Goal: Task Accomplishment & Management: Complete application form

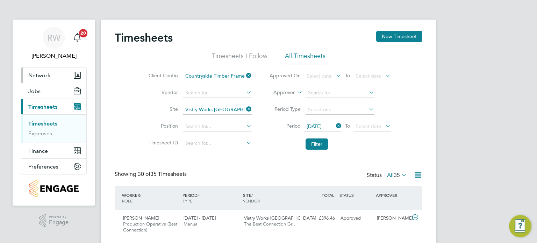
click at [51, 73] on button "Network" at bounding box center [53, 75] width 65 height 15
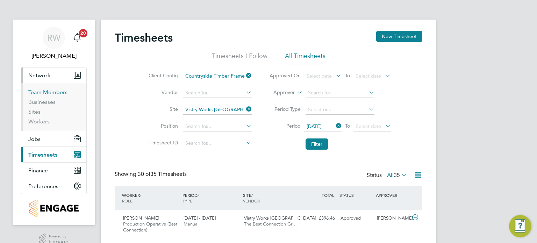
click at [46, 94] on link "Team Members" at bounding box center [47, 92] width 39 height 7
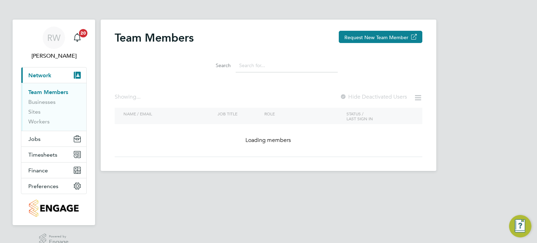
click at [269, 69] on input at bounding box center [287, 66] width 102 height 14
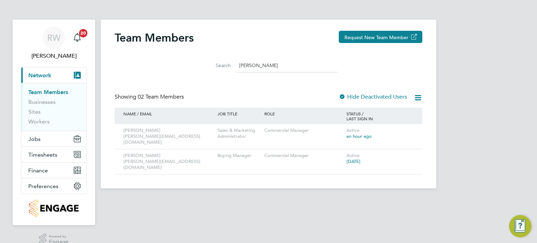
type input "sophie b"
click at [253, 113] on div "JOB TITLE" at bounding box center [239, 114] width 47 height 12
click at [33, 113] on link "Sites" at bounding box center [34, 111] width 12 height 7
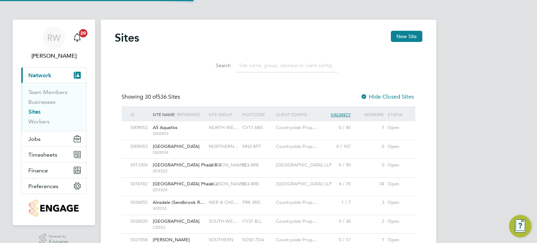
scroll to position [13, 34]
click at [259, 66] on input at bounding box center [287, 66] width 102 height 14
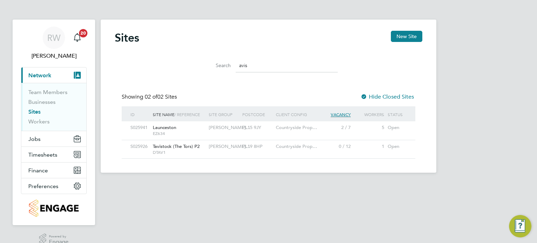
drag, startPoint x: 249, startPoint y: 63, endPoint x: 165, endPoint y: 69, distance: 84.1
click at [165, 69] on div "Search avis" at bounding box center [269, 64] width 308 height 24
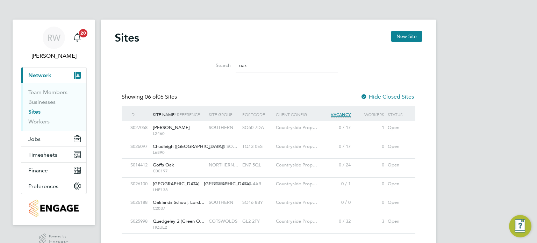
drag, startPoint x: 255, startPoint y: 66, endPoint x: 171, endPoint y: 70, distance: 83.3
click at [171, 70] on div "Search oak" at bounding box center [269, 64] width 308 height 24
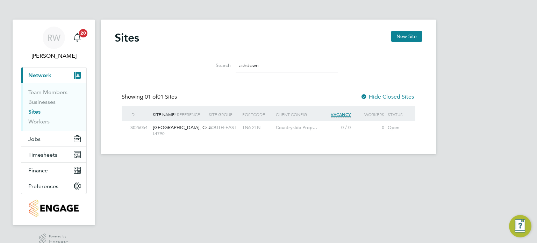
drag, startPoint x: 264, startPoint y: 62, endPoint x: 149, endPoint y: 60, distance: 115.5
click at [149, 60] on div "Search ashdown" at bounding box center [269, 64] width 308 height 24
type input "meadow view"
click at [37, 136] on span "Jobs" at bounding box center [34, 139] width 12 height 7
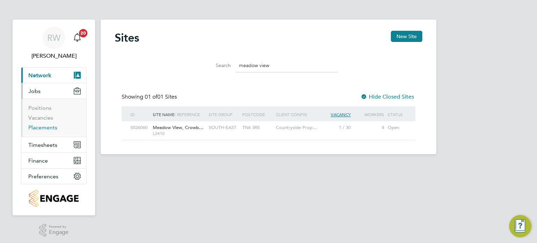
click at [42, 130] on link "Placements" at bounding box center [42, 127] width 29 height 7
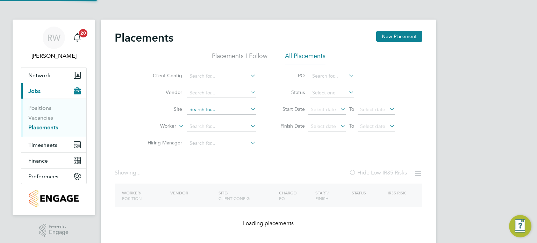
click at [204, 109] on input at bounding box center [221, 110] width 69 height 10
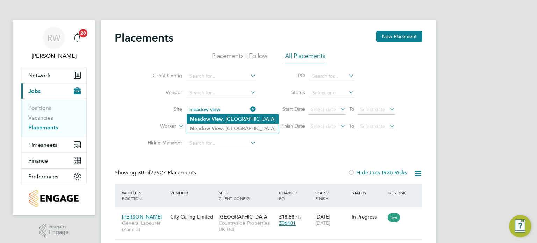
click at [214, 116] on b "View" at bounding box center [217, 119] width 11 height 6
type input "Meadow View, Crowborough"
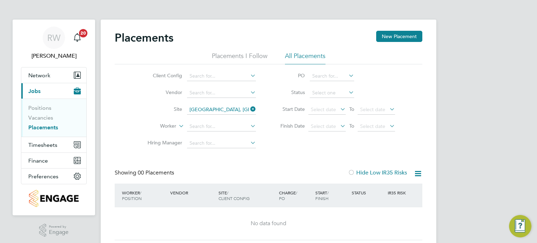
click at [249, 108] on icon at bounding box center [249, 109] width 0 height 10
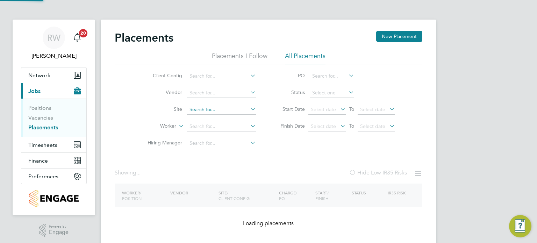
click at [223, 109] on input at bounding box center [221, 110] width 69 height 10
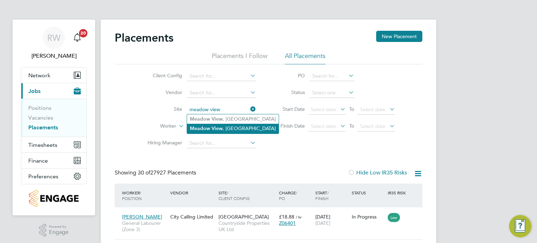
click at [224, 130] on li "Meadow View , Crowborough" at bounding box center [233, 128] width 92 height 9
type input "Meadow View, Crowborough"
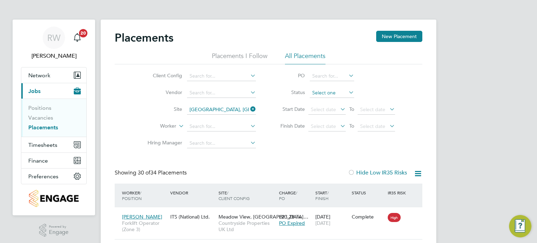
click at [326, 92] on input at bounding box center [332, 93] width 44 height 10
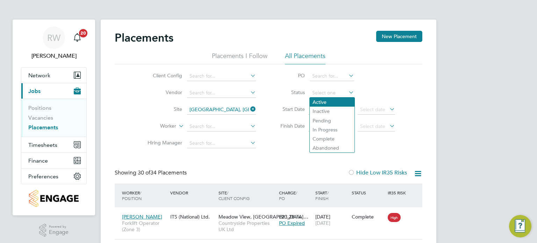
click at [326, 99] on li "Active" at bounding box center [332, 102] width 45 height 9
type input "Active"
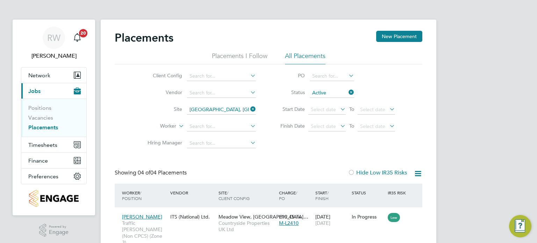
click at [43, 128] on link "Placements" at bounding box center [43, 127] width 30 height 7
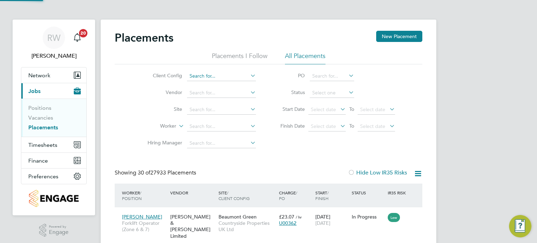
scroll to position [26, 61]
click at [227, 77] on input at bounding box center [221, 76] width 69 height 10
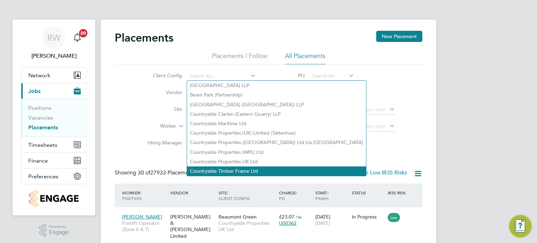
click at [240, 173] on li "Countryside Timber Frame Ltd" at bounding box center [276, 171] width 179 height 9
type input "Countryside Timber Frame Ltd"
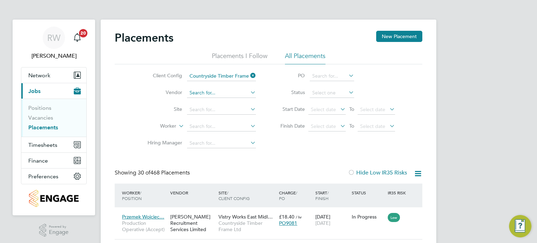
click at [212, 94] on input at bounding box center [221, 93] width 69 height 10
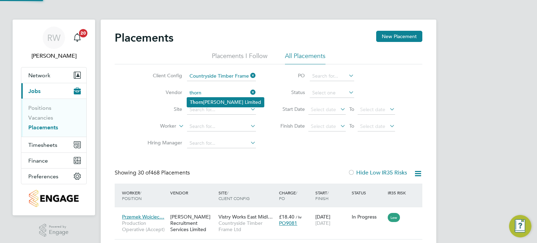
click at [213, 100] on li "Thorn Baker Limited" at bounding box center [225, 102] width 77 height 9
type input "Thorn Baker Limited"
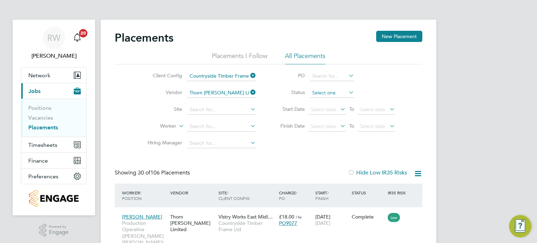
click at [327, 93] on input at bounding box center [332, 93] width 44 height 10
click at [331, 131] on li "In Progress" at bounding box center [332, 129] width 45 height 9
type input "In Progress"
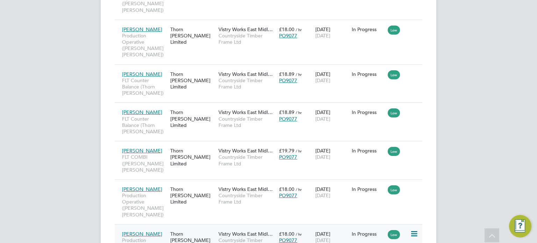
click at [243, 237] on span "Countryside Timber Frame Ltd" at bounding box center [247, 243] width 57 height 13
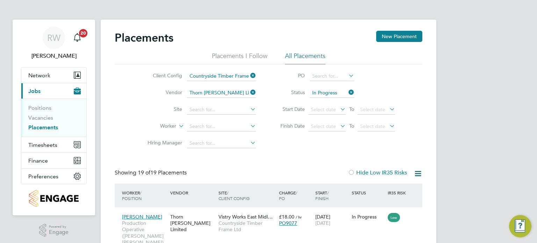
click at [48, 126] on link "Placements" at bounding box center [43, 127] width 30 height 7
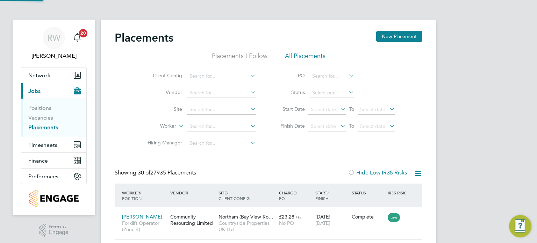
scroll to position [7, 33]
click at [332, 92] on input at bounding box center [332, 93] width 44 height 10
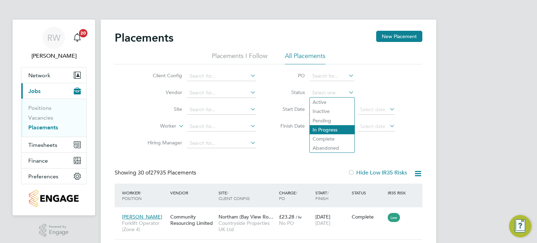
click at [339, 128] on li "In Progress" at bounding box center [332, 129] width 45 height 9
type input "In Progress"
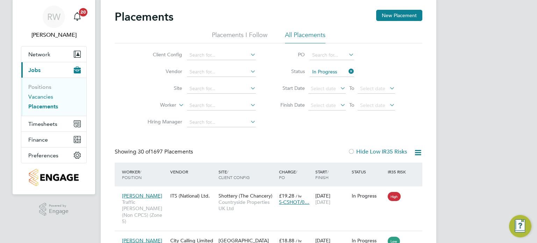
click at [41, 95] on link "Vacancies" at bounding box center [40, 96] width 25 height 7
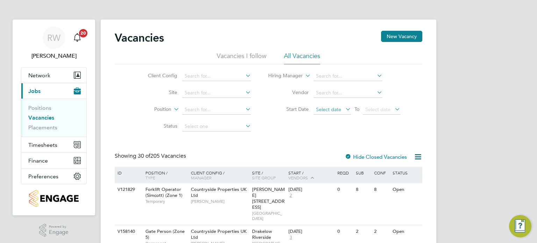
click at [323, 111] on span "Select date" at bounding box center [328, 109] width 25 height 6
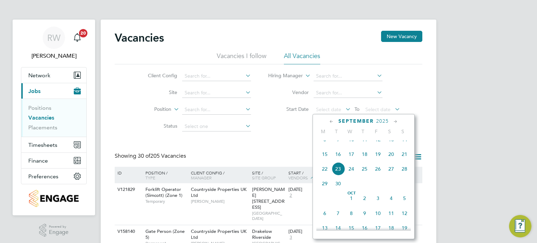
click at [348, 175] on span "24" at bounding box center [351, 168] width 13 height 13
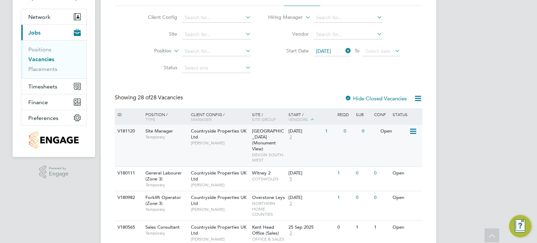
click at [249, 141] on div "Countryside Properties UK Ltd Eddy Brook" at bounding box center [219, 137] width 61 height 24
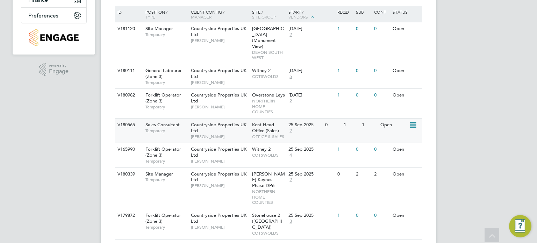
click at [253, 123] on span "Kent Head Office (Sales)" at bounding box center [265, 128] width 27 height 12
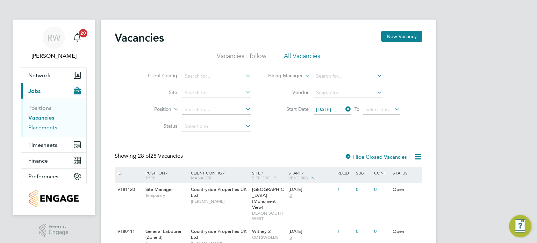
click at [46, 127] on link "Placements" at bounding box center [42, 127] width 29 height 7
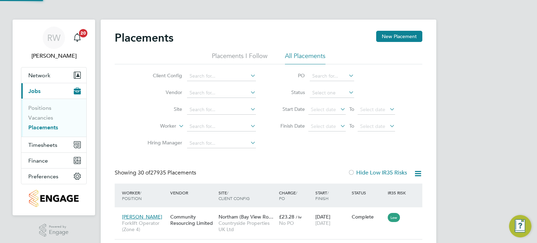
scroll to position [7, 33]
click at [325, 90] on input at bounding box center [332, 93] width 44 height 10
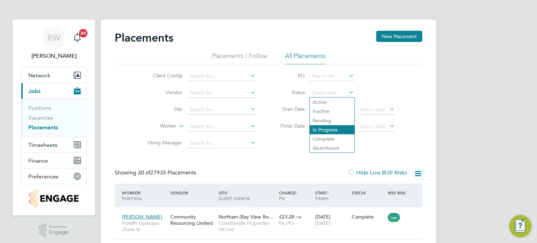
click at [329, 130] on li "In Progress" at bounding box center [332, 129] width 45 height 9
type input "In Progress"
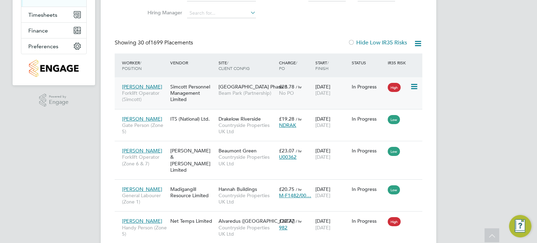
click at [227, 87] on span "Beam Park Phase 6" at bounding box center [253, 87] width 69 height 6
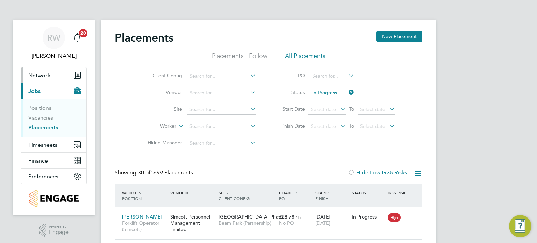
click at [39, 75] on span "Network" at bounding box center [39, 75] width 22 height 7
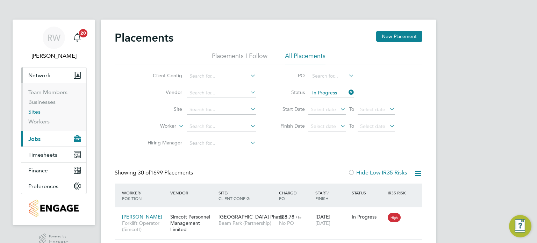
click at [37, 113] on link "Sites" at bounding box center [34, 111] width 12 height 7
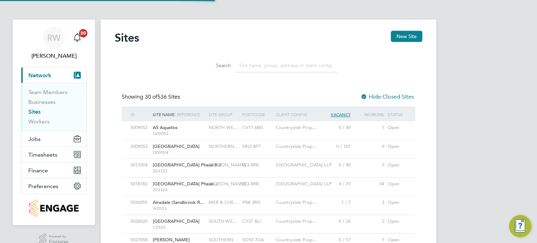
scroll to position [13, 34]
click at [287, 66] on input at bounding box center [287, 66] width 102 height 14
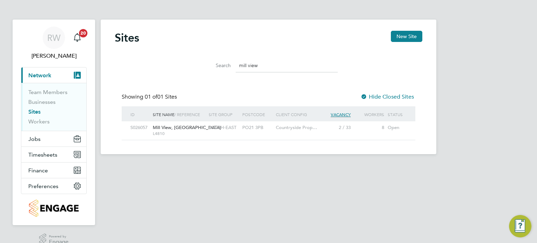
type input "mill view"
click at [171, 127] on span "Mill View, Pagham" at bounding box center [187, 128] width 68 height 6
click at [36, 143] on button "Jobs" at bounding box center [53, 138] width 65 height 15
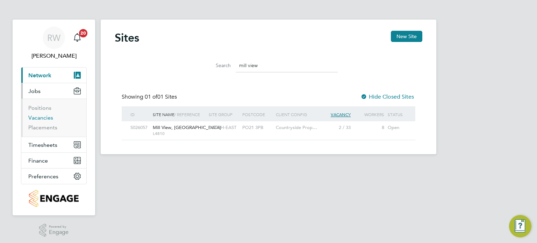
click at [42, 118] on link "Vacancies" at bounding box center [40, 117] width 25 height 7
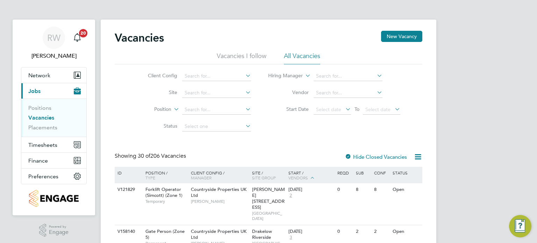
click at [401, 36] on button "New Vacancy" at bounding box center [401, 36] width 41 height 11
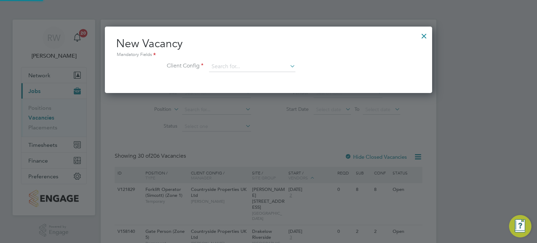
scroll to position [66, 328]
click at [261, 67] on input at bounding box center [252, 67] width 86 height 10
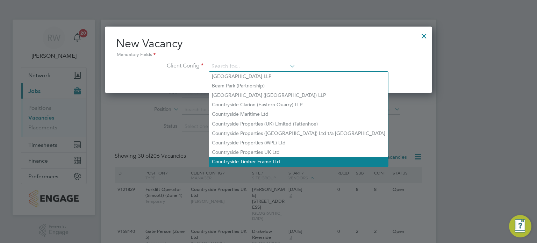
click at [266, 165] on li "Countryside Timber Frame Ltd" at bounding box center [298, 161] width 179 height 9
type input "Countryside Timber Frame Ltd"
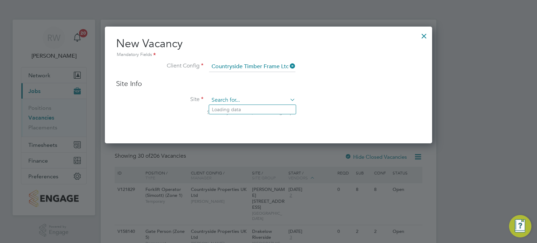
click at [258, 102] on input at bounding box center [252, 100] width 86 height 10
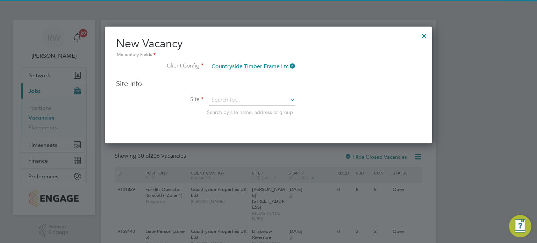
click at [259, 122] on li "Vistry Works Warrington" at bounding box center [252, 118] width 87 height 9
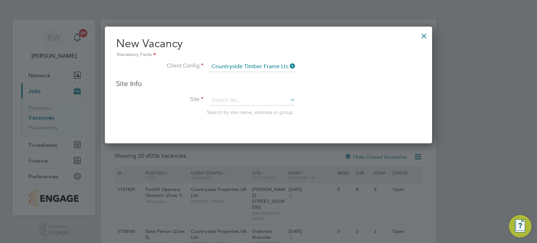
type input "Vistry Works Warrington"
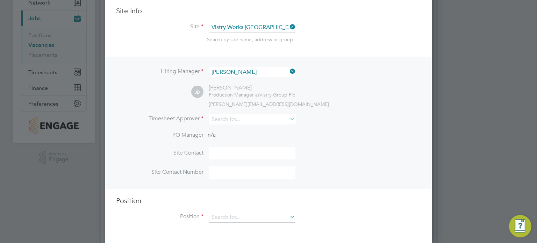
scroll to position [77, 0]
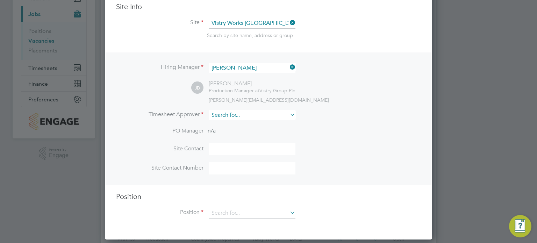
click at [232, 114] on input at bounding box center [252, 115] width 86 height 10
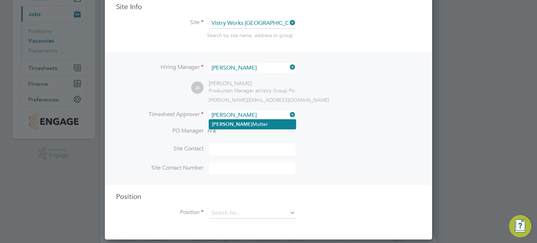
click at [236, 120] on li "Naomi Mutter" at bounding box center [252, 124] width 87 height 9
type input "Naomi Mutter"
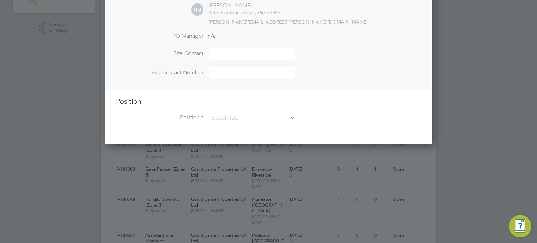
scroll to position [203, 0]
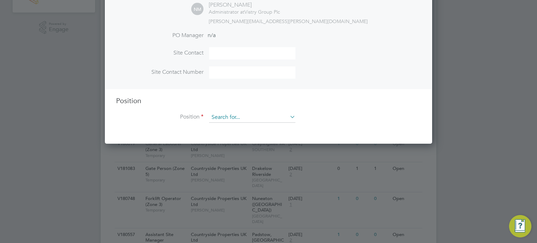
click at [236, 116] on input at bounding box center [252, 117] width 86 height 10
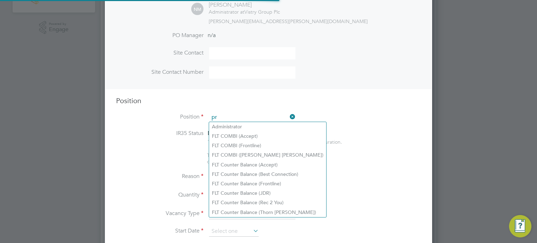
scroll to position [1002, 328]
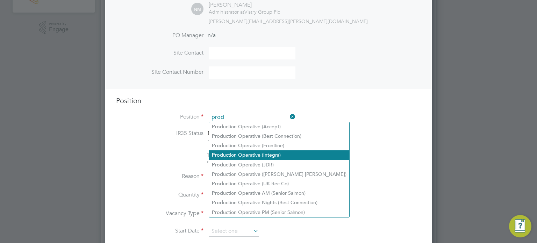
click at [256, 153] on li "Prod uction Operative (Integra)" at bounding box center [279, 154] width 140 height 9
type input "Production Operative (Integra)"
type textarea "You will be working on a semi-automated manufacturing line, producing engineere…"
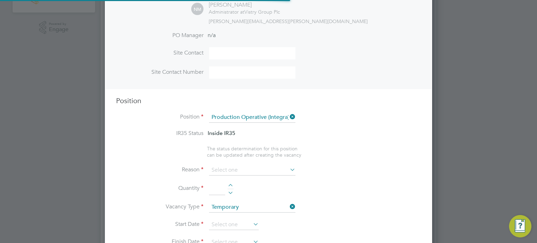
scroll to position [21, 36]
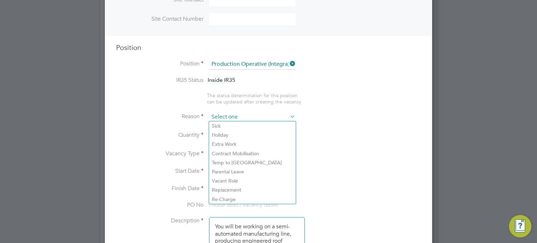
click at [267, 115] on input at bounding box center [252, 117] width 86 height 10
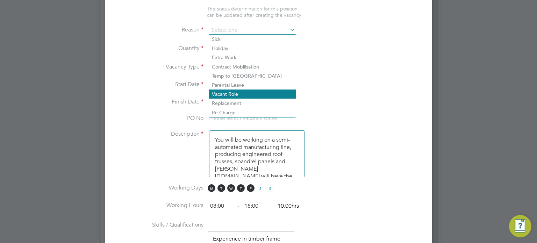
click at [246, 90] on li "Vacant Role" at bounding box center [252, 94] width 87 height 9
type input "Vacant Role"
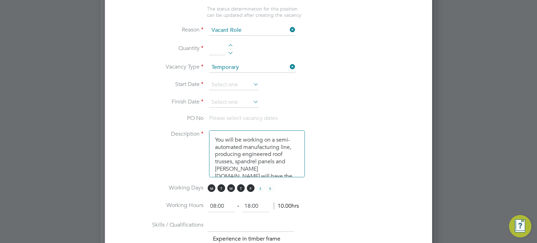
click at [229, 44] on div at bounding box center [231, 46] width 6 height 5
click at [230, 50] on div at bounding box center [231, 51] width 6 height 5
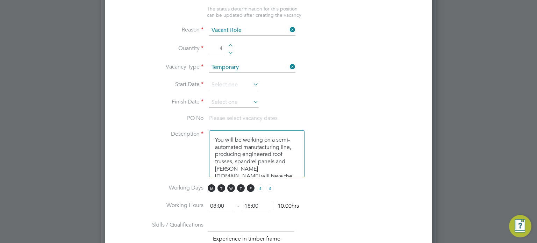
type input "3"
click at [231, 86] on input at bounding box center [234, 85] width 50 height 10
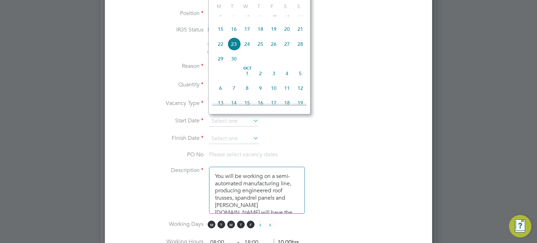
scroll to position [306, 0]
click at [217, 33] on span "15" at bounding box center [220, 29] width 13 height 13
type input "[DATE]"
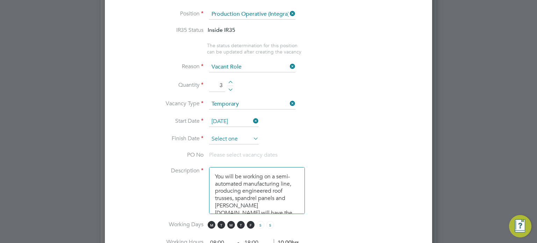
click at [233, 136] on input at bounding box center [234, 139] width 50 height 10
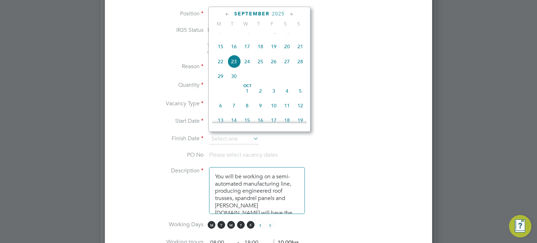
click at [290, 15] on icon at bounding box center [291, 14] width 7 height 8
click at [301, 37] on span "5" at bounding box center [300, 30] width 13 height 13
type input "[DATE]"
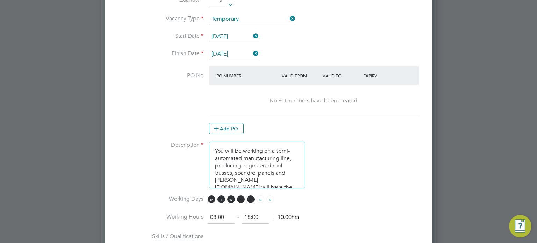
scroll to position [393, 0]
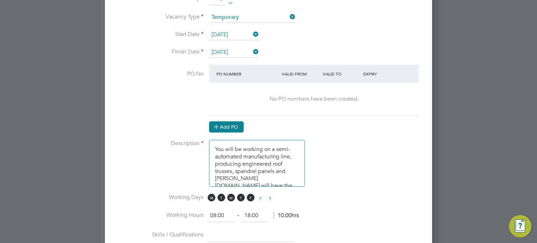
click at [232, 124] on button "Add PO" at bounding box center [226, 126] width 35 height 11
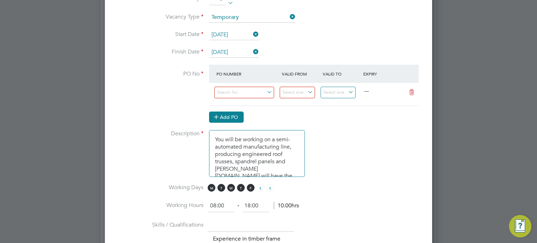
scroll to position [1194, 328]
click at [232, 91] on input at bounding box center [244, 93] width 60 height 12
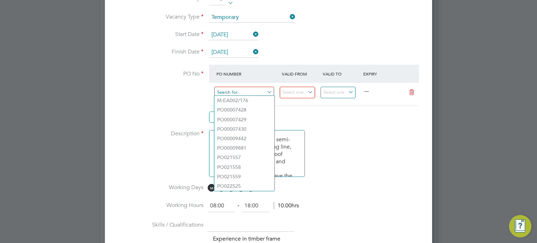
paste input "PO022527"
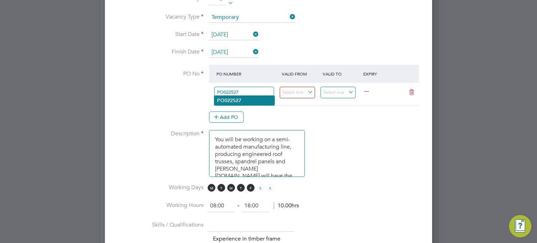
type input "PO022527"
click at [237, 98] on b "PO022527" at bounding box center [229, 101] width 24 height 6
type input "[DATE]"
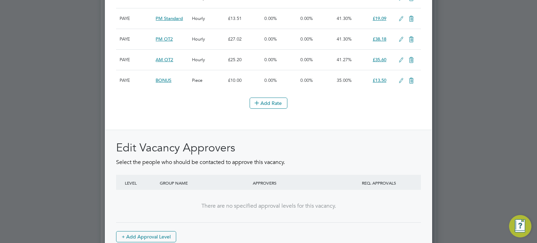
scroll to position [977, 0]
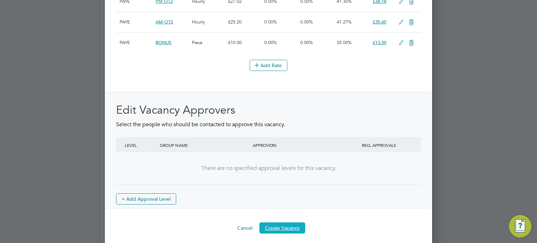
click at [267, 229] on button "Create Vacancy" at bounding box center [283, 227] width 46 height 11
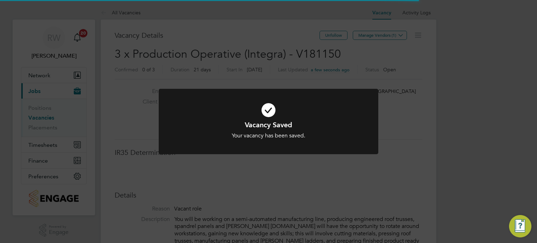
scroll to position [21, 49]
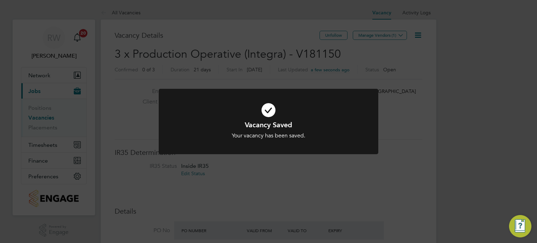
click at [331, 198] on div "Vacancy Saved Your vacancy has been saved. Cancel Okay" at bounding box center [268, 121] width 537 height 243
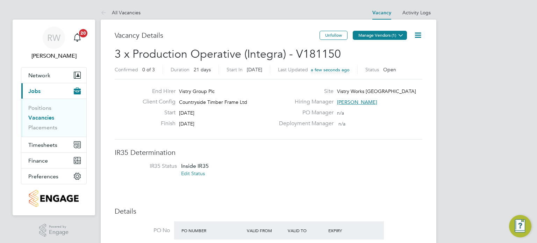
click at [394, 35] on button "Manage Vendors (1)" at bounding box center [380, 35] width 54 height 9
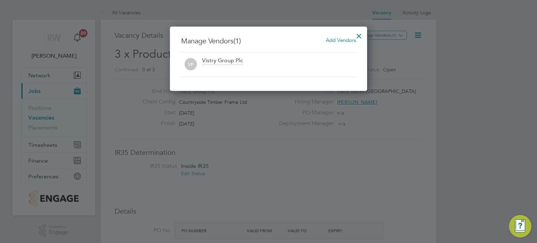
click at [342, 38] on span "Add Vendors" at bounding box center [341, 40] width 30 height 7
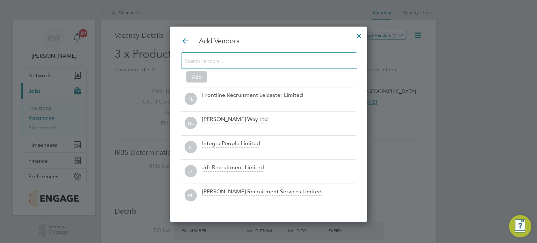
click at [262, 60] on input at bounding box center [263, 60] width 157 height 9
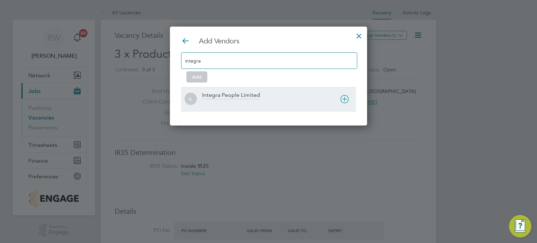
type input "integra"
click at [246, 99] on div "Integra People Limited" at bounding box center [279, 99] width 154 height 15
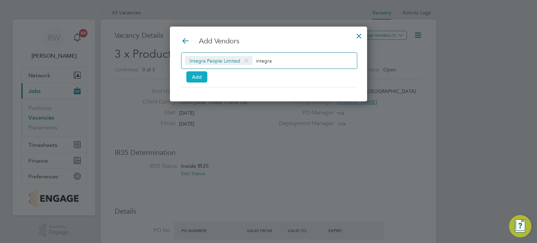
click at [193, 73] on button "Add" at bounding box center [196, 76] width 21 height 11
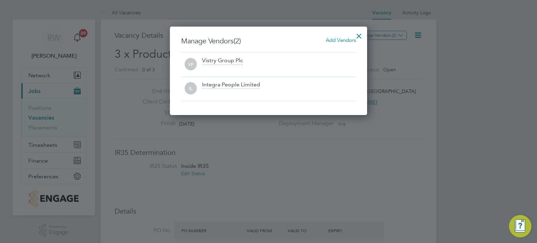
click at [359, 31] on div at bounding box center [359, 34] width 13 height 13
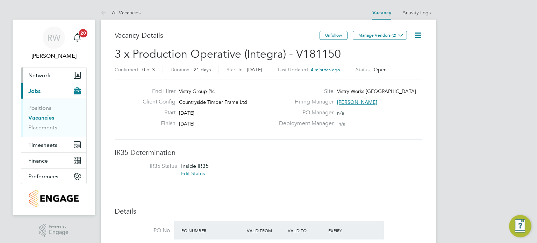
click at [40, 74] on span "Network" at bounding box center [39, 75] width 22 height 7
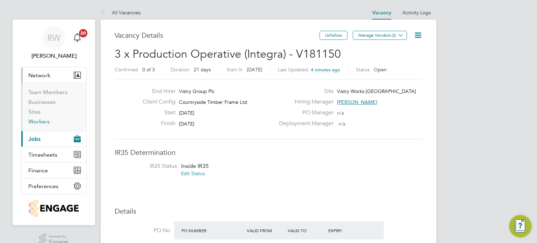
click at [39, 124] on link "Workers" at bounding box center [38, 121] width 21 height 7
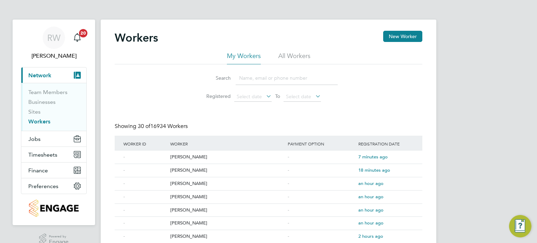
click at [294, 55] on li "All Workers" at bounding box center [294, 58] width 32 height 13
click at [259, 79] on input at bounding box center [287, 78] width 102 height 14
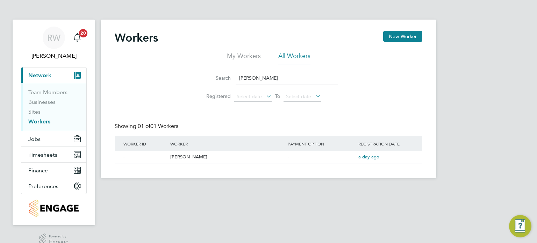
type input "Steve Daw"
click at [34, 112] on link "Sites" at bounding box center [34, 111] width 12 height 7
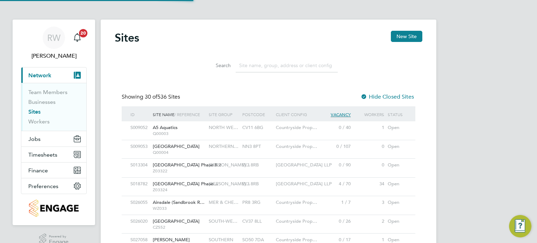
click at [253, 63] on input at bounding box center [287, 66] width 102 height 14
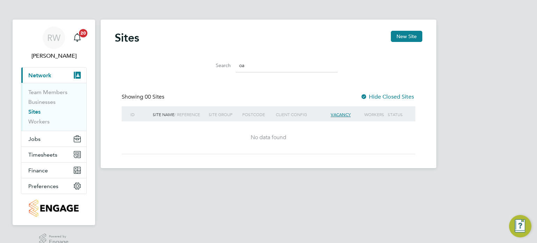
type input "o"
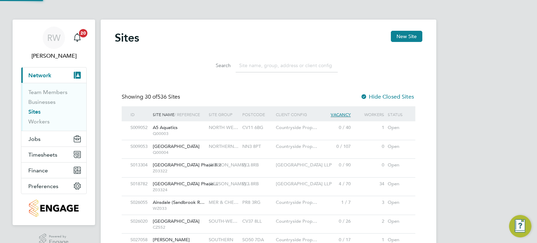
click at [253, 67] on input at bounding box center [287, 66] width 102 height 14
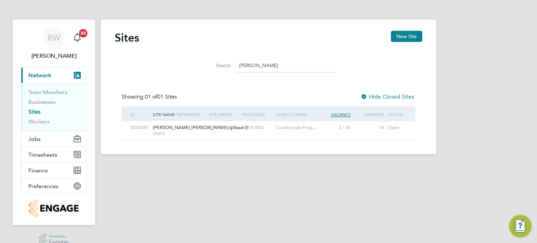
drag, startPoint x: 257, startPoint y: 65, endPoint x: 199, endPoint y: 63, distance: 57.8
click at [199, 63] on div "Search burgess" at bounding box center [268, 66] width 139 height 14
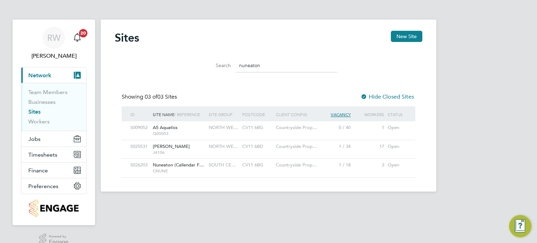
drag, startPoint x: 268, startPoint y: 68, endPoint x: 179, endPoint y: 71, distance: 88.9
click at [179, 71] on div "Search nuneaton" at bounding box center [269, 64] width 308 height 24
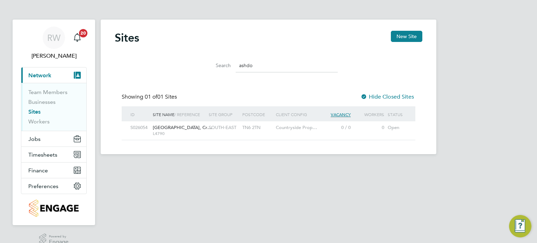
drag, startPoint x: 257, startPoint y: 68, endPoint x: 135, endPoint y: 99, distance: 125.8
click at [135, 99] on div "Sites New Site Search ashdo Showing 01 of 01 Sites Hide Closed Sites ID Site Na…" at bounding box center [269, 85] width 308 height 109
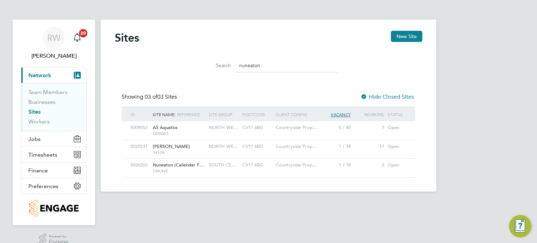
type input "nuneaton"
click at [220, 167] on span "SOUTH CE…" at bounding box center [222, 165] width 27 height 6
click at [38, 141] on span "Jobs" at bounding box center [34, 139] width 12 height 7
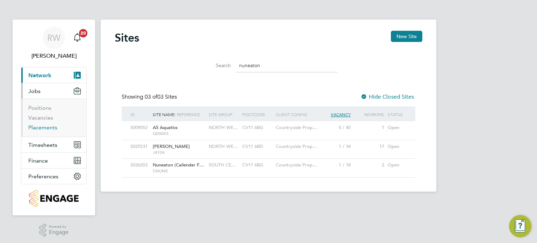
click at [42, 127] on link "Placements" at bounding box center [42, 127] width 29 height 7
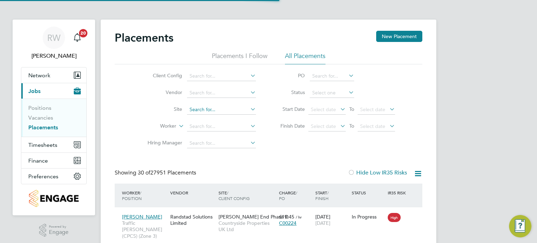
scroll to position [26, 61]
click at [197, 75] on input at bounding box center [221, 76] width 69 height 10
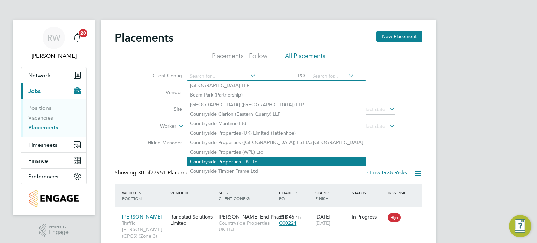
click at [229, 160] on li "Countryside Properties UK Ltd" at bounding box center [276, 161] width 179 height 9
type input "Countryside Properties UK Ltd"
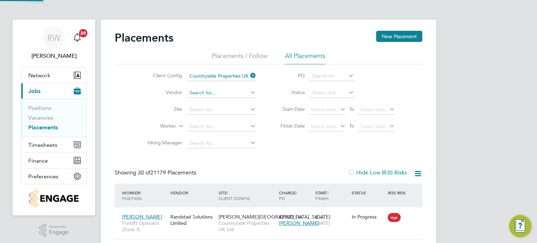
click at [210, 89] on input at bounding box center [221, 93] width 69 height 10
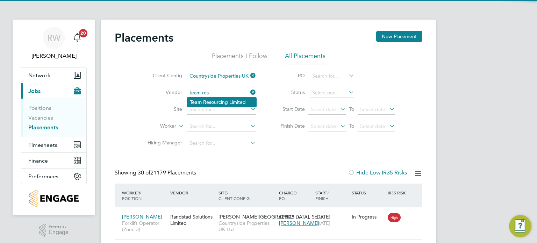
click at [212, 105] on li "Team Res ourcing Limited" at bounding box center [221, 102] width 69 height 9
type input "Team Resourcing Limited"
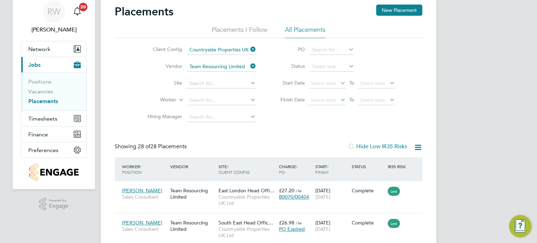
click at [323, 61] on li "Status" at bounding box center [334, 66] width 139 height 17
click at [325, 65] on input at bounding box center [332, 67] width 44 height 10
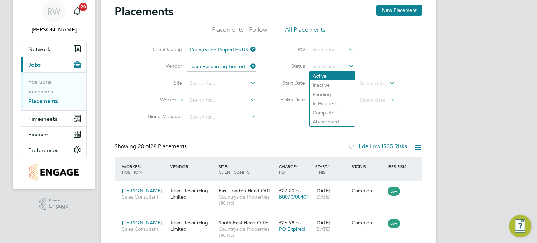
click at [325, 75] on li "Active" at bounding box center [332, 75] width 45 height 9
type input "Active"
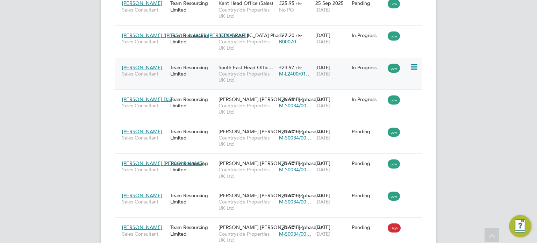
click at [249, 70] on div "South East Head Offic… Countryside Properties UK Ltd" at bounding box center [247, 74] width 61 height 26
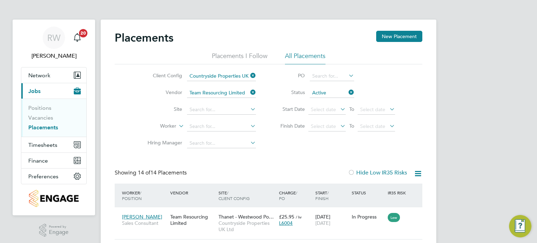
click at [249, 93] on icon at bounding box center [249, 92] width 0 height 10
click at [49, 127] on link "Placements" at bounding box center [43, 127] width 30 height 7
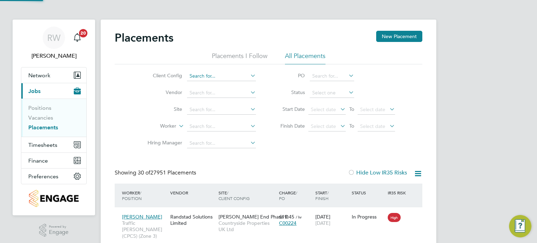
scroll to position [26, 49]
click at [229, 74] on input at bounding box center [221, 76] width 69 height 10
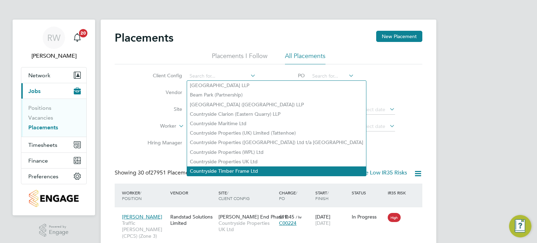
click at [244, 170] on li "Countryside Timber Frame Ltd" at bounding box center [276, 171] width 179 height 9
type input "Countryside Timber Frame Ltd"
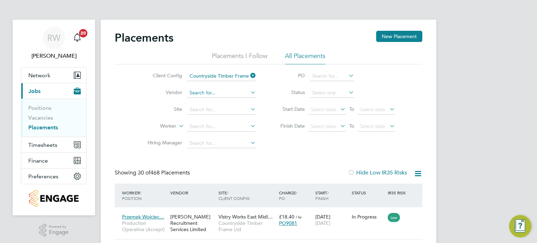
click at [211, 93] on input at bounding box center [221, 93] width 69 height 10
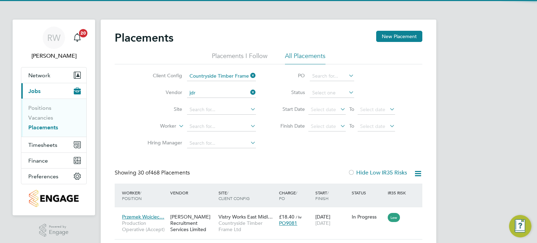
click at [211, 100] on li "Jdr Recruitment Limited" at bounding box center [221, 102] width 69 height 9
type input "Jdr Recruitment Limited"
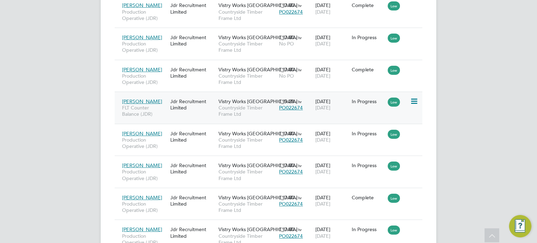
click at [241, 111] on span "Countryside Timber Frame Ltd" at bounding box center [247, 111] width 57 height 13
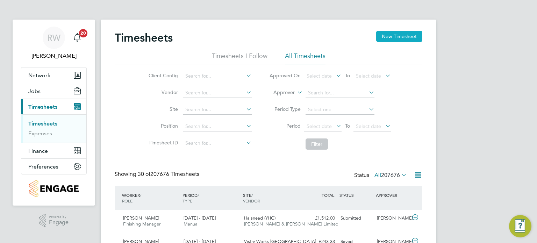
click at [397, 35] on button "New Timesheet" at bounding box center [399, 36] width 46 height 11
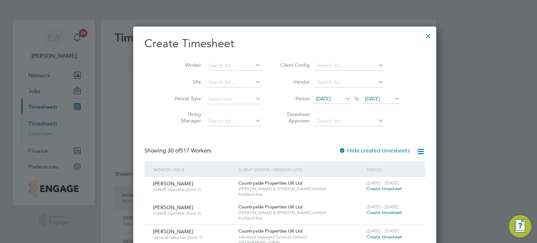
click at [344, 97] on icon at bounding box center [344, 99] width 0 height 10
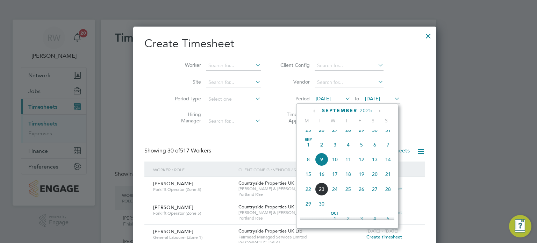
click at [308, 181] on span "15" at bounding box center [308, 174] width 13 height 13
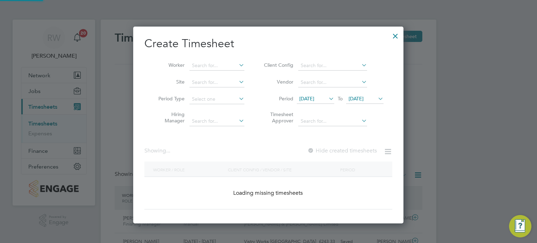
click at [362, 100] on span "[DATE]" at bounding box center [356, 99] width 15 height 6
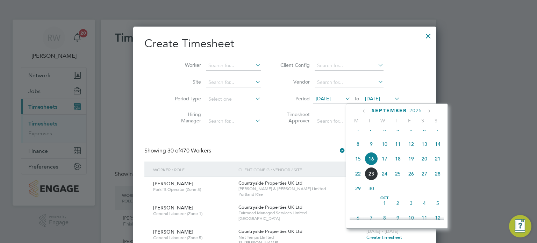
click at [439, 164] on span "21" at bounding box center [437, 158] width 13 height 13
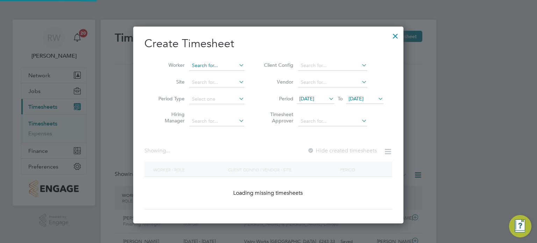
click at [200, 63] on input at bounding box center [217, 66] width 55 height 10
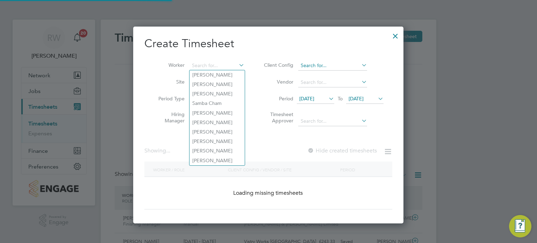
click at [306, 63] on input at bounding box center [332, 66] width 69 height 10
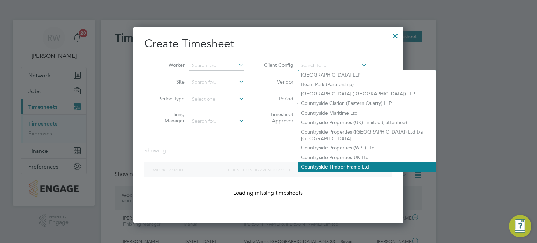
click at [340, 162] on li "Countryside Timber Frame Ltd" at bounding box center [367, 166] width 138 height 9
type input "Countryside Timber Frame Ltd"
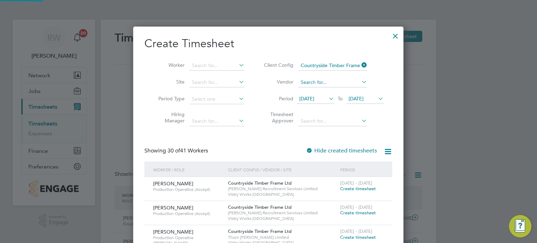
click at [319, 83] on input at bounding box center [332, 83] width 69 height 10
click at [323, 90] on li "Thorn Baker Limited" at bounding box center [336, 91] width 77 height 9
type input "Thorn [PERSON_NAME] Limited"
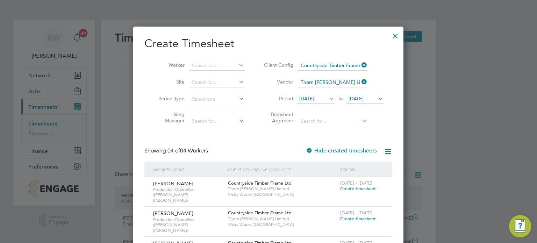
click at [396, 39] on div at bounding box center [395, 34] width 13 height 13
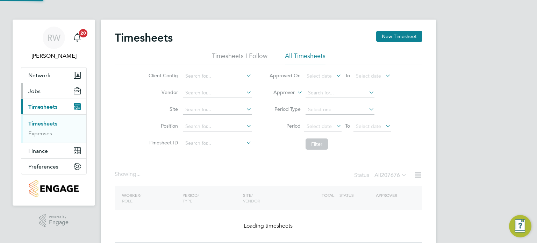
click at [32, 93] on span "Jobs" at bounding box center [34, 91] width 12 height 7
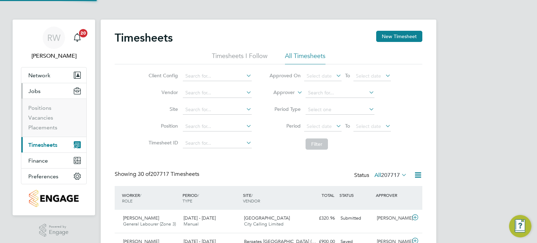
scroll to position [17, 61]
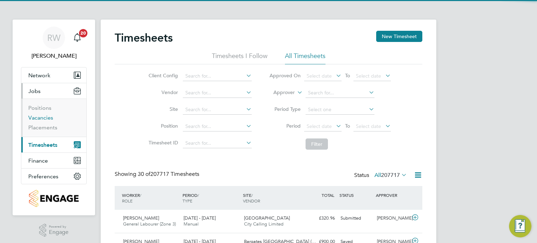
click at [44, 119] on link "Vacancies" at bounding box center [40, 117] width 25 height 7
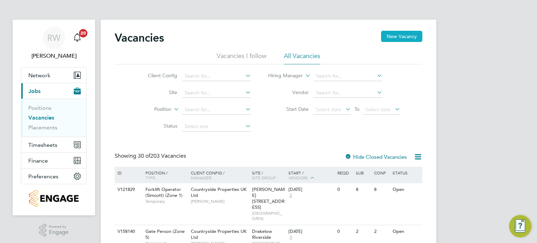
click at [404, 35] on button "New Vacancy" at bounding box center [401, 36] width 41 height 11
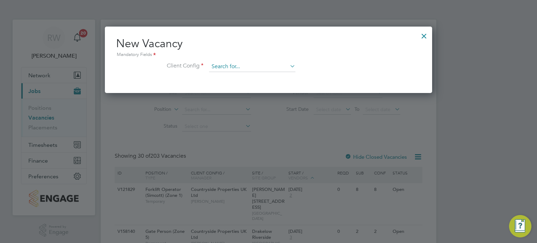
click at [273, 69] on input at bounding box center [252, 67] width 86 height 10
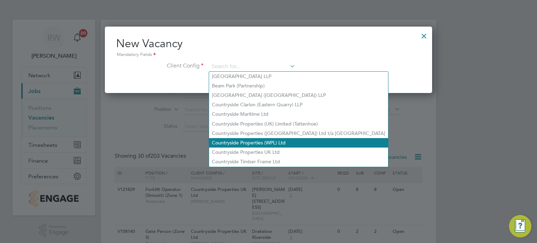
click at [276, 145] on li "Countryside Properties (WPL) Ltd" at bounding box center [298, 142] width 179 height 9
type input "Countryside Properties (WPL) Ltd"
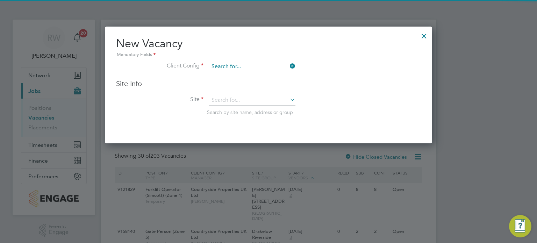
click at [287, 62] on input at bounding box center [252, 67] width 86 height 10
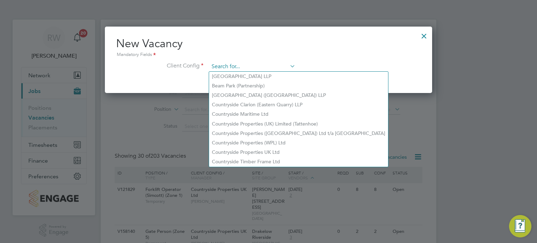
click at [264, 65] on input at bounding box center [252, 67] width 86 height 10
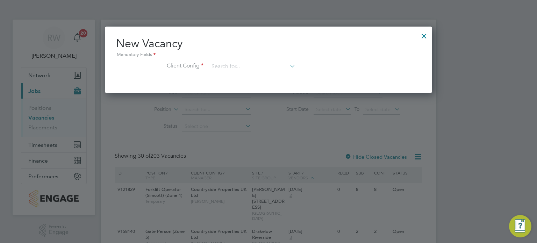
click at [271, 148] on li "Countryside Properties UK Ltd" at bounding box center [298, 152] width 179 height 9
type input "Countryside Properties UK Ltd"
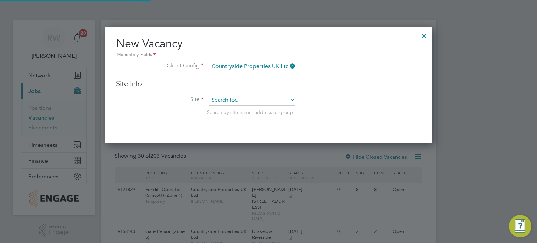
click at [242, 98] on input at bounding box center [252, 100] width 86 height 10
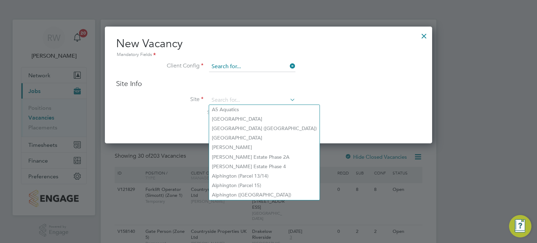
click at [269, 66] on input at bounding box center [252, 67] width 86 height 10
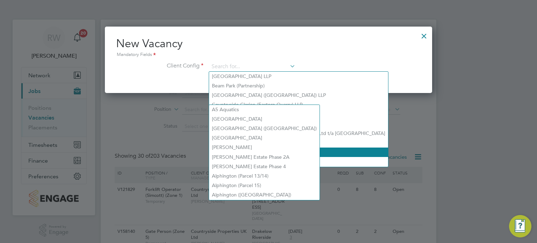
click at [313, 154] on li "Countryside Properties UK Ltd" at bounding box center [298, 152] width 179 height 9
type input "Countryside Properties UK Ltd"
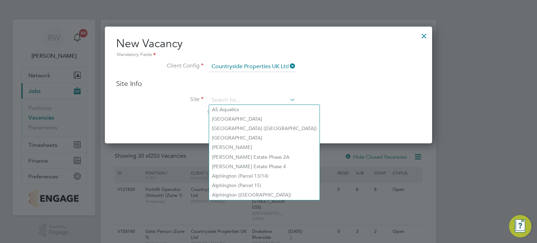
click at [424, 36] on div at bounding box center [424, 34] width 13 height 13
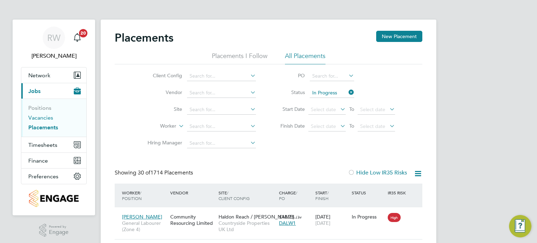
click at [40, 115] on link "Vacancies" at bounding box center [40, 117] width 25 height 7
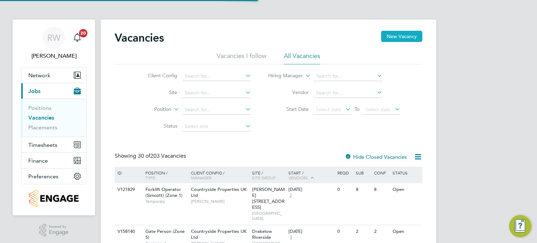
click at [396, 37] on button "New Vacancy" at bounding box center [401, 36] width 41 height 11
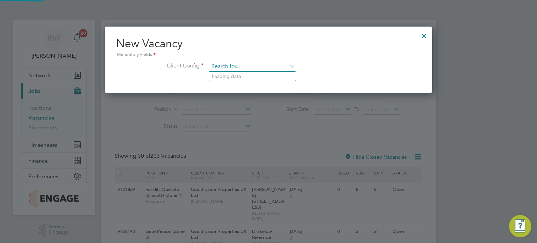
click at [240, 64] on input at bounding box center [252, 67] width 86 height 10
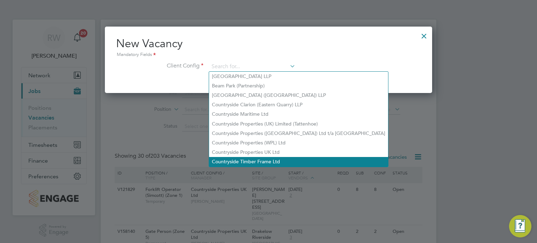
click at [271, 160] on li "Countryside Timber Frame Ltd" at bounding box center [298, 161] width 179 height 9
type input "Countryside Timber Frame Ltd"
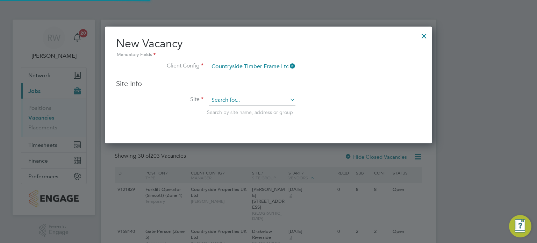
click at [241, 98] on input at bounding box center [252, 100] width 86 height 10
click at [248, 119] on li "Vistry Works Warrington" at bounding box center [252, 118] width 87 height 9
type input "Vistry Works Warrington"
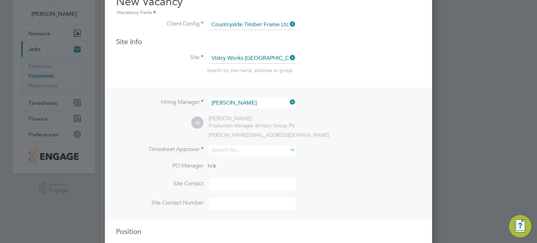
click at [234, 155] on li "Timesheet Approver" at bounding box center [268, 153] width 305 height 17
click at [233, 148] on input at bounding box center [252, 150] width 86 height 10
type input "naomi m"
click at [317, 160] on li "Timesheet Approver naomi m" at bounding box center [268, 153] width 305 height 17
click at [289, 145] on icon at bounding box center [289, 150] width 0 height 10
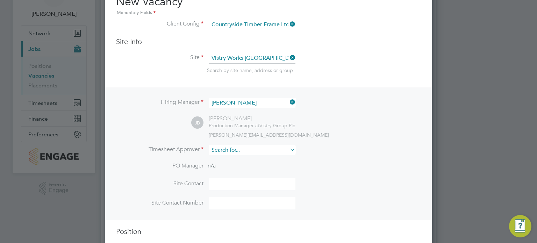
click at [238, 146] on input at bounding box center [252, 150] width 86 height 10
type input "naomi"
click at [289, 147] on icon at bounding box center [289, 150] width 0 height 10
click at [253, 152] on input at bounding box center [252, 150] width 86 height 10
type input "richard wal"
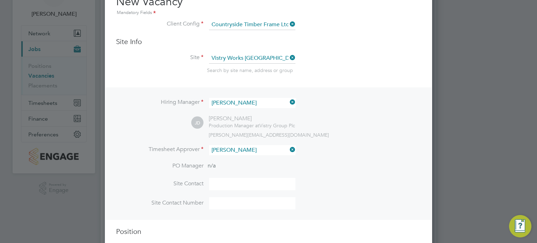
click at [289, 148] on icon at bounding box center [289, 150] width 0 height 10
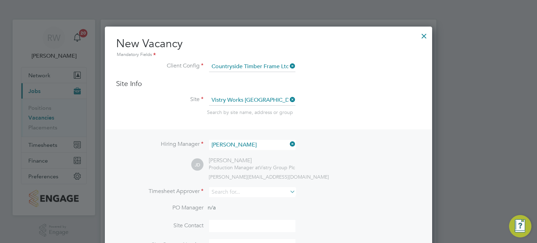
click at [426, 35] on div at bounding box center [424, 34] width 13 height 13
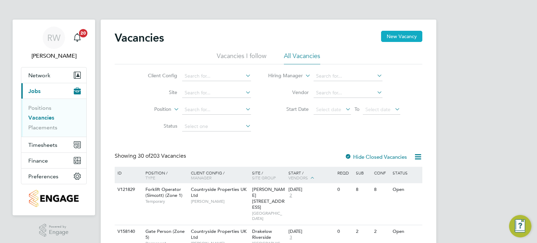
click at [402, 38] on button "New Vacancy" at bounding box center [401, 36] width 41 height 11
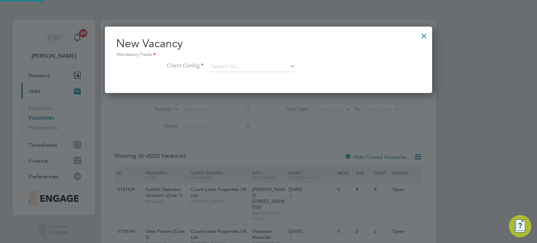
scroll to position [66, 328]
click at [258, 69] on input at bounding box center [252, 67] width 86 height 10
click at [263, 64] on input at bounding box center [252, 67] width 86 height 10
click at [259, 161] on li "Countryside Timber Frame Ltd" at bounding box center [298, 161] width 179 height 9
type input "Countryside Timber Frame Ltd"
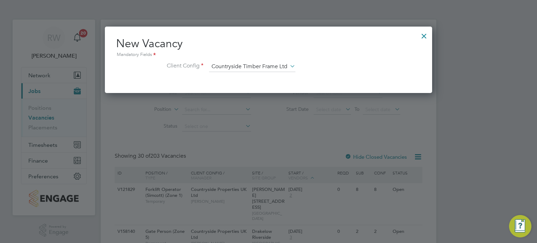
scroll to position [116, 328]
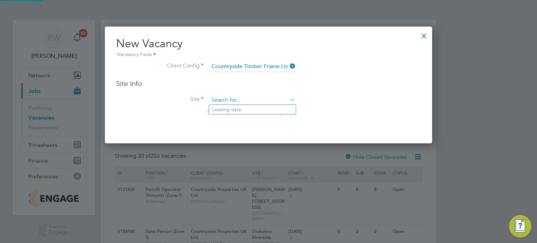
click at [243, 95] on input at bounding box center [252, 100] width 86 height 10
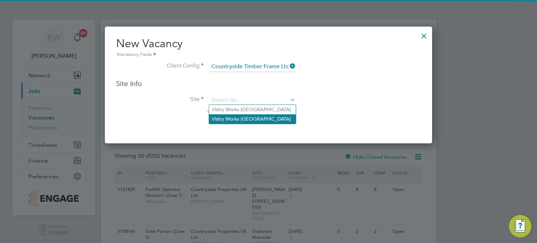
click at [242, 119] on li "Vistry Works Warrington" at bounding box center [252, 118] width 87 height 9
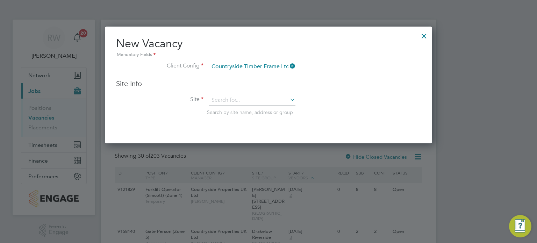
type input "Vistry Works Warrington"
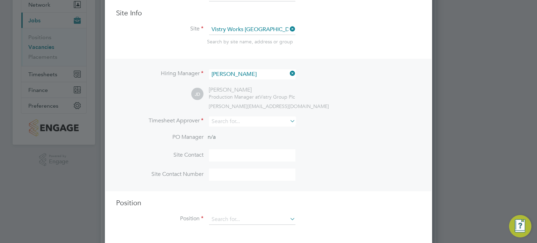
scroll to position [71, 0]
click at [236, 119] on input at bounding box center [252, 121] width 86 height 10
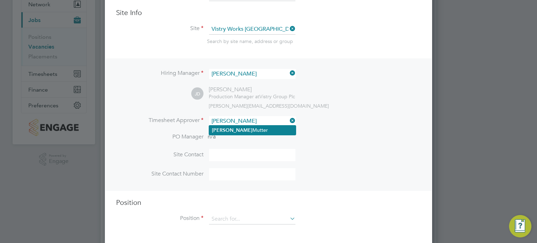
click at [239, 128] on li "Naomi Mutter" at bounding box center [252, 130] width 87 height 9
type input "Naomi Mutter"
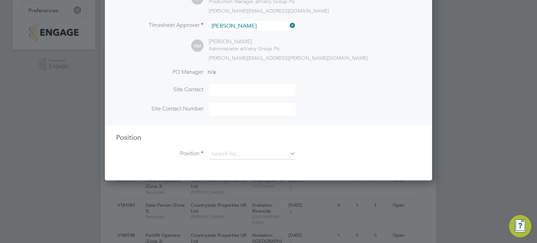
scroll to position [167, 0]
click at [231, 151] on input at bounding box center [252, 154] width 86 height 10
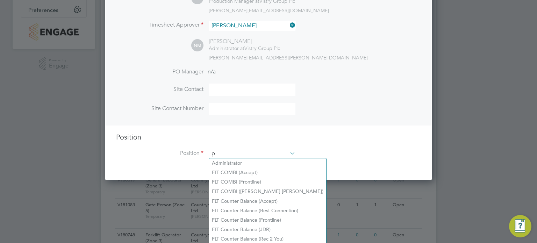
scroll to position [1002, 328]
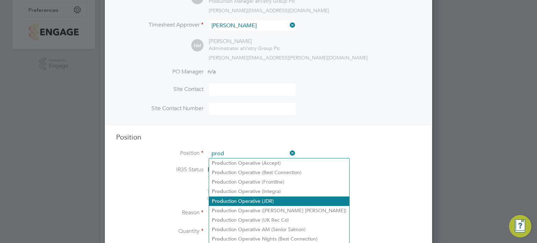
click at [249, 199] on li "Prod uction Operative (JDR)" at bounding box center [279, 201] width 140 height 9
type input "Production Operative (JDR)"
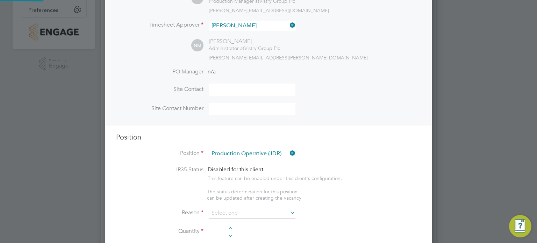
type textarea "You will be working on a semi-automated manufacturing line, producing engineere…"
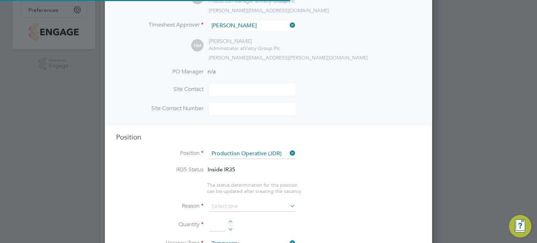
scroll to position [21, 36]
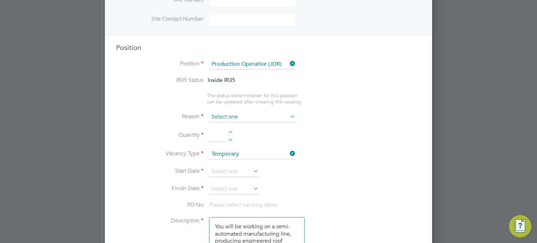
click at [240, 115] on input at bounding box center [252, 117] width 86 height 10
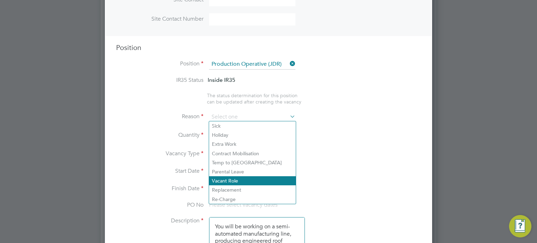
click at [235, 179] on li "Vacant Role" at bounding box center [252, 180] width 87 height 9
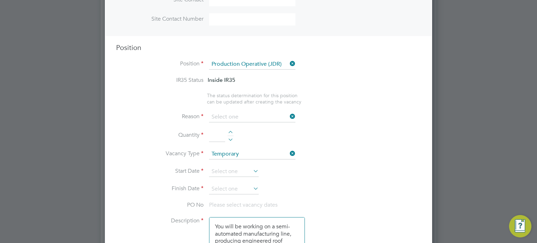
type input "Vacant Role"
click at [232, 132] on div at bounding box center [231, 133] width 6 height 5
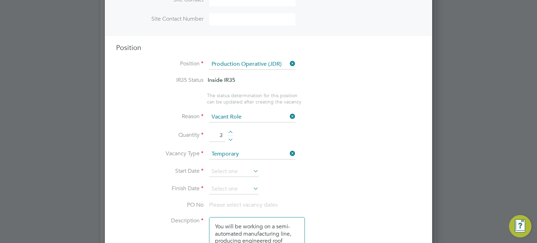
type input "4"
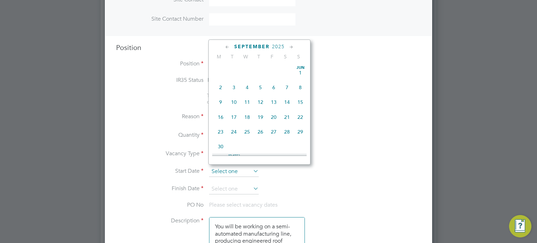
click at [231, 172] on input at bounding box center [234, 172] width 50 height 10
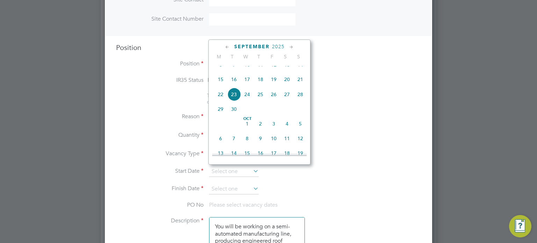
click at [220, 101] on span "22" at bounding box center [220, 94] width 13 height 13
type input "22 Sep 2025"
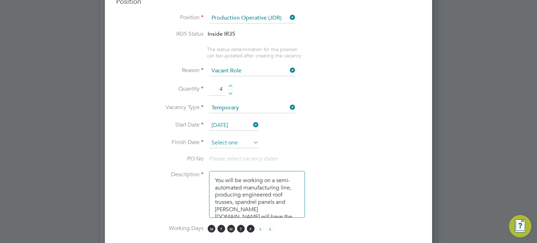
click at [232, 141] on input at bounding box center [234, 143] width 50 height 10
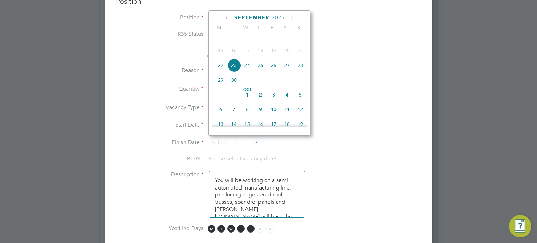
click at [292, 18] on icon at bounding box center [291, 18] width 7 height 8
click at [298, 42] on span "5" at bounding box center [300, 34] width 13 height 13
type input "05 Oct 2025"
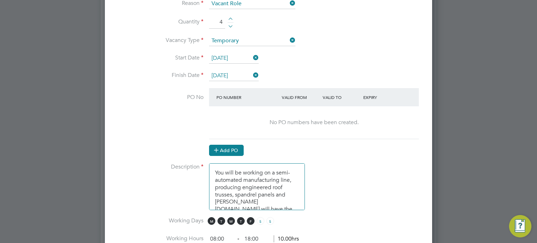
click at [221, 147] on button "Add PO" at bounding box center [226, 150] width 35 height 11
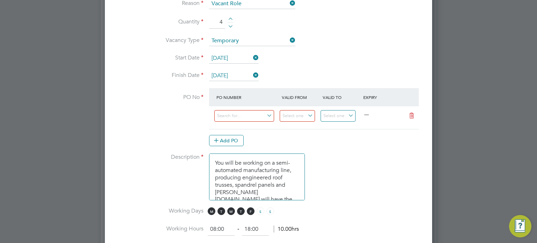
click at [231, 109] on div at bounding box center [247, 117] width 65 height 17
click at [234, 111] on input at bounding box center [244, 116] width 60 height 12
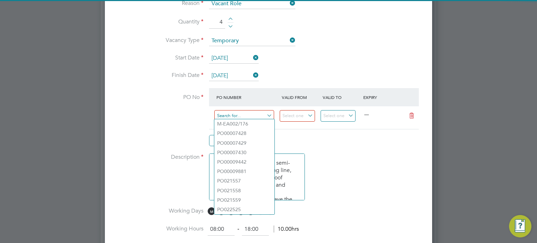
paste input "PO022674"
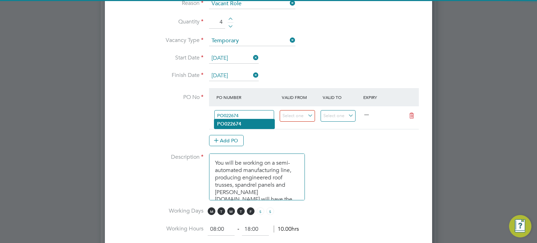
type input "PO022674"
click at [240, 125] on b "PO022674" at bounding box center [229, 124] width 24 height 6
type input "05 Aug 2025"
type input "28 Jan 2026"
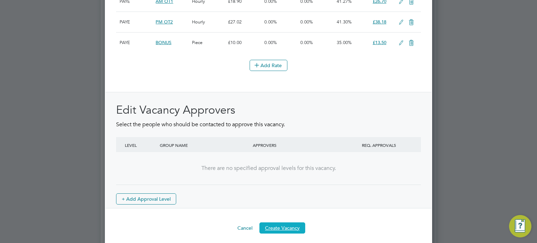
click at [283, 224] on button "Create Vacancy" at bounding box center [283, 227] width 46 height 11
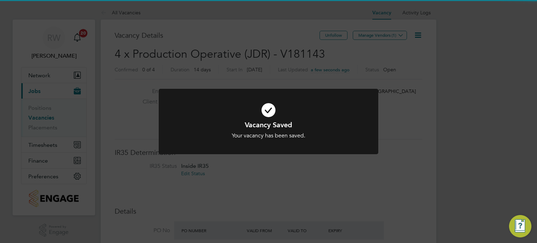
click at [379, 183] on div "Vacancy Saved Your vacancy has been saved. Cancel Okay" at bounding box center [268, 121] width 537 height 243
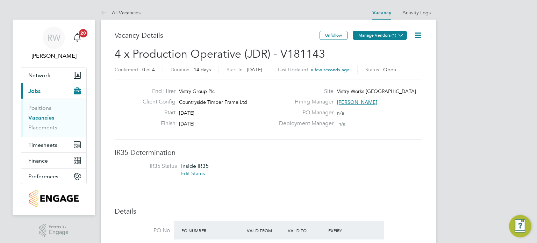
click at [390, 34] on button "Manage Vendors (1)" at bounding box center [380, 35] width 54 height 9
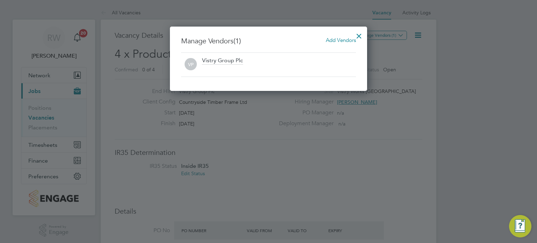
click at [338, 35] on div "Manage Vendors (1) Add Vendors VP Vistry Group Plc" at bounding box center [268, 59] width 197 height 64
click at [336, 40] on span "Add Vendors" at bounding box center [341, 40] width 30 height 7
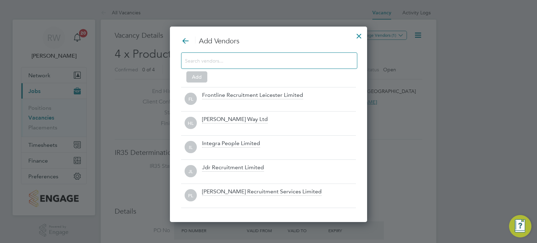
click at [239, 61] on input at bounding box center [263, 60] width 157 height 9
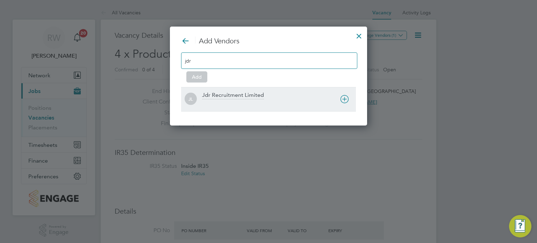
type input "jdr"
click at [240, 99] on div "Jdr Recruitment Limited" at bounding box center [279, 99] width 154 height 15
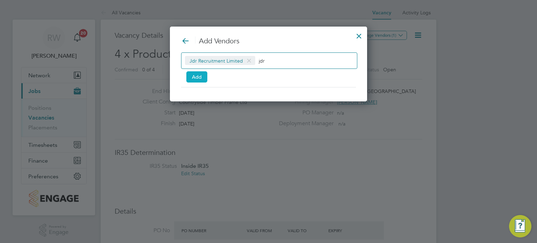
click at [199, 79] on button "Add" at bounding box center [196, 76] width 21 height 11
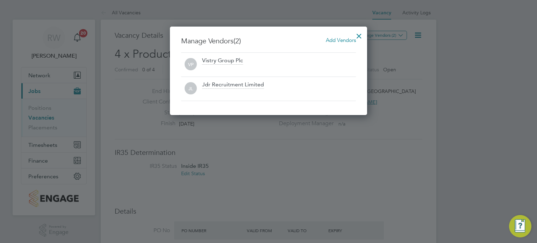
click at [358, 34] on div at bounding box center [359, 34] width 13 height 13
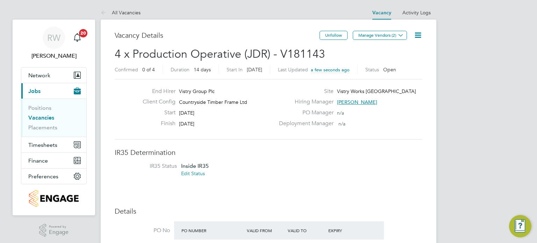
click at [124, 14] on link "All Vacancies" at bounding box center [121, 12] width 40 height 6
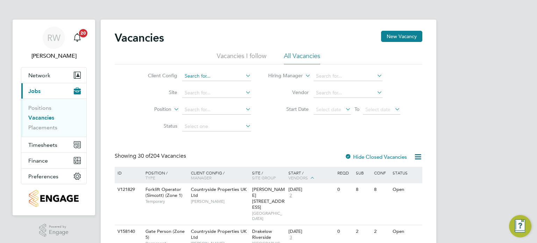
click at [201, 77] on input at bounding box center [216, 76] width 69 height 10
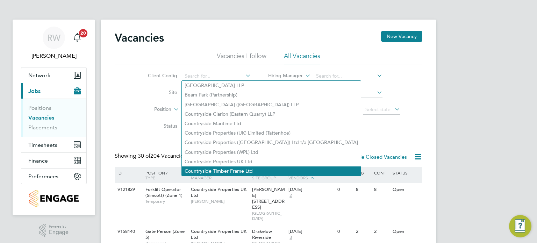
click at [233, 168] on li "Countryside Timber Frame Ltd" at bounding box center [271, 171] width 179 height 9
type input "Countryside Timber Frame Ltd"
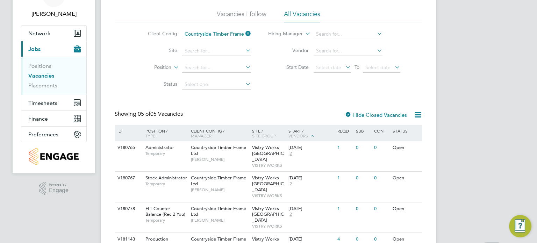
scroll to position [88, 0]
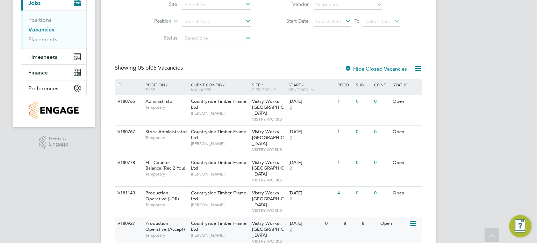
click at [415, 220] on icon at bounding box center [412, 224] width 7 height 8
click at [395, 235] on li "Update Status" at bounding box center [396, 236] width 41 height 10
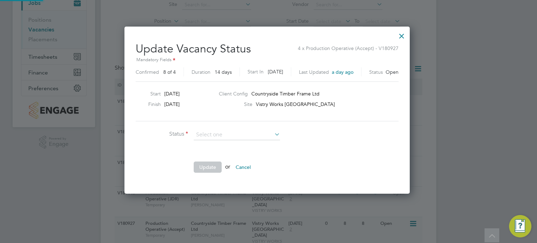
scroll to position [166, 288]
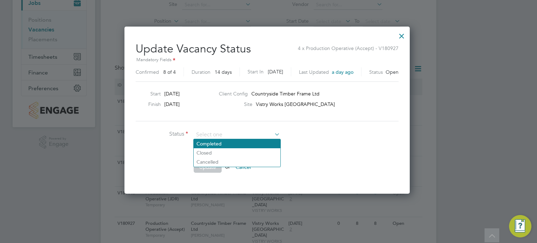
click at [236, 141] on li "Completed" at bounding box center [237, 143] width 87 height 9
type input "Completed"
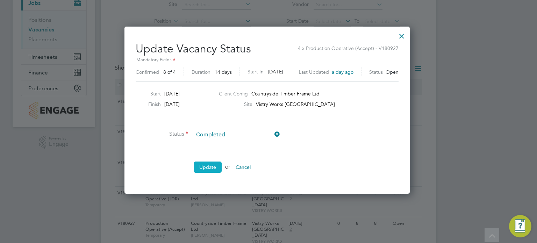
click at [202, 169] on button "Update" at bounding box center [208, 167] width 28 height 11
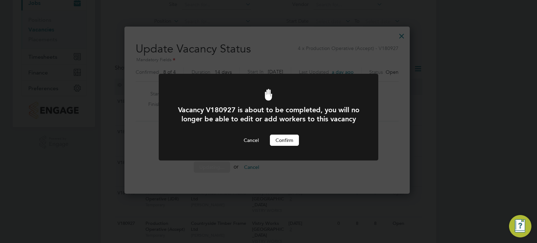
click at [277, 146] on button "Confirm" at bounding box center [284, 140] width 29 height 11
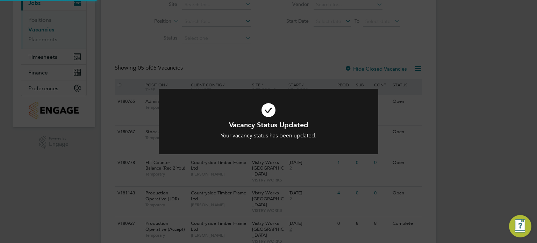
click at [444, 167] on div "Vacancy Status Updated Your vacancy status has been updated. Cancel Okay" at bounding box center [268, 121] width 537 height 243
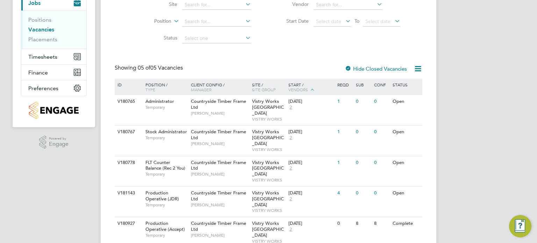
scroll to position [0, 0]
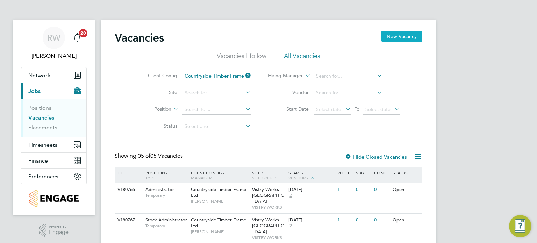
click at [409, 36] on button "New Vacancy" at bounding box center [401, 36] width 41 height 11
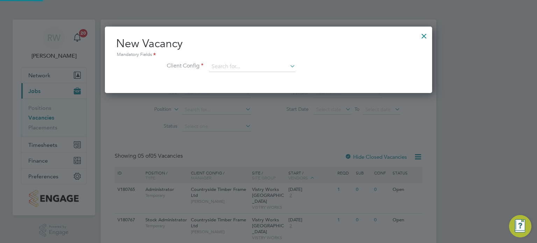
scroll to position [66, 328]
click at [267, 64] on input at bounding box center [252, 67] width 86 height 10
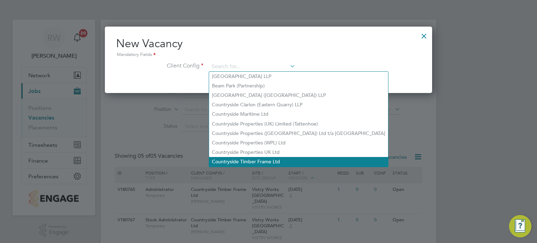
click at [252, 161] on li "Countryside Timber Frame Ltd" at bounding box center [298, 161] width 179 height 9
type input "Countryside Timber Frame Ltd"
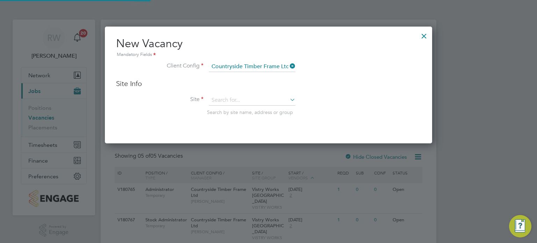
scroll to position [116, 328]
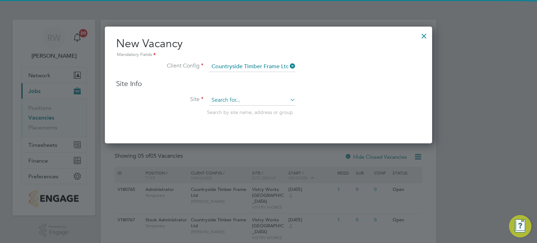
click at [245, 99] on input at bounding box center [252, 100] width 86 height 10
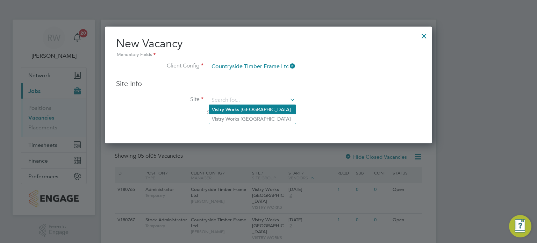
click at [248, 108] on li "Vistry Works East Midlands" at bounding box center [252, 109] width 87 height 9
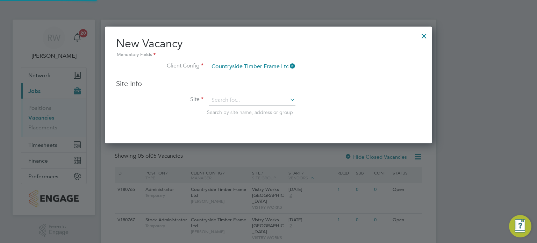
type input "Vistry Works East Midlands"
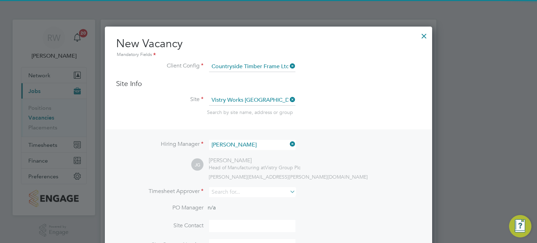
scroll to position [88, 0]
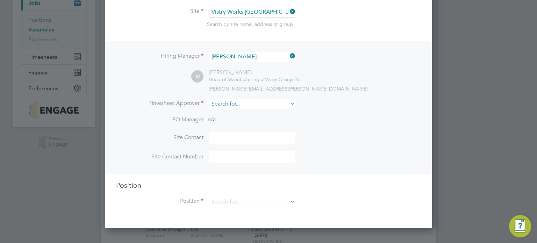
click at [234, 101] on input at bounding box center [252, 104] width 86 height 10
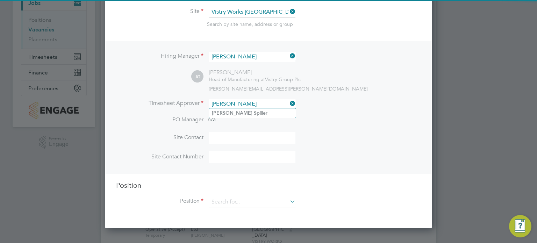
type input "dave sp"
click at [235, 108] on ul "Dave Sp iller" at bounding box center [252, 113] width 87 height 10
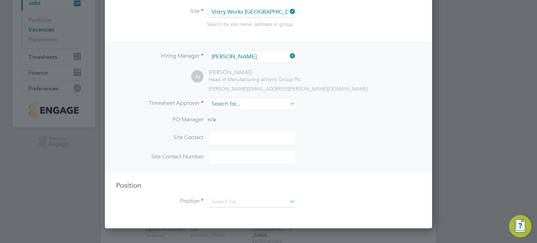
click at [236, 104] on input at bounding box center [252, 104] width 86 height 10
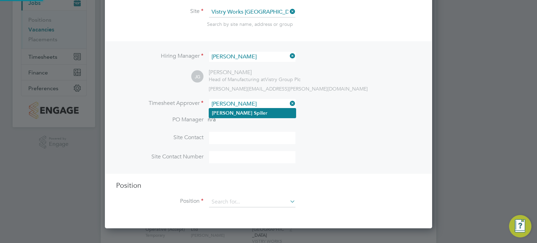
click at [237, 111] on li "Dave Sp iller" at bounding box center [252, 112] width 87 height 9
type input "Dave Spiller"
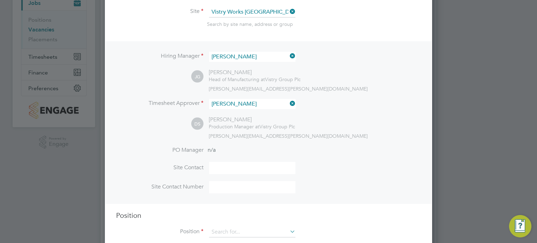
scroll to position [102, 0]
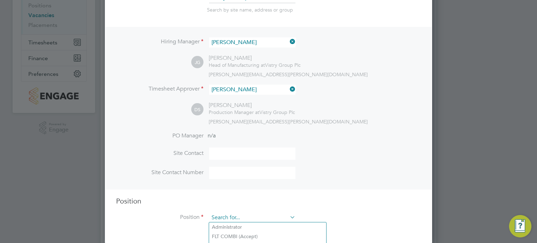
click at [229, 213] on input at bounding box center [252, 218] width 86 height 10
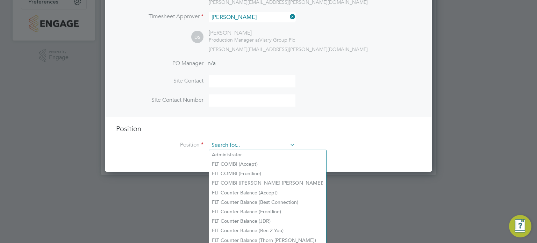
scroll to position [176, 0]
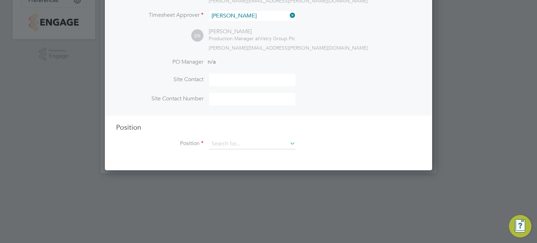
click at [238, 192] on li "FLT Counter Balance (Accept)" at bounding box center [267, 191] width 117 height 9
type input "FLT Counter Balance (Accept)"
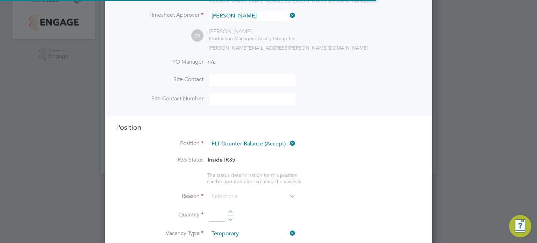
scroll to position [21, 36]
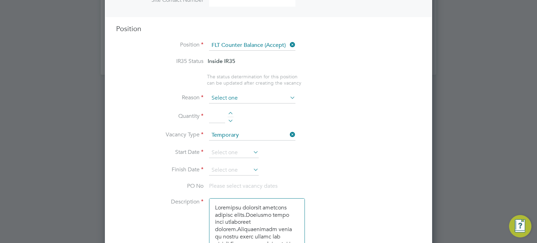
click at [259, 95] on input at bounding box center [252, 98] width 86 height 10
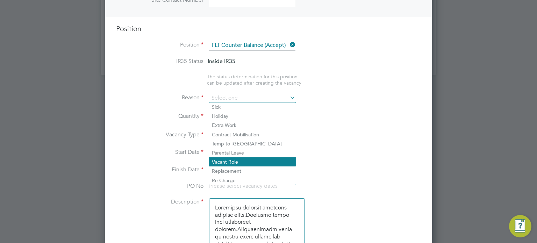
click at [232, 163] on li "Vacant Role" at bounding box center [252, 161] width 87 height 9
type input "Vacant Role"
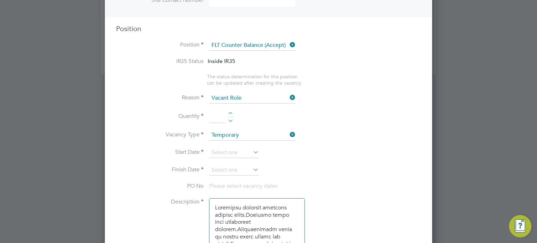
click at [233, 112] on div at bounding box center [231, 114] width 6 height 5
type input "1"
click at [224, 149] on input at bounding box center [234, 153] width 50 height 10
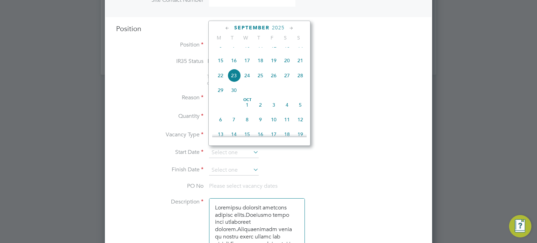
click at [262, 67] on span "18" at bounding box center [260, 60] width 13 height 13
type input "18 Sep 2025"
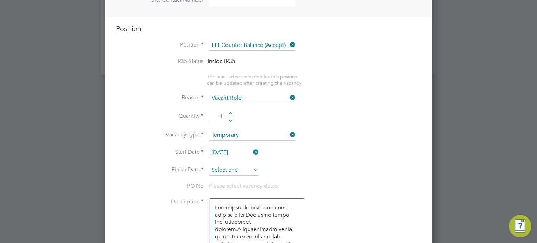
click at [226, 169] on input at bounding box center [234, 170] width 50 height 10
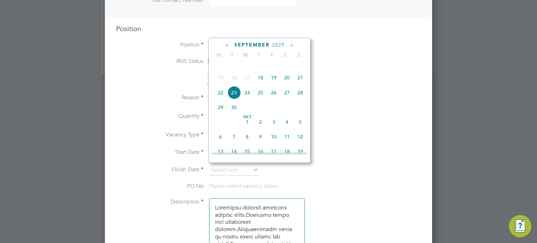
click at [294, 44] on icon at bounding box center [291, 46] width 7 height 8
click at [300, 69] on span "5" at bounding box center [300, 62] width 13 height 13
type input "05 Oct 2025"
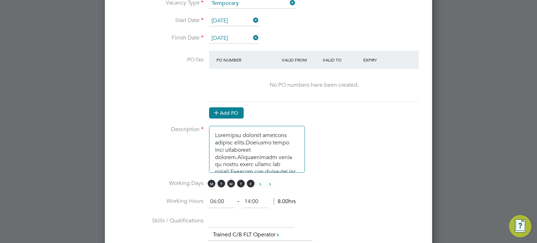
click at [228, 114] on button "Add PO" at bounding box center [226, 112] width 35 height 11
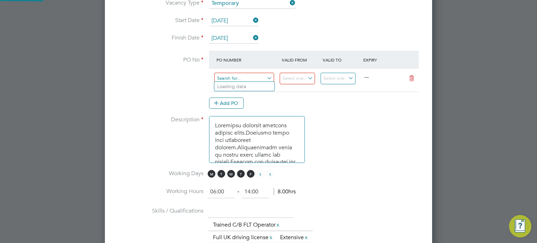
click at [240, 78] on input at bounding box center [244, 79] width 60 height 12
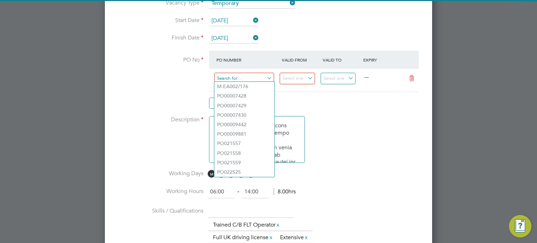
paste input "PO9081"
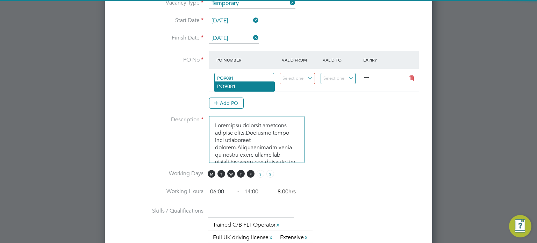
type input "PO9081"
click at [240, 84] on li "PO9081" at bounding box center [244, 86] width 60 height 9
type input "07 Jul 2025"
type input "05 Oct 2025"
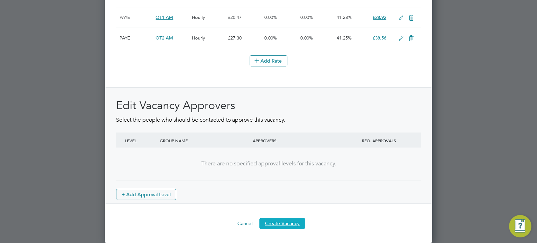
click at [278, 225] on button "Create Vacancy" at bounding box center [283, 223] width 46 height 11
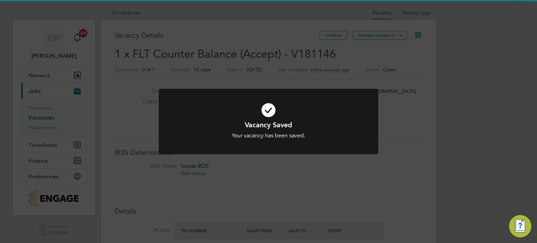
click at [400, 168] on div "Vacancy Saved Your vacancy has been saved. Cancel Okay" at bounding box center [268, 121] width 537 height 243
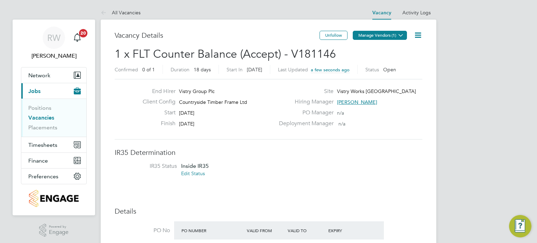
click at [390, 35] on button "Manage Vendors (1)" at bounding box center [380, 35] width 54 height 9
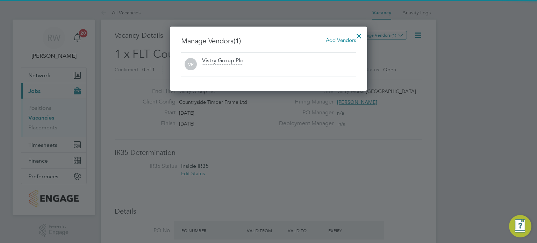
click at [345, 40] on span "Add Vendors" at bounding box center [341, 40] width 30 height 7
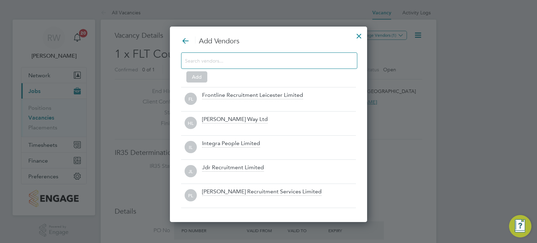
click at [267, 61] on input at bounding box center [263, 60] width 157 height 9
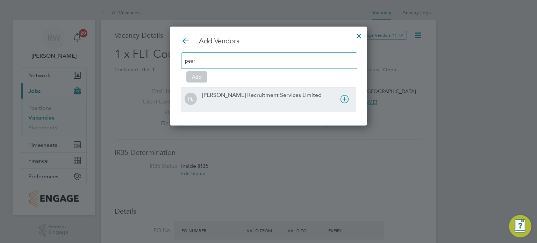
type input "pear"
click at [259, 93] on div "Pearce Recruitment Services Limited" at bounding box center [262, 96] width 120 height 8
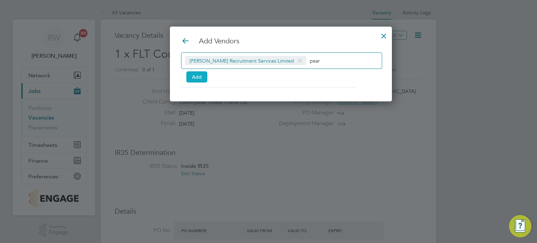
click at [196, 75] on button "Add" at bounding box center [196, 76] width 21 height 11
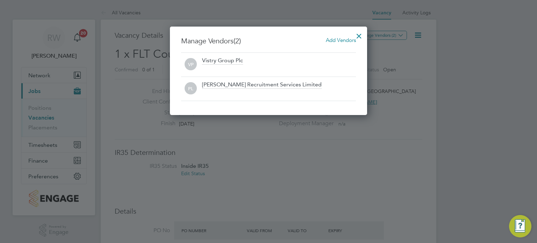
click at [360, 33] on div at bounding box center [359, 34] width 13 height 13
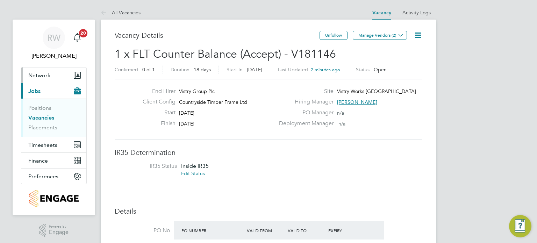
click at [45, 74] on span "Network" at bounding box center [39, 75] width 22 height 7
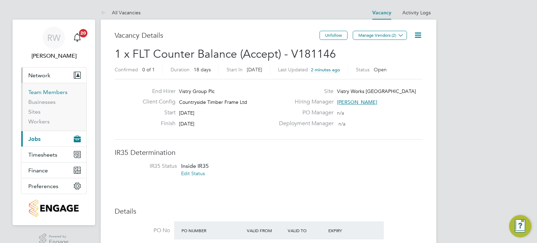
click at [38, 94] on link "Team Members" at bounding box center [47, 92] width 39 height 7
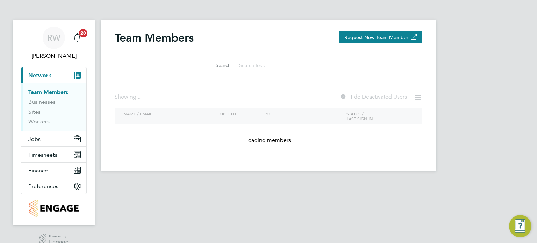
click at [258, 68] on input at bounding box center [287, 66] width 102 height 14
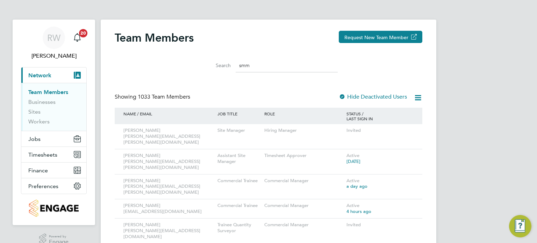
click at [252, 71] on input "smm" at bounding box center [287, 66] width 102 height 14
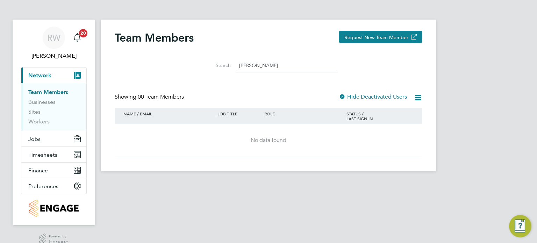
type input "sammy"
click at [345, 96] on div at bounding box center [342, 97] width 7 height 7
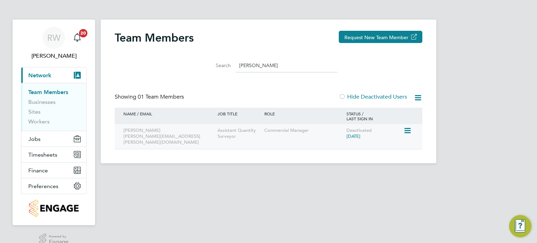
click at [408, 130] on icon at bounding box center [407, 131] width 7 height 8
click at [394, 147] on li "Reactivate User" at bounding box center [388, 147] width 43 height 10
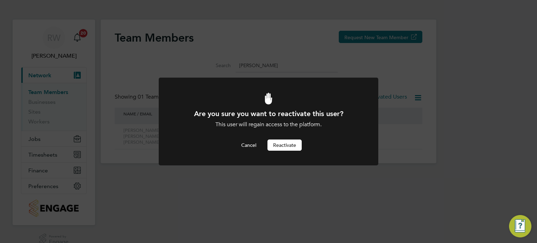
click at [291, 144] on button "Reactivate" at bounding box center [285, 145] width 34 height 11
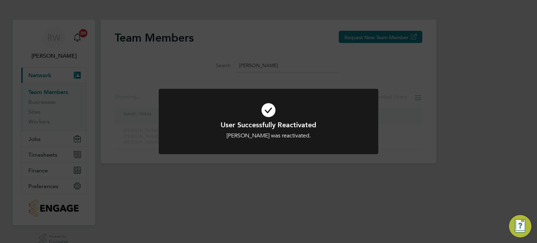
click at [385, 133] on div "User Successfully Reactivated Sammy Williamson was reactivated. Cancel Okay" at bounding box center [268, 121] width 537 height 243
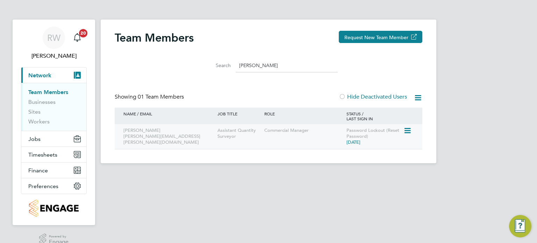
click at [408, 128] on icon at bounding box center [407, 131] width 7 height 8
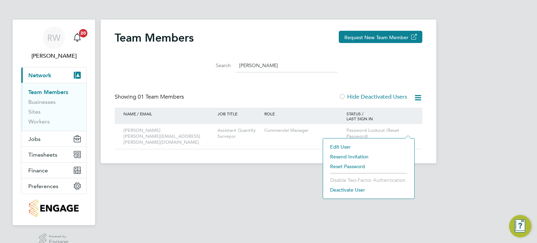
click at [359, 165] on li "Reset Password" at bounding box center [369, 167] width 84 height 10
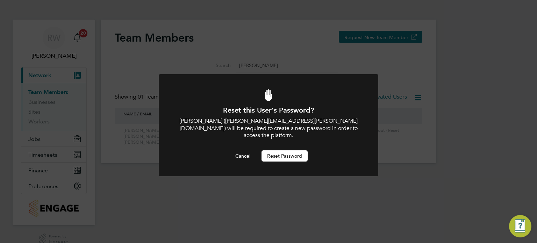
click at [282, 150] on button "Reset Password" at bounding box center [285, 155] width 46 height 11
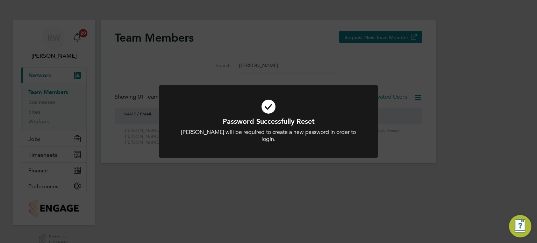
click at [288, 178] on div "Password Successfully Reset Sammy Williamson will be required to create a new p…" at bounding box center [268, 121] width 537 height 243
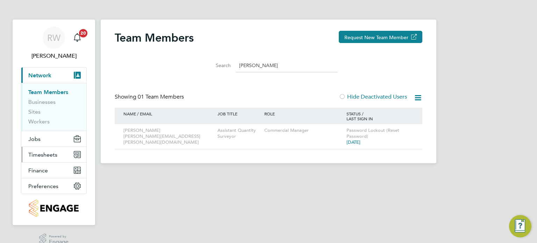
click at [46, 157] on span "Timesheets" at bounding box center [42, 154] width 29 height 7
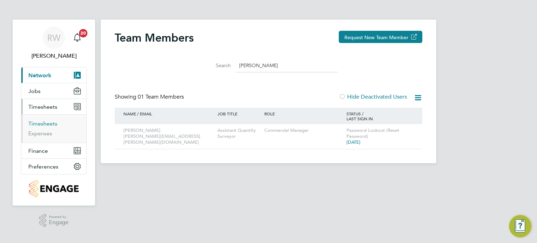
click at [42, 120] on link "Timesheets" at bounding box center [42, 123] width 29 height 7
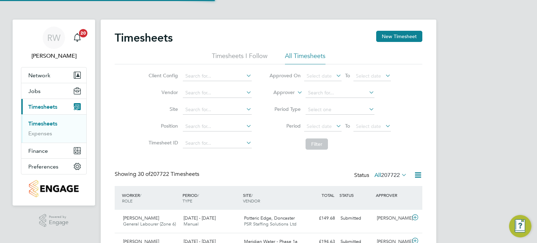
scroll to position [23, 61]
click at [320, 127] on span "Select date" at bounding box center [319, 126] width 25 height 6
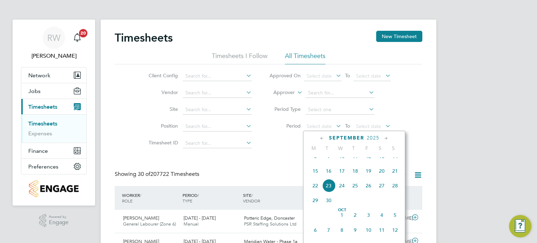
click at [315, 178] on span "15" at bounding box center [315, 170] width 13 height 13
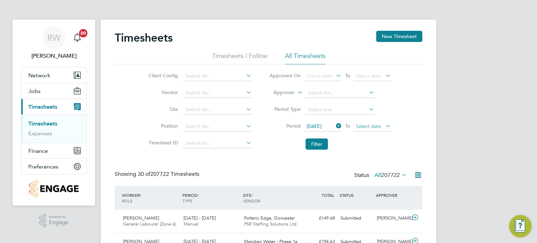
click at [368, 125] on span "Select date" at bounding box center [368, 126] width 25 height 6
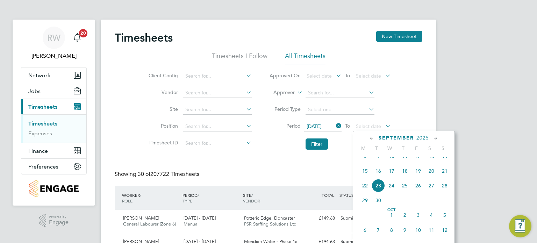
click at [441, 174] on span "21" at bounding box center [444, 170] width 13 height 13
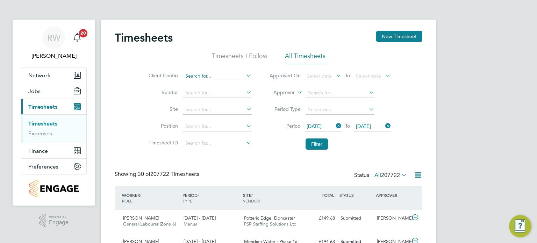
click at [208, 77] on input at bounding box center [217, 76] width 69 height 10
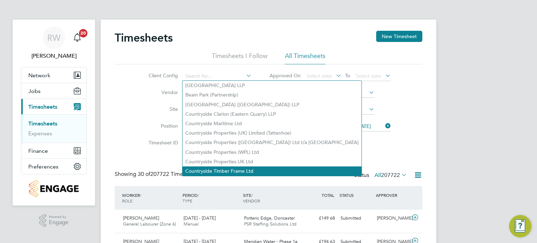
click at [224, 169] on li "Countryside Timber Frame Ltd" at bounding box center [272, 171] width 179 height 9
type input "Countryside Timber Frame Ltd"
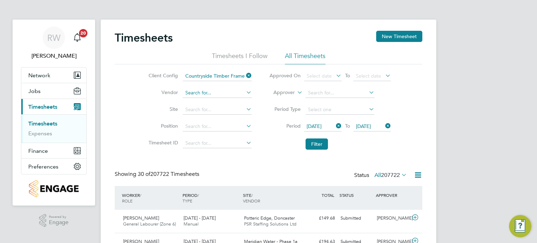
click at [207, 95] on input at bounding box center [217, 93] width 69 height 10
click at [213, 109] on li "Tho rn Baker Limited" at bounding box center [219, 111] width 72 height 9
type input "Thorn Baker Limited"
click at [392, 172] on span "207722" at bounding box center [390, 175] width 19 height 7
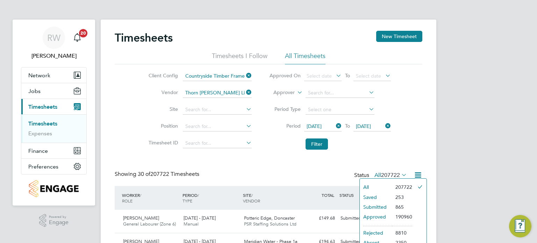
click at [383, 186] on li "All" at bounding box center [376, 187] width 32 height 10
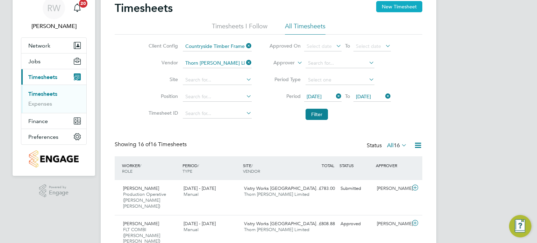
click at [408, 3] on button "New Timesheet" at bounding box center [399, 6] width 46 height 11
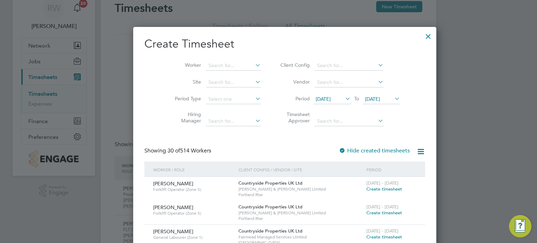
click at [317, 99] on span "09 Sep 2025" at bounding box center [323, 99] width 15 height 6
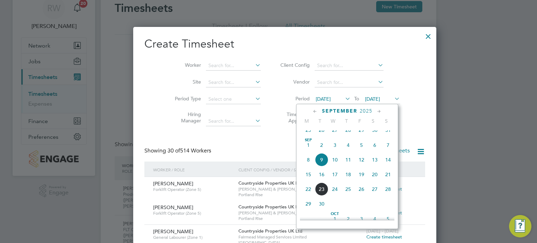
click at [307, 181] on span "15" at bounding box center [308, 174] width 13 height 13
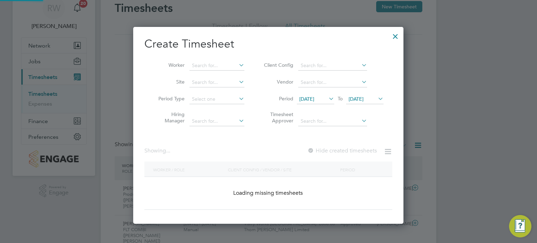
click at [364, 98] on span "[DATE]" at bounding box center [356, 99] width 15 height 6
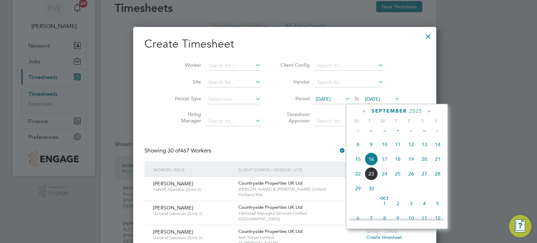
click at [439, 164] on span "21" at bounding box center [437, 159] width 13 height 13
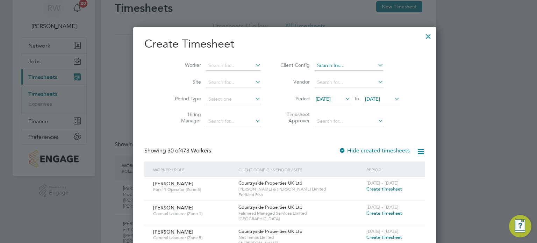
click at [315, 65] on input at bounding box center [349, 66] width 69 height 10
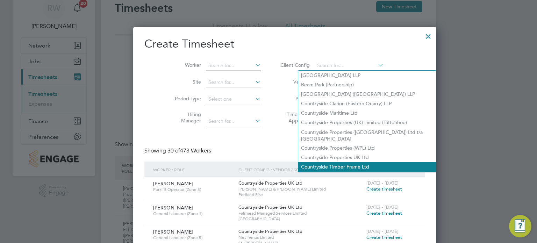
click at [325, 162] on li "Countryside Timber Frame Ltd" at bounding box center [367, 166] width 138 height 9
type input "Countryside Timber Frame Ltd"
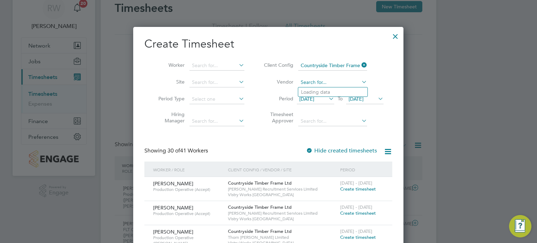
click at [318, 85] on input at bounding box center [332, 83] width 69 height 10
click at [320, 146] on li "Th orn Baker Limited" at bounding box center [341, 148] width 86 height 9
type input "Thorn Baker Limited"
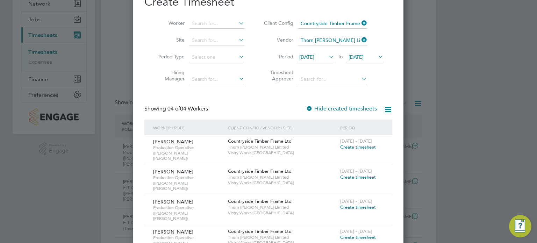
scroll to position [0, 0]
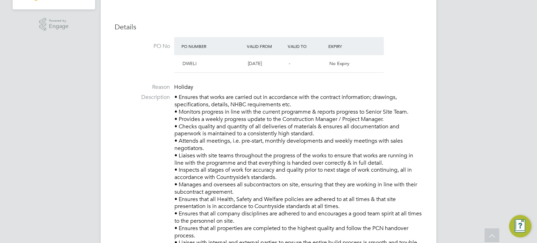
scroll to position [206, 0]
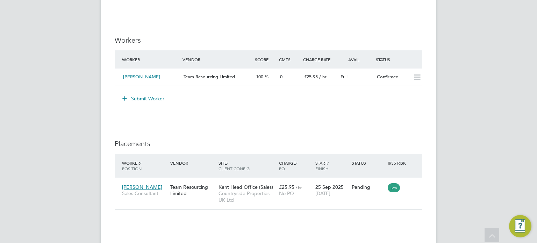
scroll to position [684, 0]
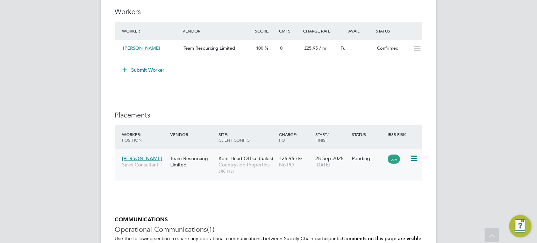
click at [415, 157] on icon at bounding box center [413, 158] width 7 height 8
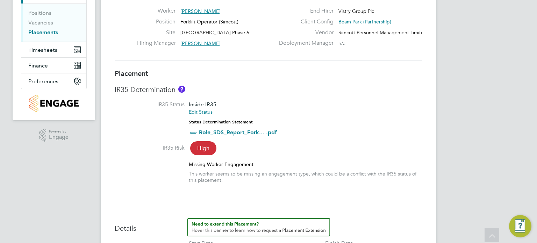
scroll to position [40, 0]
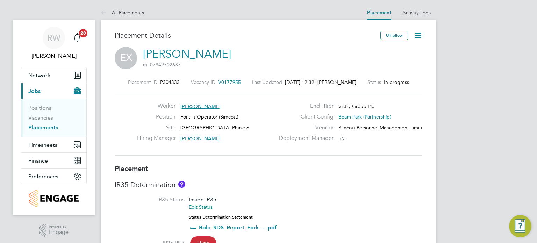
click at [165, 56] on link "[PERSON_NAME]" at bounding box center [187, 54] width 88 height 14
click at [43, 145] on span "Timesheets" at bounding box center [42, 145] width 29 height 7
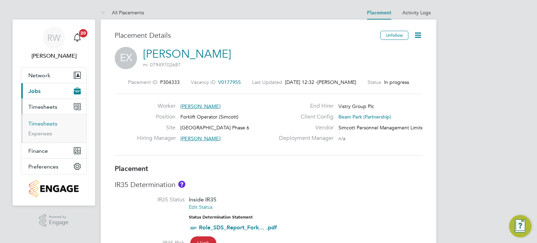
click at [41, 123] on link "Timesheets" at bounding box center [42, 123] width 29 height 7
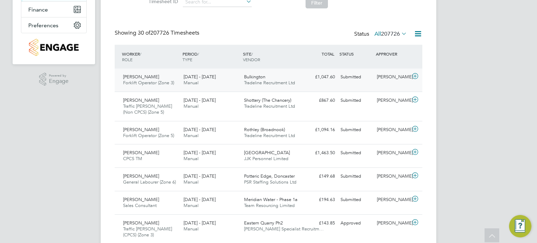
click at [253, 75] on span "Bulkington" at bounding box center [254, 77] width 21 height 6
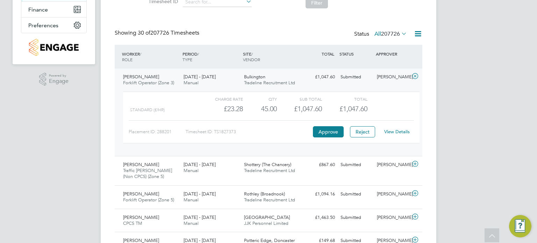
click at [393, 130] on link "View Details" at bounding box center [397, 132] width 26 height 6
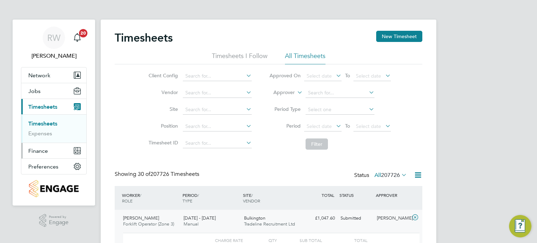
click at [43, 151] on span "Finance" at bounding box center [38, 151] width 20 height 7
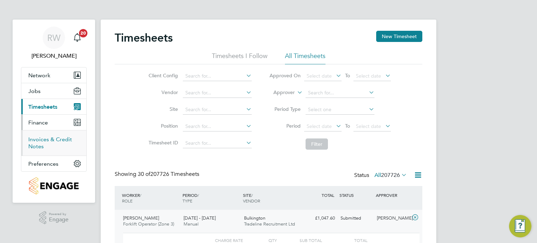
click at [43, 139] on link "Invoices & Credit Notes" at bounding box center [50, 143] width 44 height 14
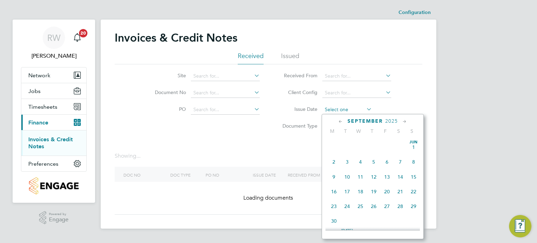
click at [335, 109] on input at bounding box center [348, 110] width 50 height 10
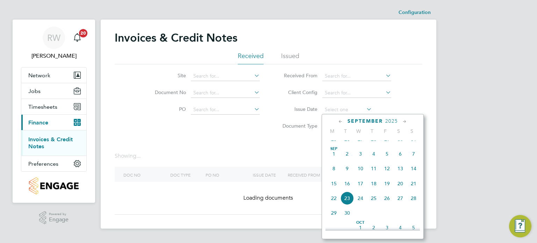
click at [333, 159] on span "[DATE]" at bounding box center [333, 153] width 13 height 13
type input "[DATE]"
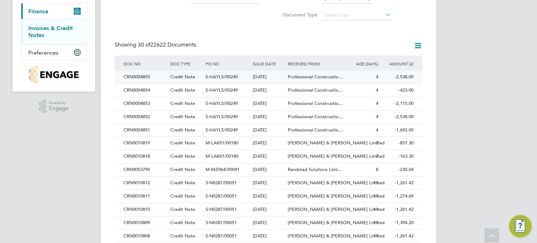
click at [225, 77] on span "S-HAYLS/00249" at bounding box center [222, 77] width 32 height 6
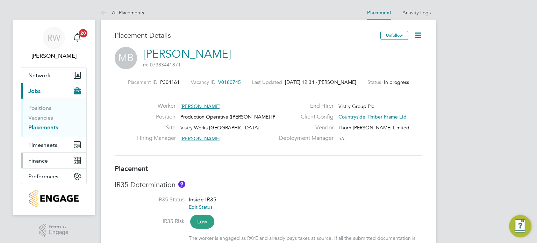
click at [44, 159] on span "Finance" at bounding box center [38, 160] width 20 height 7
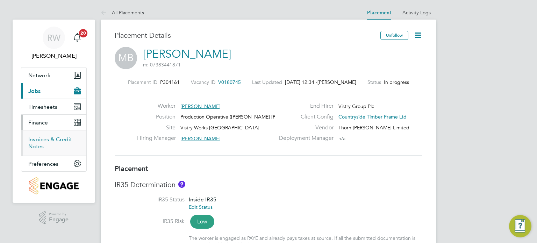
click at [48, 142] on link "Invoices & Credit Notes" at bounding box center [50, 143] width 44 height 14
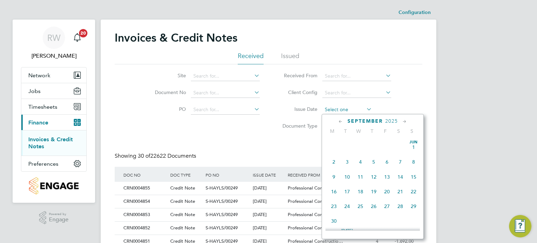
click at [337, 110] on input at bounding box center [348, 110] width 50 height 10
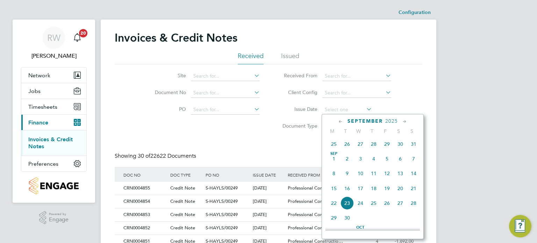
click at [332, 165] on span "[DATE]" at bounding box center [333, 158] width 13 height 13
type input "[DATE]"
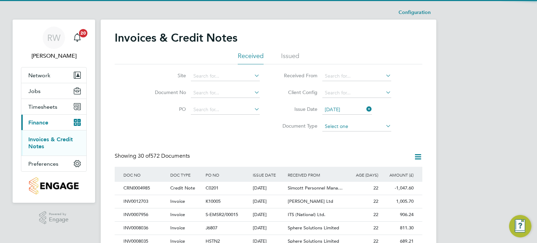
click at [331, 126] on input at bounding box center [357, 127] width 69 height 10
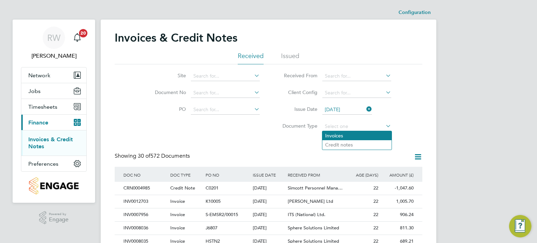
click at [336, 133] on li "Invoices" at bounding box center [357, 135] width 69 height 9
type input "Invoices"
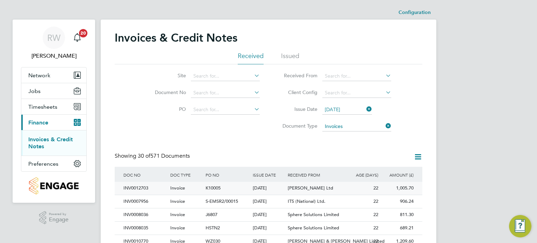
click at [235, 189] on div "K10005" at bounding box center [227, 188] width 47 height 13
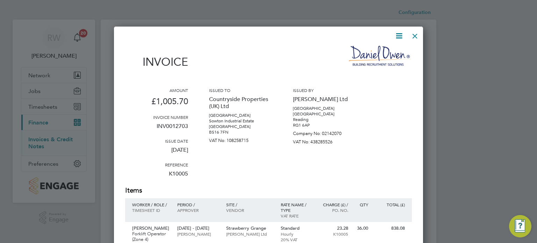
click at [415, 34] on div at bounding box center [415, 34] width 13 height 13
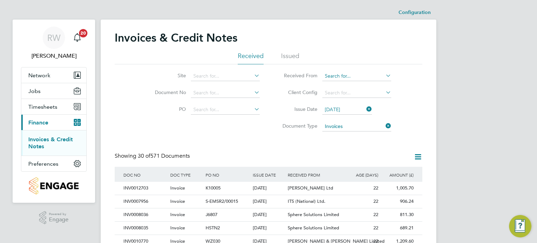
click at [342, 78] on input at bounding box center [357, 76] width 69 height 10
click at [344, 71] on li "Received From" at bounding box center [335, 76] width 132 height 17
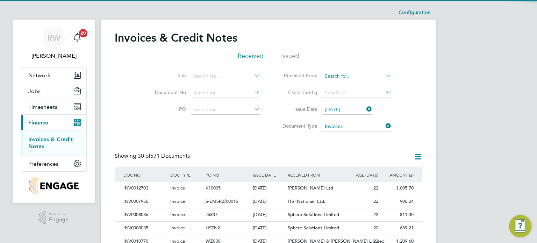
click at [344, 72] on input at bounding box center [357, 76] width 69 height 10
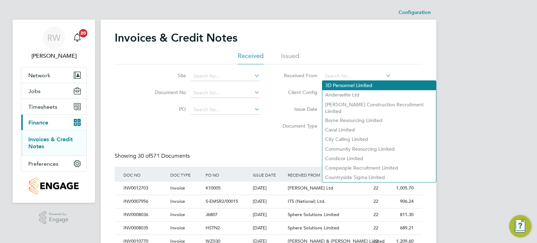
click at [418, 85] on li "3D Personnel Limited" at bounding box center [380, 85] width 114 height 9
type input "3D Personnel Limited"
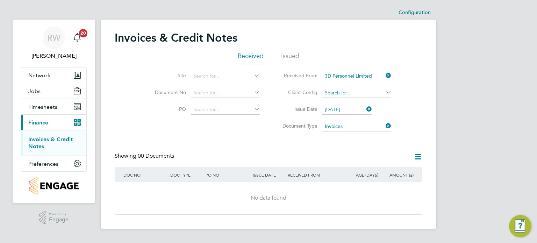
click at [345, 95] on input at bounding box center [357, 93] width 69 height 10
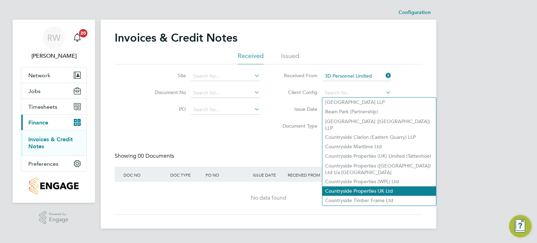
click at [362, 186] on li "Countryside Properties UK Ltd" at bounding box center [380, 190] width 114 height 9
type input "Countryside Properties UK Ltd"
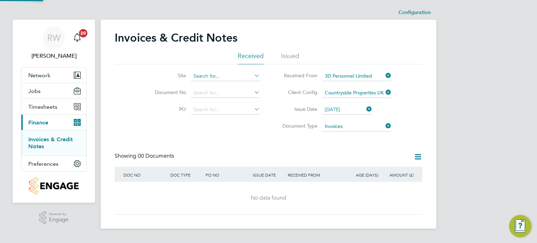
click at [228, 75] on input at bounding box center [225, 76] width 69 height 10
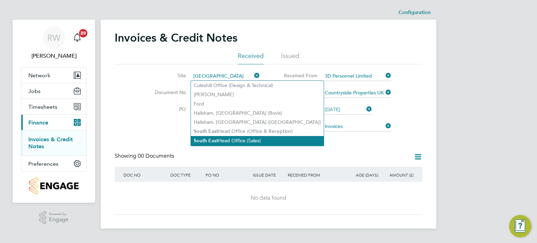
click at [229, 139] on li "South East Head Office (Sales)" at bounding box center [257, 140] width 133 height 9
type input "South East Head Office (Sales)"
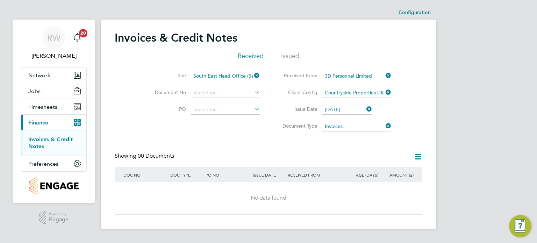
click at [365, 107] on icon at bounding box center [365, 109] width 0 height 10
click at [384, 75] on icon at bounding box center [384, 76] width 0 height 10
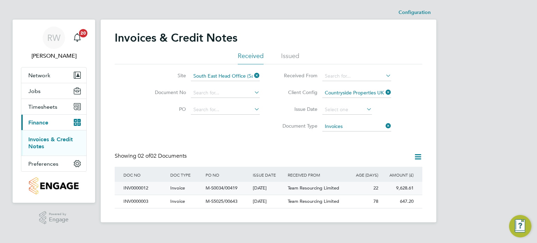
click at [226, 188] on span "M-S0034/00419" at bounding box center [222, 188] width 32 height 6
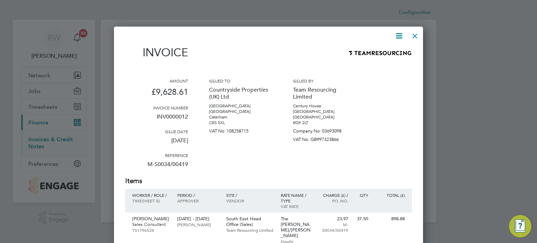
click at [418, 36] on div at bounding box center [415, 34] width 13 height 13
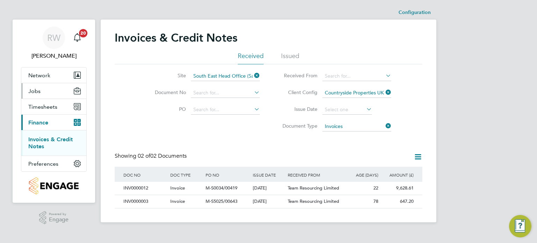
click at [37, 90] on span "Jobs" at bounding box center [34, 91] width 12 height 7
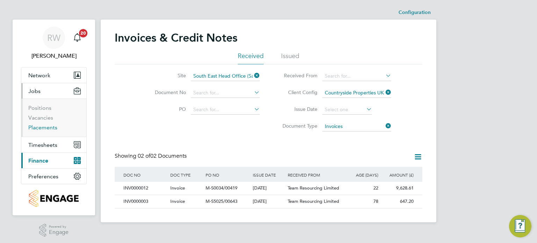
click at [45, 129] on link "Placements" at bounding box center [42, 127] width 29 height 7
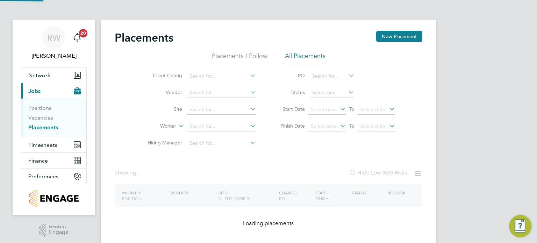
click at [204, 98] on li "Vendor" at bounding box center [199, 93] width 132 height 17
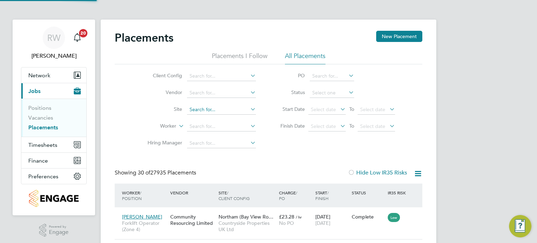
scroll to position [26, 49]
click at [206, 109] on input at bounding box center [221, 110] width 69 height 10
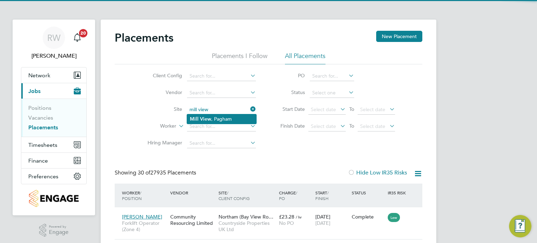
click at [219, 120] on li "Mill View , Pagham" at bounding box center [221, 118] width 69 height 9
type input "Mill View, [GEOGRAPHIC_DATA]"
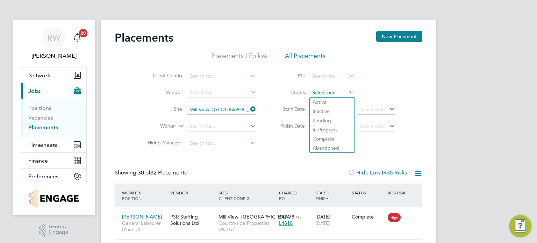
click at [325, 91] on input at bounding box center [332, 93] width 44 height 10
click at [330, 101] on li "Active" at bounding box center [332, 102] width 45 height 9
type input "Active"
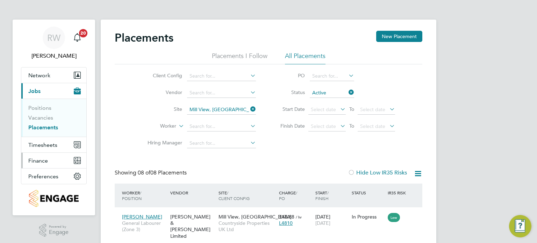
click at [43, 161] on span "Finance" at bounding box center [38, 160] width 20 height 7
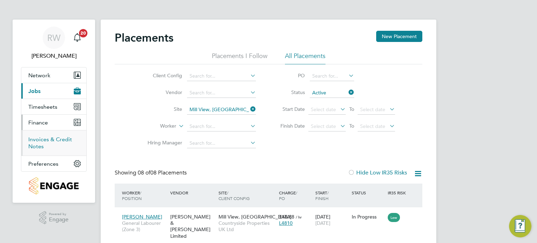
click at [43, 142] on link "Invoices & Credit Notes" at bounding box center [50, 143] width 44 height 14
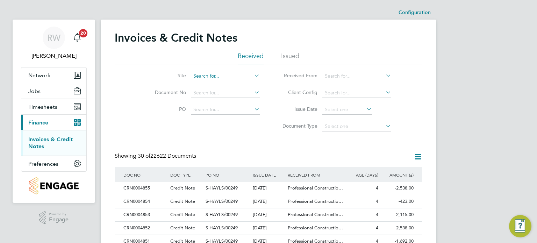
click at [231, 73] on input at bounding box center [225, 76] width 69 height 10
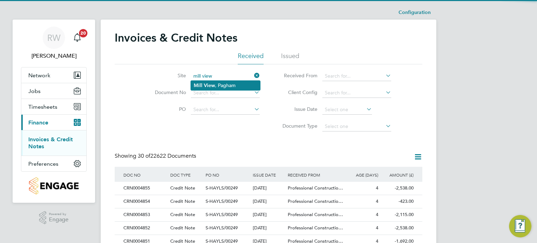
click at [219, 84] on li "Mill View , Pagham" at bounding box center [225, 85] width 69 height 9
type input "Mill View, [GEOGRAPHIC_DATA]"
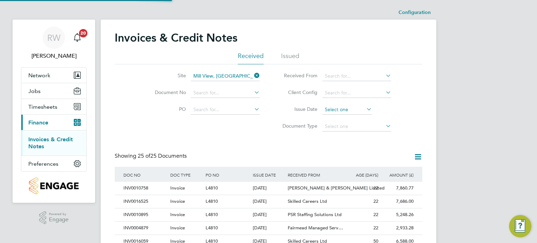
click at [336, 107] on input at bounding box center [348, 110] width 50 height 10
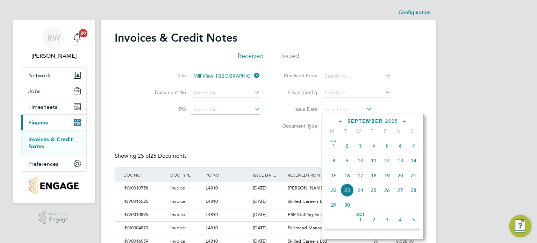
click at [334, 151] on span "Sep 1" at bounding box center [333, 145] width 13 height 13
type input "[DATE]"
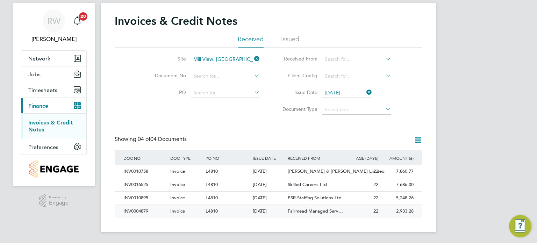
click at [294, 212] on span "Fairmead Managed Serv…" at bounding box center [315, 211] width 55 height 6
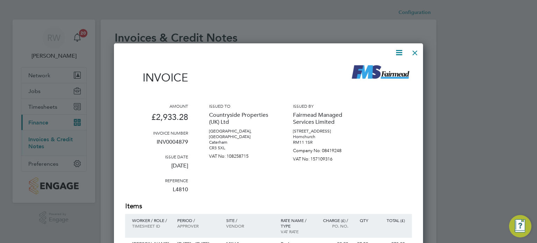
click at [417, 49] on div at bounding box center [415, 51] width 13 height 13
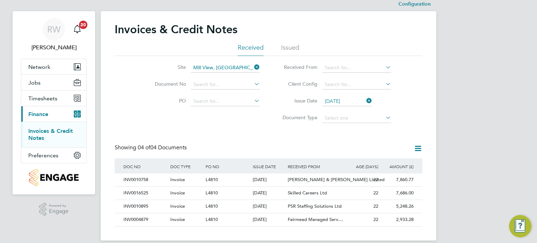
scroll to position [17, 0]
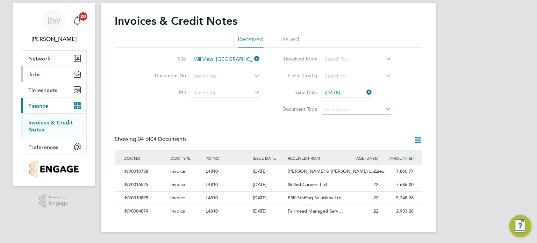
click at [34, 75] on span "Jobs" at bounding box center [34, 74] width 12 height 7
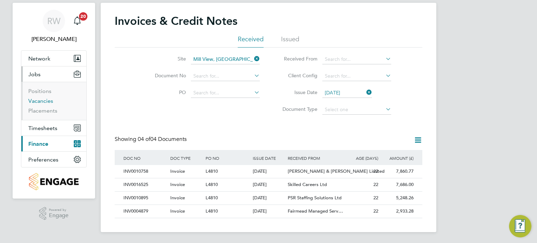
click at [45, 102] on link "Vacancies" at bounding box center [40, 101] width 25 height 7
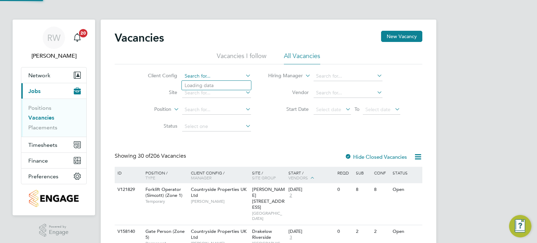
click at [224, 75] on input at bounding box center [216, 76] width 69 height 10
click at [243, 163] on li "Countryside Properties UK Ltd" at bounding box center [271, 161] width 179 height 9
type input "Countryside Properties UK Ltd"
click at [326, 90] on input at bounding box center [348, 93] width 69 height 10
click at [338, 100] on li "Sphere Solutions Limited" at bounding box center [347, 102] width 69 height 9
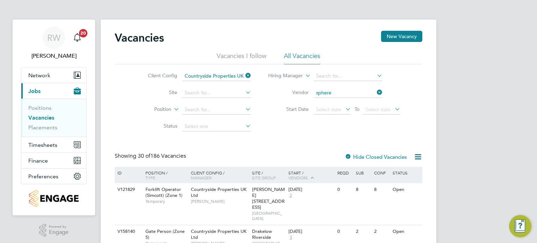
type input "Sphere Solutions Limited"
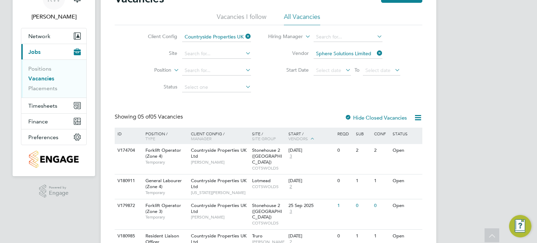
scroll to position [39, 0]
click at [207, 52] on input at bounding box center [216, 54] width 69 height 10
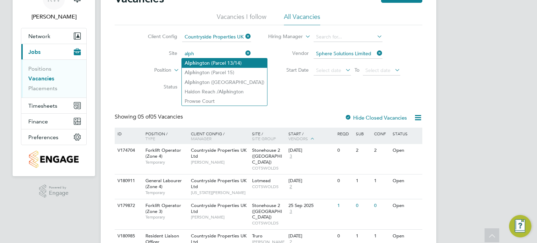
click at [213, 61] on li "Alph ington (Parcel 13/14)" at bounding box center [224, 62] width 85 height 9
type input "Alphington (Parcel 13/14)"
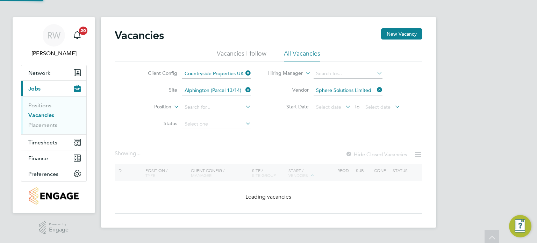
scroll to position [1, 0]
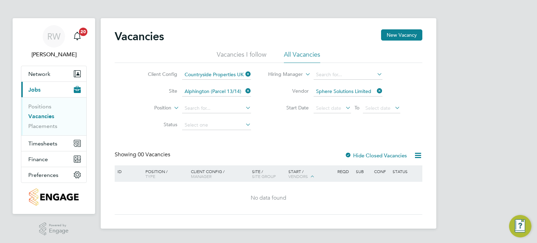
click at [348, 155] on div at bounding box center [348, 156] width 7 height 7
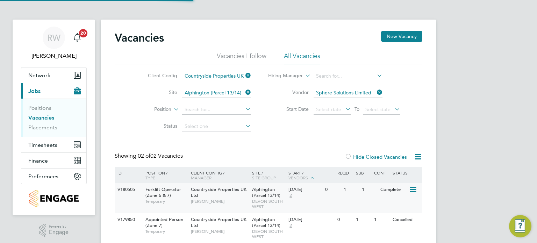
scroll to position [25, 0]
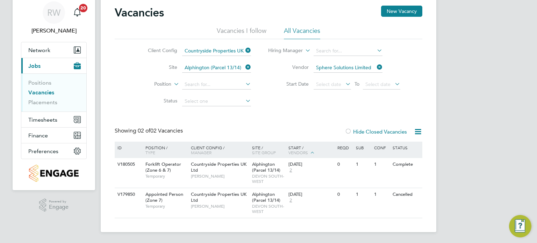
click at [401, 4] on div "Vacancies New Vacancy Vacancies I follow All Vacancies Client Config Countrysid…" at bounding box center [269, 113] width 336 height 238
click at [401, 7] on button "New Vacancy" at bounding box center [401, 11] width 41 height 11
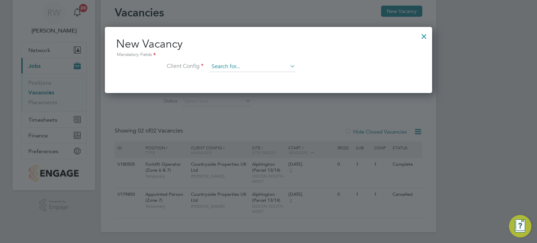
click at [237, 66] on input at bounding box center [252, 67] width 86 height 10
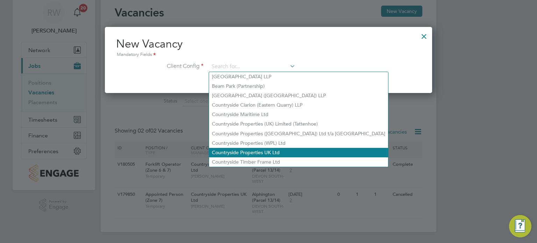
click at [258, 155] on li "Countryside Properties UK Ltd" at bounding box center [298, 152] width 179 height 9
type input "Countryside Properties UK Ltd"
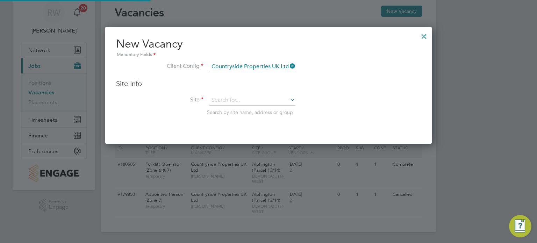
scroll to position [116, 328]
click at [241, 98] on input at bounding box center [252, 100] width 86 height 10
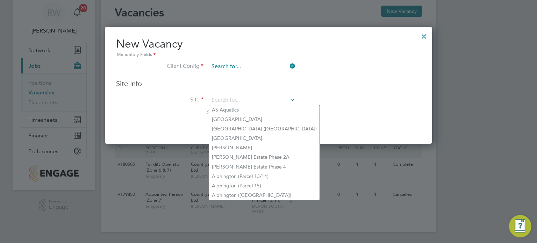
click at [271, 66] on input at bounding box center [252, 67] width 86 height 10
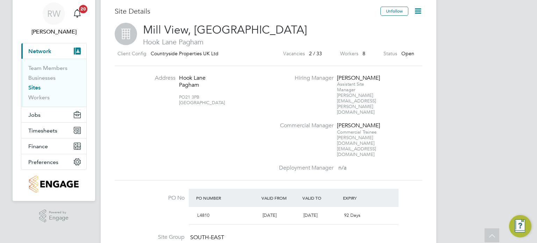
scroll to position [5, 0]
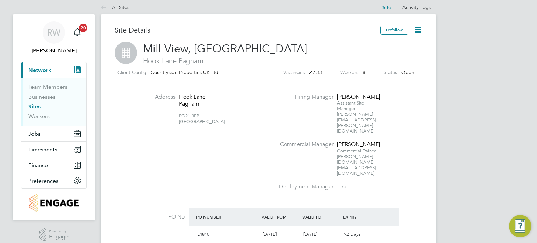
click at [419, 28] on icon at bounding box center [418, 30] width 9 height 9
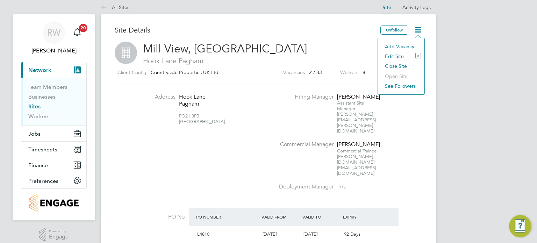
click at [396, 53] on li "Edit Site e" at bounding box center [402, 56] width 40 height 10
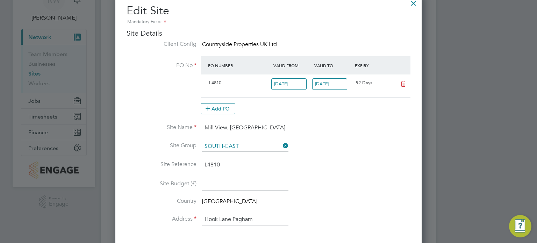
scroll to position [0, 0]
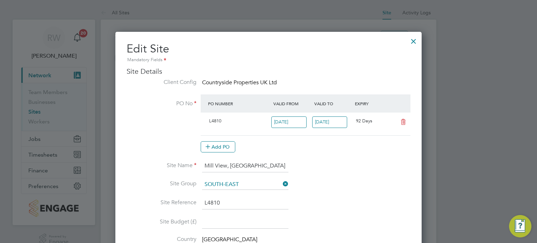
click at [415, 38] on div at bounding box center [414, 39] width 13 height 13
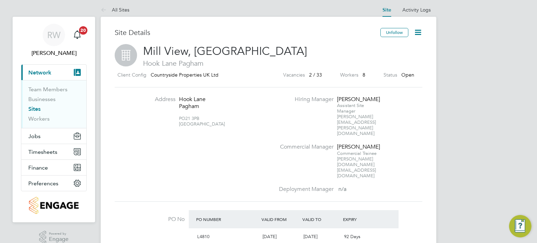
scroll to position [5, 0]
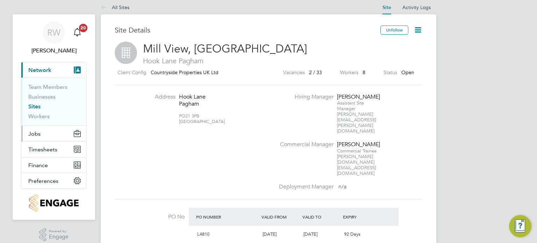
click at [37, 135] on span "Jobs" at bounding box center [34, 133] width 12 height 7
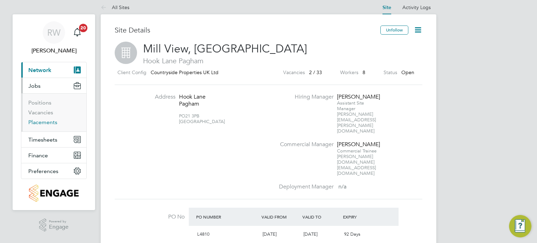
click at [45, 121] on link "Placements" at bounding box center [42, 122] width 29 height 7
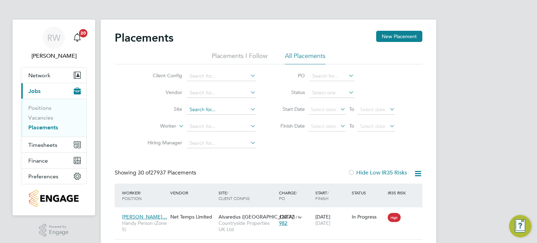
click at [203, 108] on input at bounding box center [221, 110] width 69 height 10
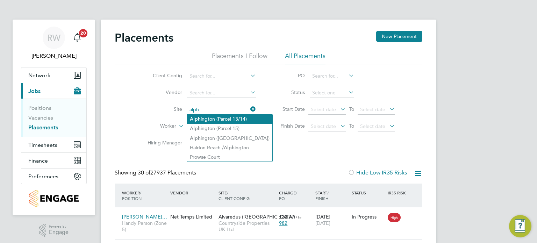
click at [214, 117] on li "Alph ington (Parcel 13/14)" at bounding box center [229, 118] width 85 height 9
type input "Alphington (Parcel 13/14)"
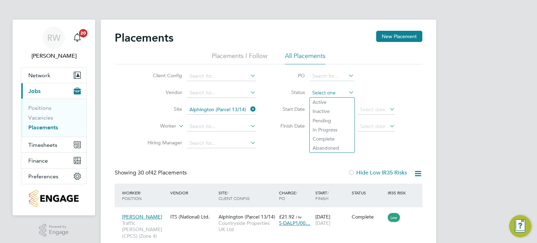
click at [322, 91] on input at bounding box center [332, 93] width 44 height 10
click at [322, 98] on li "Active" at bounding box center [332, 102] width 45 height 9
type input "Active"
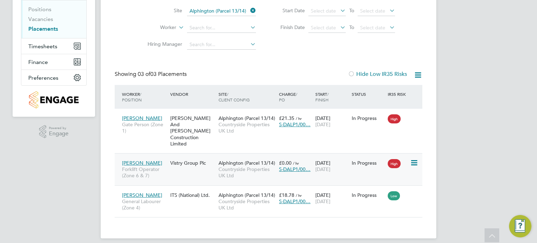
click at [250, 160] on span "Alphington (Parcel 13/14)" at bounding box center [247, 163] width 57 height 6
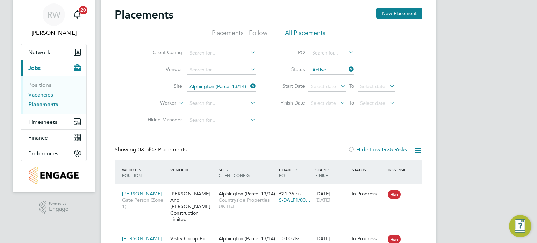
click at [41, 94] on link "Vacancies" at bounding box center [40, 94] width 25 height 7
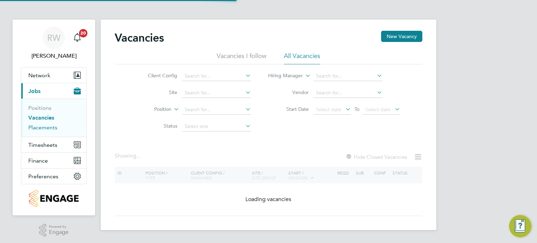
click at [49, 128] on link "Placements" at bounding box center [42, 127] width 29 height 7
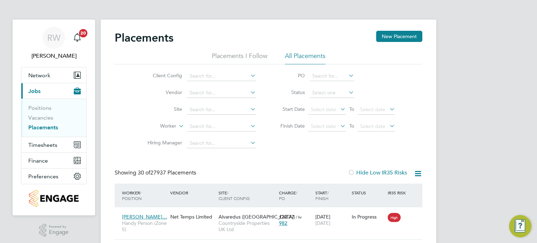
scroll to position [26, 61]
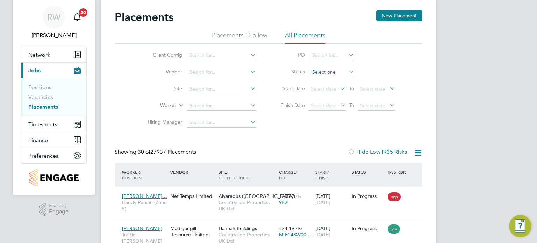
click at [316, 68] on input at bounding box center [332, 73] width 44 height 10
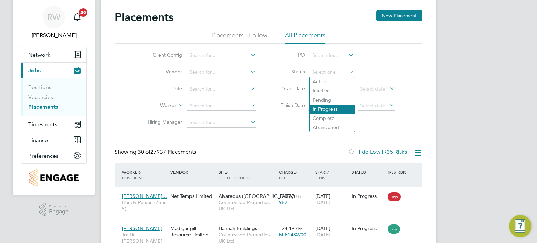
click at [327, 109] on li "In Progress" at bounding box center [332, 109] width 45 height 9
type input "In Progress"
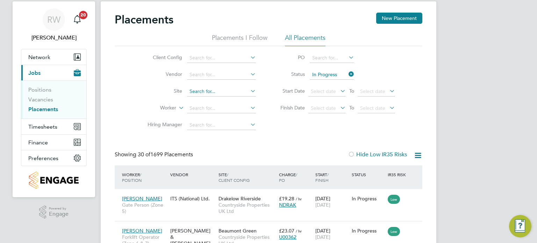
click at [204, 87] on input at bounding box center [221, 92] width 69 height 10
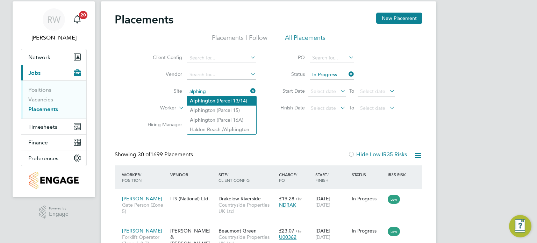
click at [220, 99] on li "Alphing ton (Parcel 13/14)" at bounding box center [221, 100] width 69 height 9
type input "Alphington (Parcel 13/14)"
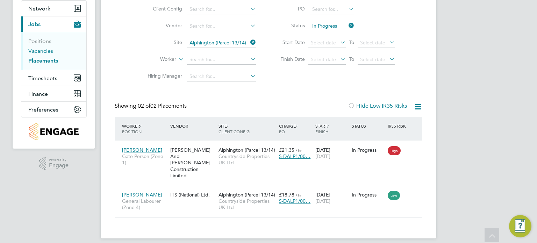
click at [44, 52] on link "Vacancies" at bounding box center [40, 51] width 25 height 7
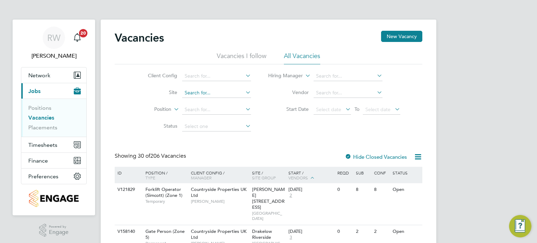
click at [206, 93] on input at bounding box center [216, 93] width 69 height 10
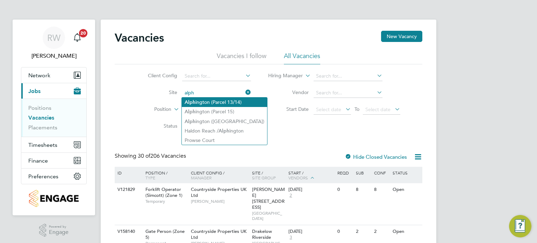
click at [210, 100] on li "Alph ington (Parcel 13/14)" at bounding box center [224, 102] width 85 height 9
type input "Alphington (Parcel 13/14)"
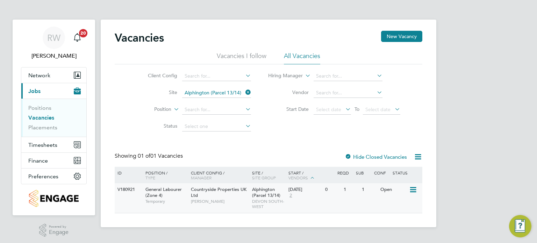
click at [412, 190] on icon at bounding box center [412, 190] width 7 height 8
click at [396, 222] on li "Update Status" at bounding box center [396, 226] width 41 height 10
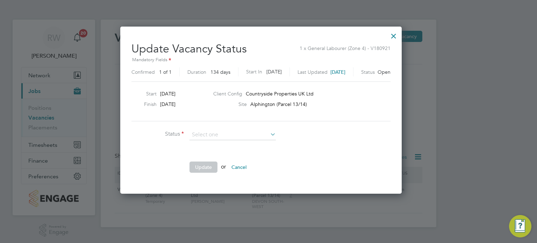
click at [238, 139] on div "Vacancies New Vacancy Vacancies I follow All Vacancies Client Config Site Alphi…" at bounding box center [269, 124] width 336 height 208
click at [240, 131] on input at bounding box center [233, 135] width 86 height 10
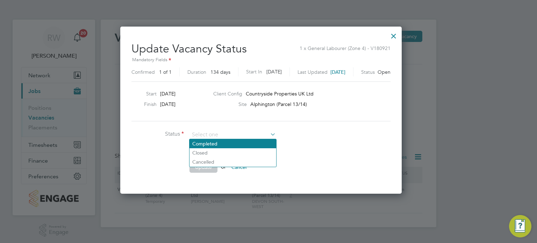
click at [237, 140] on li "Completed" at bounding box center [233, 143] width 87 height 9
type input "Completed"
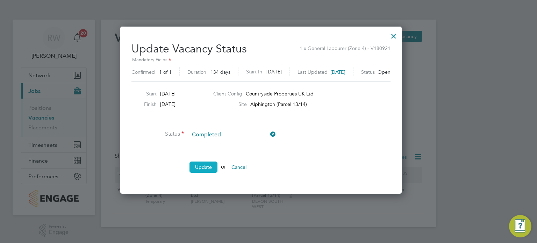
click at [217, 165] on button "Update" at bounding box center [204, 167] width 28 height 11
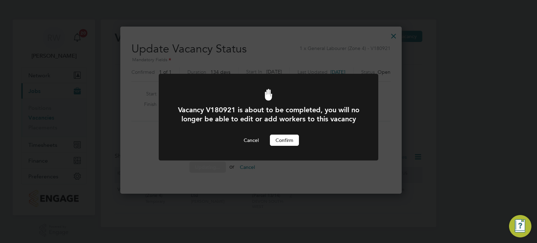
click at [281, 144] on button "Confirm" at bounding box center [284, 140] width 29 height 11
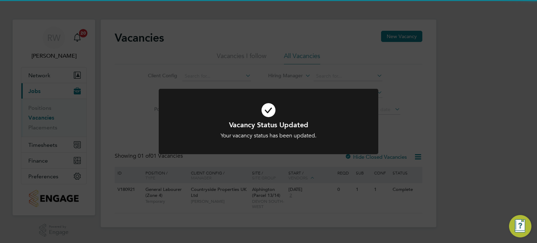
click at [379, 158] on div "Vacancy Status Updated Your vacancy status has been updated. Cancel Okay" at bounding box center [268, 121] width 537 height 243
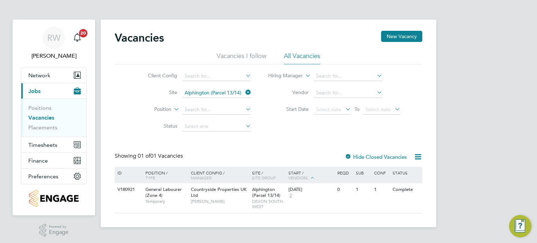
click at [350, 157] on div at bounding box center [348, 157] width 7 height 7
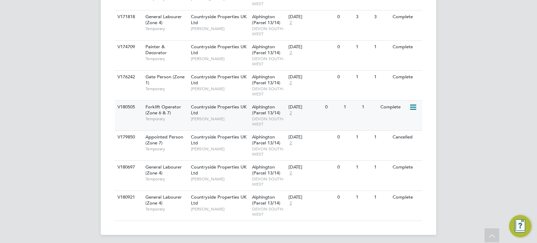
click at [264, 122] on span "DEVON SOUTH-WEST" at bounding box center [268, 121] width 33 height 11
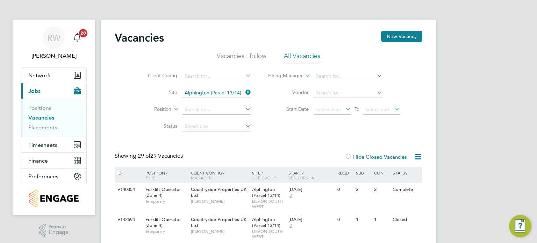
click at [39, 115] on link "Vacancies" at bounding box center [41, 117] width 26 height 7
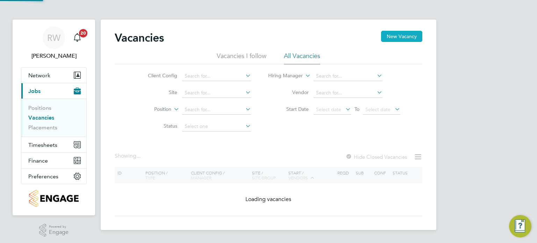
click at [415, 33] on button "New Vacancy" at bounding box center [401, 36] width 41 height 11
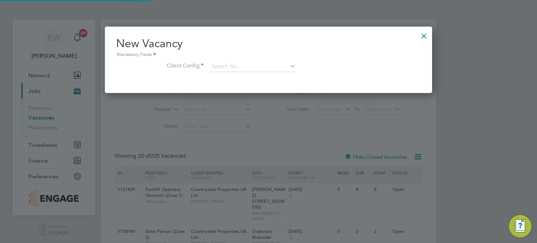
scroll to position [66, 328]
click at [245, 66] on input at bounding box center [252, 67] width 86 height 10
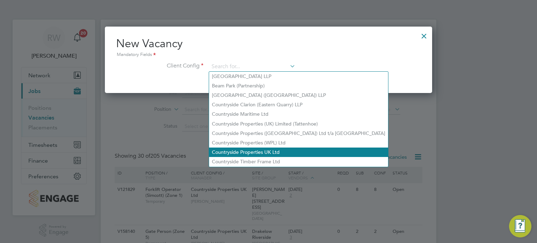
click at [259, 148] on li "Countryside Properties UK Ltd" at bounding box center [298, 152] width 179 height 9
type input "Countryside Properties UK Ltd"
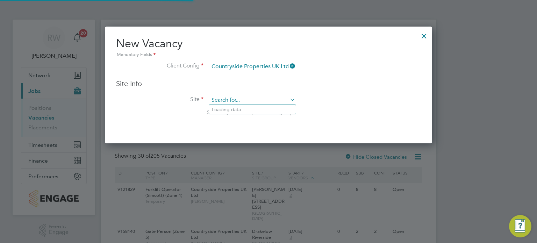
click at [246, 101] on input at bounding box center [252, 100] width 86 height 10
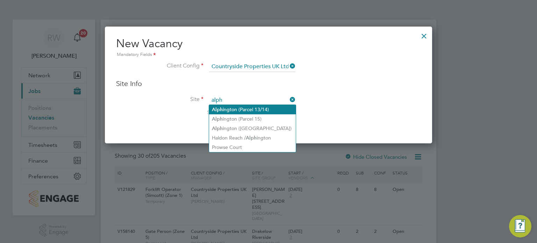
click at [250, 109] on li "Alph ington (Parcel 13/14)" at bounding box center [252, 109] width 87 height 9
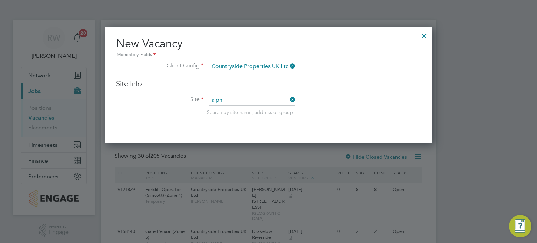
type input "Alphington (Parcel 13/14)"
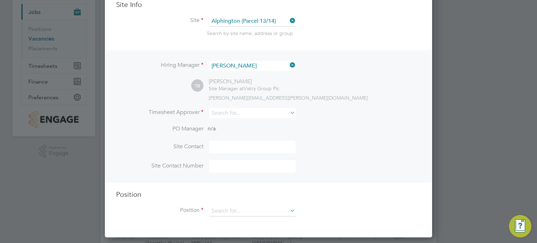
scroll to position [79, 0]
click at [228, 113] on input at bounding box center [252, 113] width 86 height 10
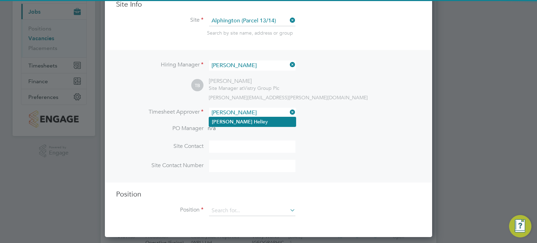
click at [254, 122] on b "Hel" at bounding box center [258, 122] width 8 height 6
type input "Shawn Helley"
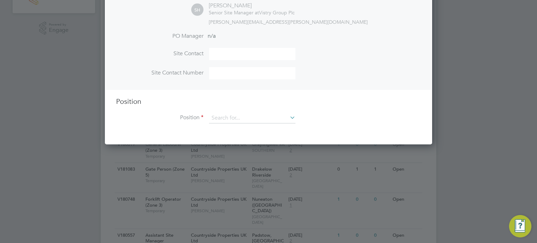
scroll to position [203, 0]
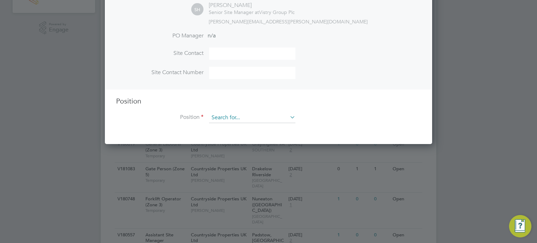
click at [243, 119] on input at bounding box center [252, 118] width 86 height 10
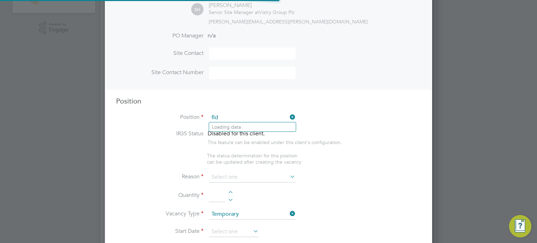
scroll to position [1002, 328]
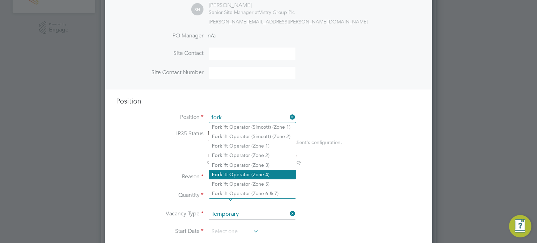
click at [251, 177] on li "Fork lift Operator (Zone 4)" at bounding box center [252, 174] width 87 height 9
type input "Forklift Operator (Zone 4)"
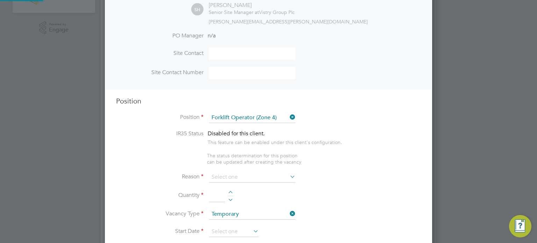
type textarea "Operate construction machinery and plant, including, but not limited to telesco…"
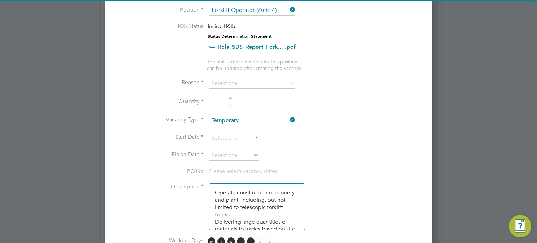
scroll to position [310, 0]
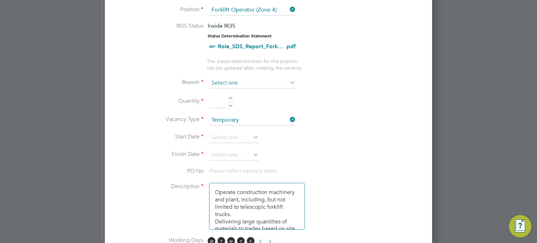
click at [269, 83] on input at bounding box center [252, 83] width 86 height 10
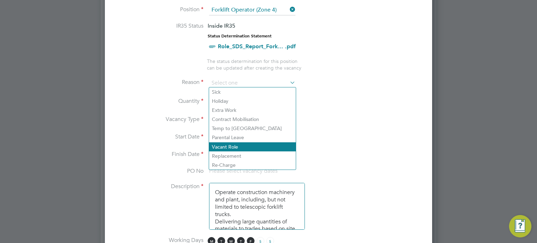
click at [246, 148] on li "Vacant Role" at bounding box center [252, 146] width 87 height 9
type input "Vacant Role"
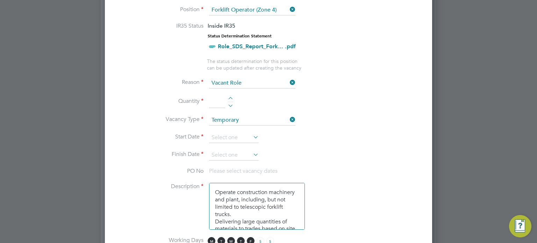
click at [229, 98] on div at bounding box center [231, 99] width 6 height 5
type input "1"
click at [225, 133] on input at bounding box center [234, 138] width 50 height 10
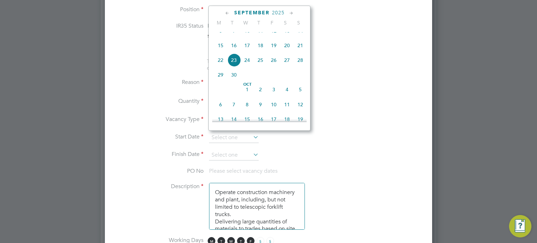
click at [221, 52] on span "15" at bounding box center [220, 45] width 13 height 13
type input "[DATE]"
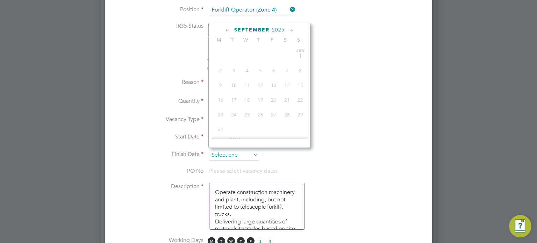
click at [228, 152] on input at bounding box center [234, 155] width 50 height 10
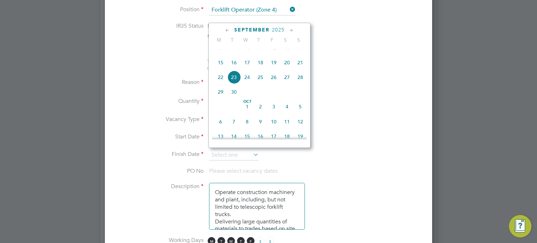
click at [275, 113] on span "3" at bounding box center [273, 106] width 13 height 13
type input "03 Oct 2025"
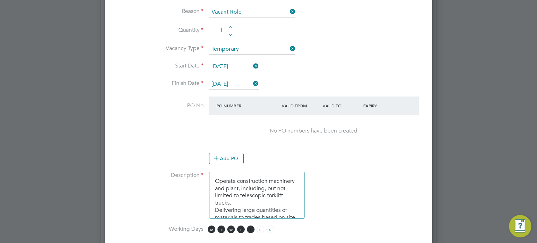
scroll to position [383, 0]
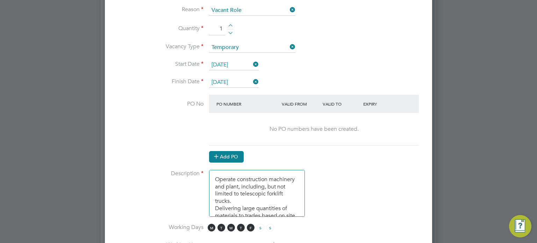
click at [235, 157] on button "Add PO" at bounding box center [226, 156] width 35 height 11
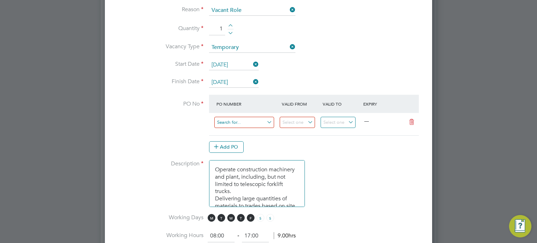
click at [231, 117] on input at bounding box center [244, 123] width 60 height 12
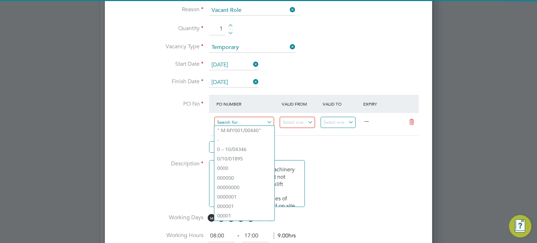
paste input "S-DALP1/00283"
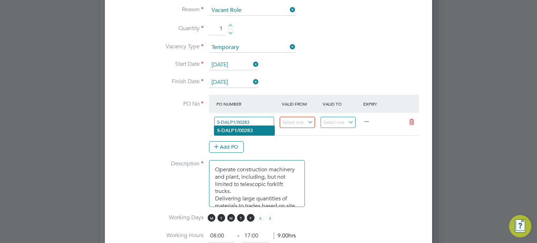
type input "S-DALP1/00283"
click at [240, 128] on b "S-DALP1/00283" at bounding box center [235, 131] width 36 height 6
type input "[DATE]"
type input "03 Oct 2025"
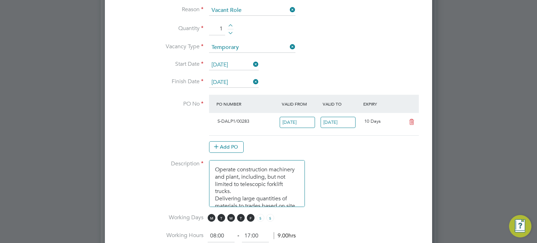
scroll to position [3, 3]
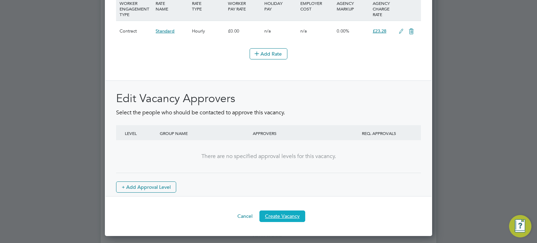
click at [278, 221] on button "Create Vacancy" at bounding box center [283, 216] width 46 height 11
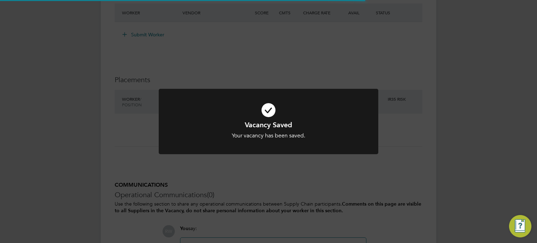
scroll to position [3, 3]
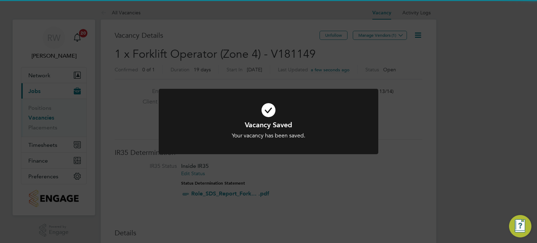
click at [382, 190] on div "Vacancy Saved Your vacancy has been saved. Cancel Okay" at bounding box center [268, 121] width 537 height 243
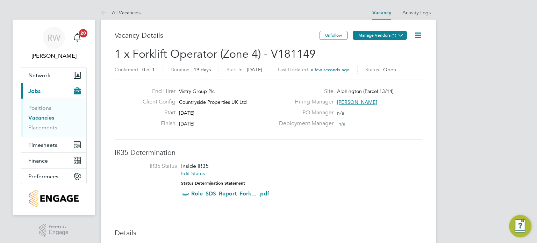
click at [387, 34] on button "Manage Vendors (1)" at bounding box center [380, 35] width 54 height 9
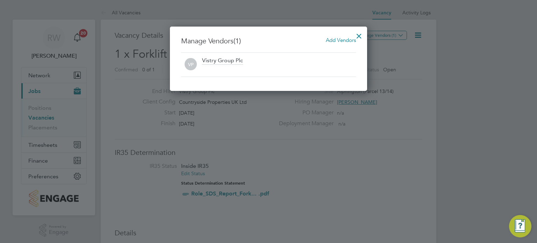
click at [336, 40] on span "Add Vendors" at bounding box center [341, 40] width 30 height 7
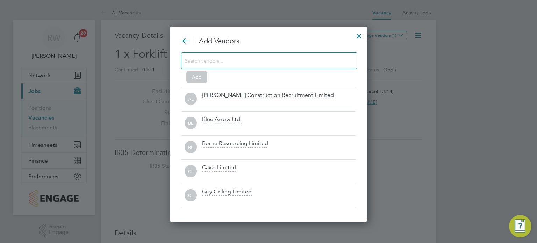
click at [269, 58] on input at bounding box center [263, 60] width 157 height 9
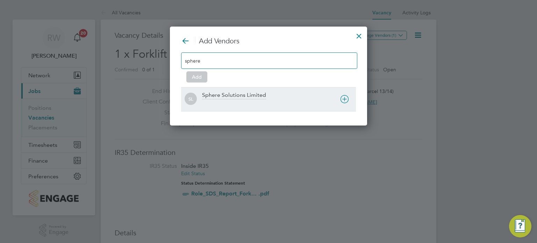
type input "sphere"
click at [248, 92] on div "Sphere Solutions Limited" at bounding box center [234, 96] width 64 height 8
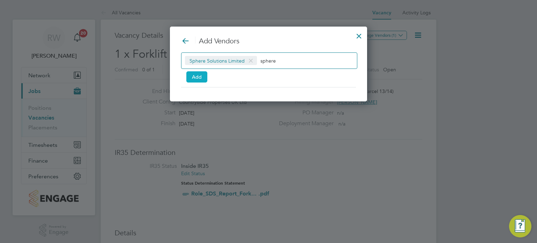
click at [193, 72] on button "Add" at bounding box center [196, 76] width 21 height 11
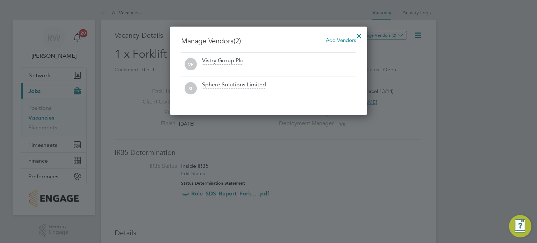
click at [361, 35] on div at bounding box center [359, 34] width 13 height 13
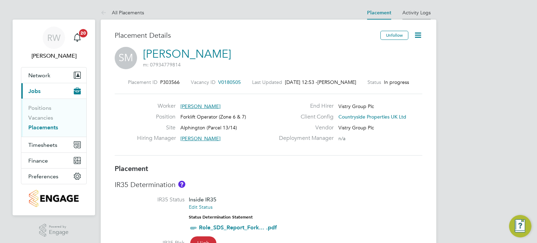
click at [414, 12] on link "Activity Logs" at bounding box center [417, 12] width 28 height 6
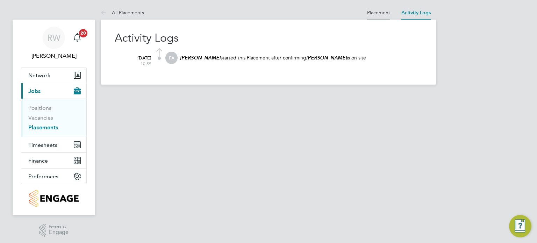
click at [379, 14] on link "Placement" at bounding box center [378, 12] width 23 height 6
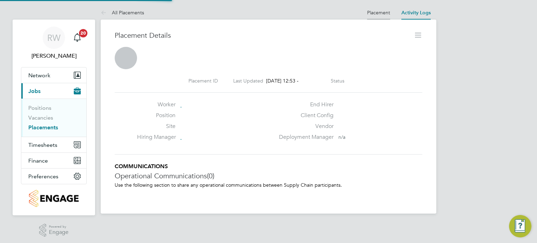
scroll to position [3, 3]
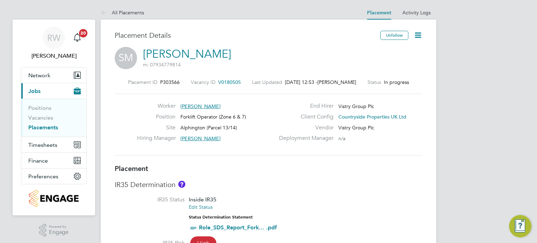
click at [417, 36] on icon at bounding box center [418, 35] width 9 height 9
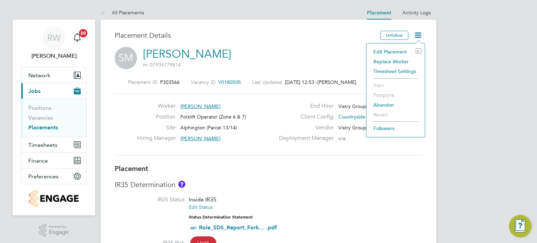
click at [390, 103] on li "Abandon" at bounding box center [395, 105] width 51 height 10
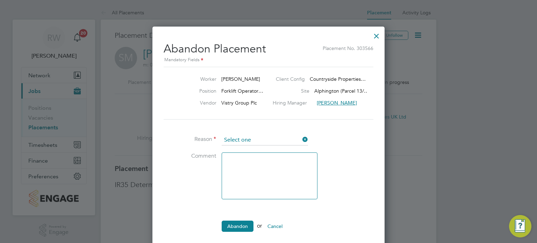
click at [284, 135] on input at bounding box center [265, 140] width 86 height 10
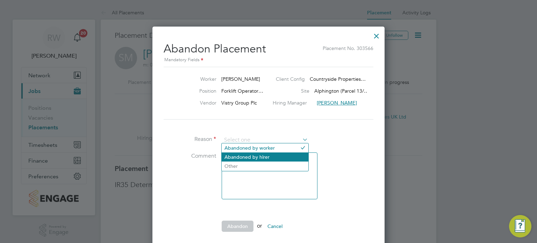
click at [267, 156] on li "Abandoned by hirer" at bounding box center [265, 157] width 87 height 9
type input "Abandoned by hirer"
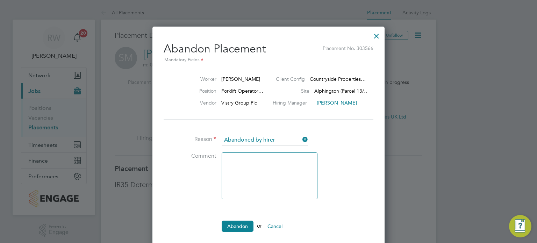
click at [239, 165] on textarea at bounding box center [270, 176] width 96 height 47
type textarea "incorrect"
click at [234, 224] on button "Abandon" at bounding box center [238, 226] width 32 height 11
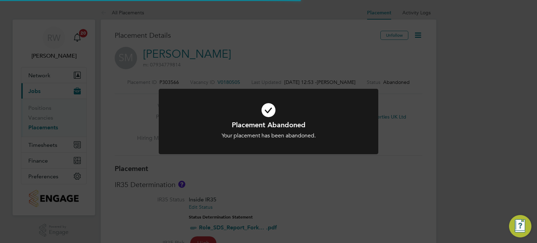
click at [315, 187] on div "Placement Abandoned Your placement has been abandoned. Cancel Okay" at bounding box center [268, 121] width 537 height 243
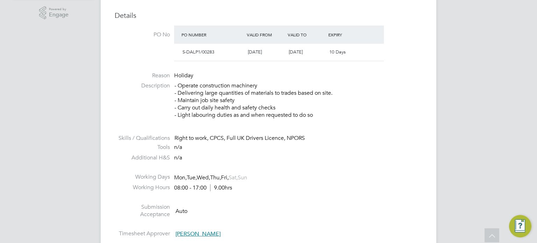
scroll to position [155, 0]
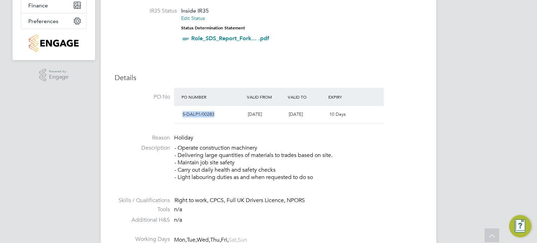
drag, startPoint x: 215, startPoint y: 115, endPoint x: 182, endPoint y: 117, distance: 34.0
click at [182, 117] on div "S-DALP1/00283" at bounding box center [212, 115] width 65 height 12
copy span "S-DALP1/00283"
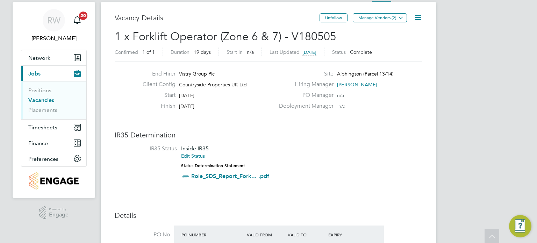
scroll to position [17, 0]
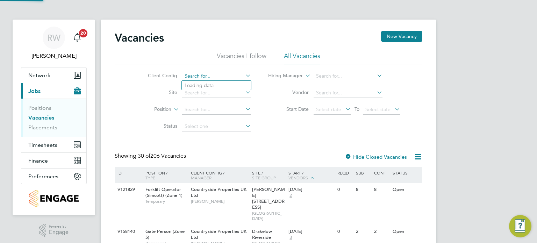
click at [219, 76] on input at bounding box center [216, 76] width 69 height 10
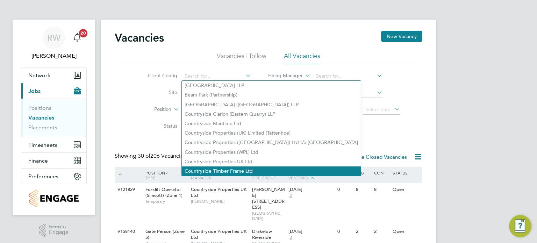
click at [227, 168] on li "Countryside Timber Frame Ltd" at bounding box center [271, 171] width 179 height 9
type input "Countryside Timber Frame Ltd"
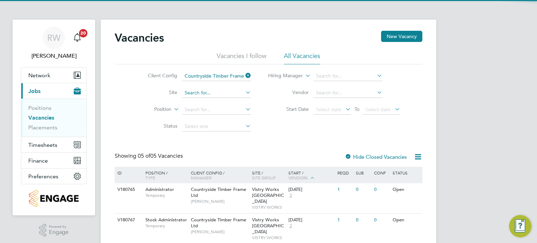
click at [206, 93] on input at bounding box center [216, 93] width 69 height 10
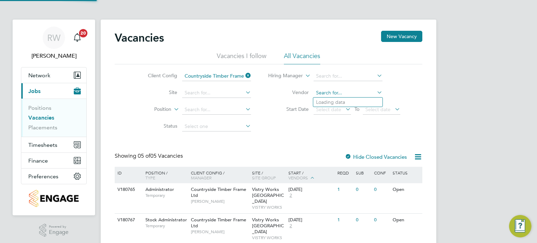
click at [341, 89] on input at bounding box center [348, 93] width 69 height 10
click at [343, 99] on li "Inte gra People Limited" at bounding box center [347, 102] width 69 height 9
type input "Integra People Limited"
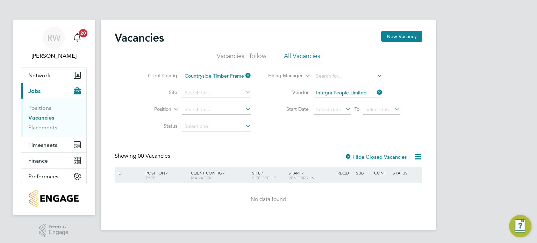
click at [376, 94] on icon at bounding box center [376, 92] width 0 height 10
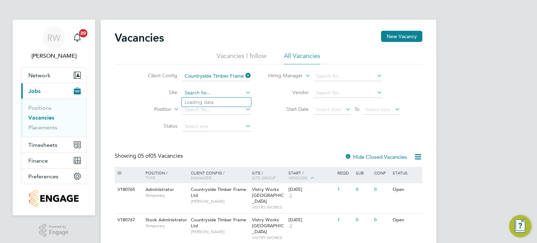
click at [223, 92] on input at bounding box center [216, 93] width 69 height 10
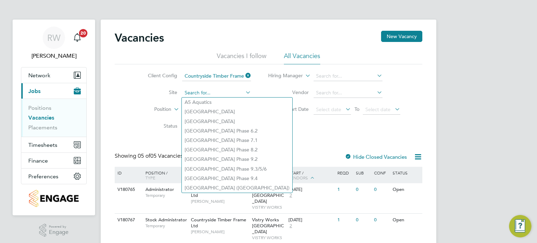
click at [223, 92] on input at bounding box center [216, 93] width 69 height 10
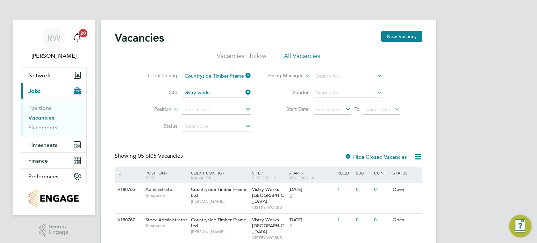
click at [225, 130] on li "Vistry Works Warrington" at bounding box center [224, 130] width 85 height 9
type input "Vistry Works [GEOGRAPHIC_DATA]"
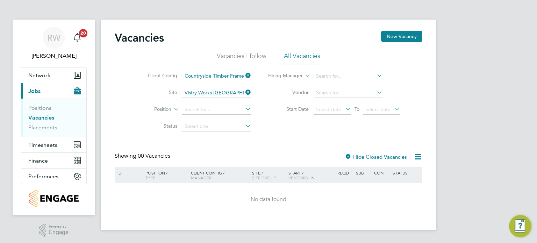
click at [244, 91] on icon at bounding box center [244, 92] width 0 height 10
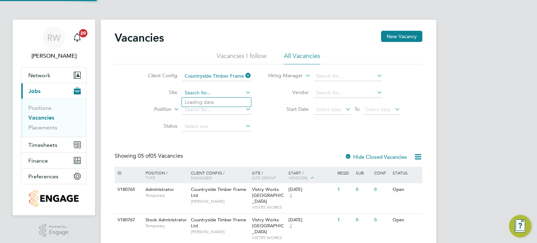
click at [225, 92] on input at bounding box center [216, 93] width 69 height 10
click at [227, 121] on li "Vistry Works Warrington" at bounding box center [224, 121] width 85 height 9
type input "Vistry Works [GEOGRAPHIC_DATA]"
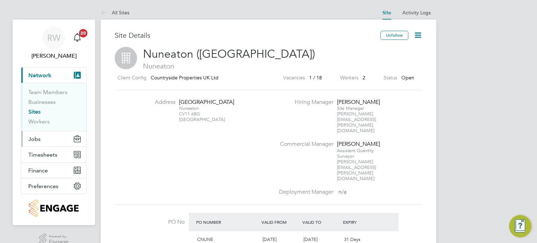
click at [39, 136] on span "Jobs" at bounding box center [34, 139] width 12 height 7
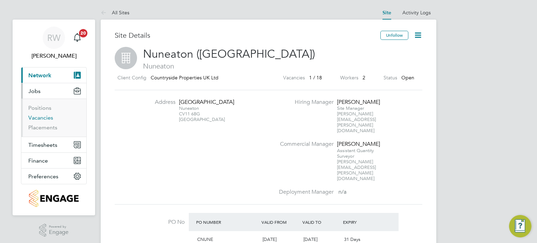
click at [42, 119] on link "Vacancies" at bounding box center [40, 117] width 25 height 7
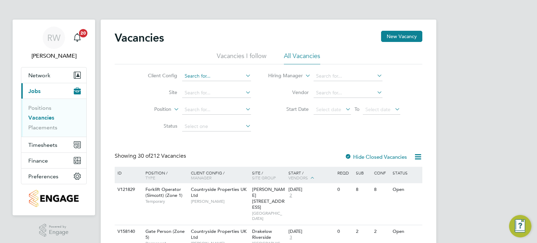
click at [193, 76] on input at bounding box center [216, 76] width 69 height 10
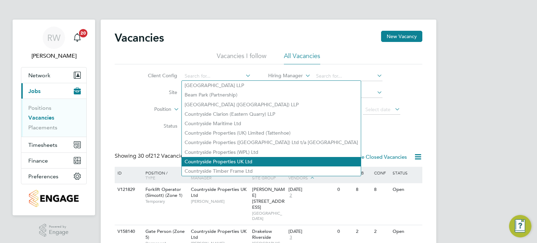
click at [228, 160] on li "Countryside Properties UK Ltd" at bounding box center [271, 161] width 179 height 9
type input "Countryside Properties UK Ltd"
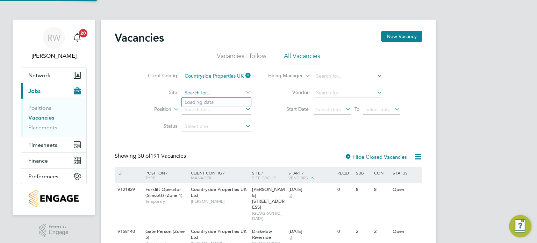
click at [207, 94] on input at bounding box center [216, 93] width 69 height 10
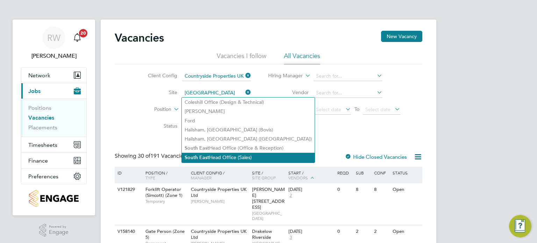
click at [234, 154] on li "South East Head Office (Sales)" at bounding box center [248, 157] width 133 height 9
type input "South East Head Office (Sales)"
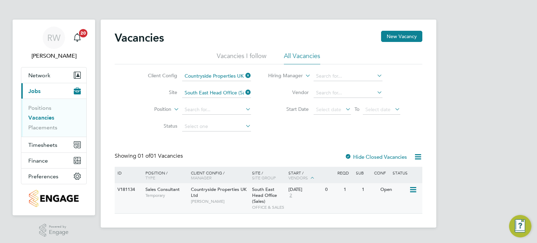
click at [415, 189] on icon at bounding box center [412, 190] width 7 height 8
click at [397, 226] on li "Update Status" at bounding box center [396, 226] width 41 height 10
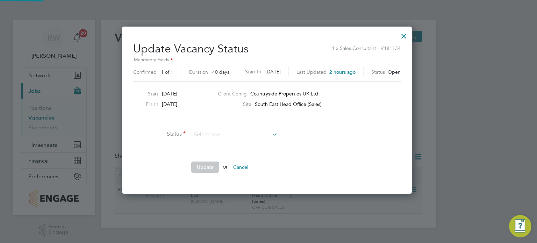
scroll to position [166, 293]
click at [224, 159] on li "Cancelled" at bounding box center [234, 161] width 87 height 9
type input "Cancelled"
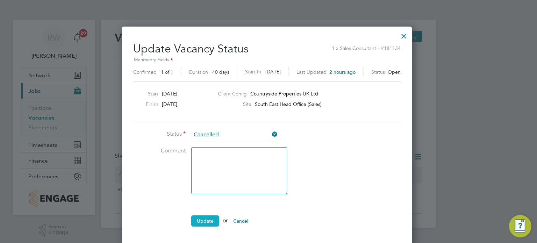
click at [209, 221] on button "Update" at bounding box center [205, 220] width 28 height 11
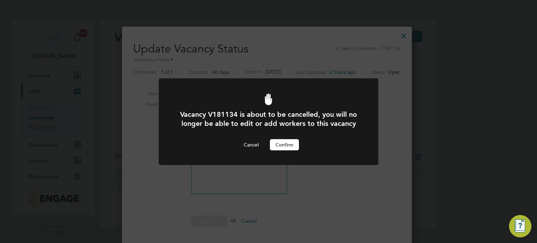
click at [283, 142] on button "Confirm" at bounding box center [284, 144] width 29 height 11
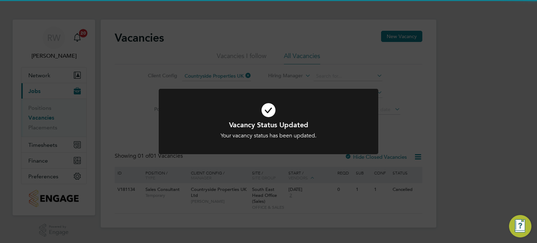
click at [264, 54] on div "Vacancy Status Updated Your vacancy status has been updated. Cancel Okay" at bounding box center [268, 121] width 537 height 243
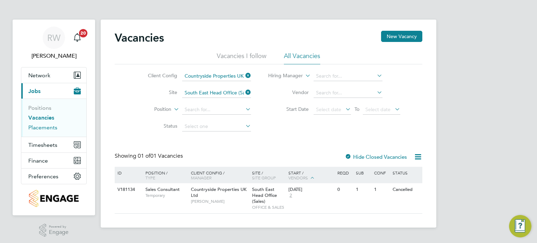
click at [40, 128] on link "Placements" at bounding box center [42, 127] width 29 height 7
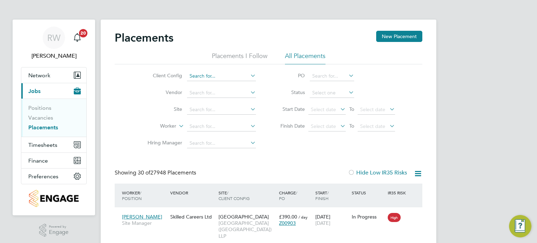
click at [204, 75] on input at bounding box center [221, 76] width 69 height 10
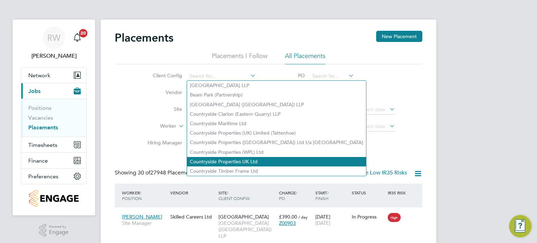
click at [235, 161] on li "Countryside Properties UK Ltd" at bounding box center [276, 161] width 179 height 9
type input "Countryside Properties UK Ltd"
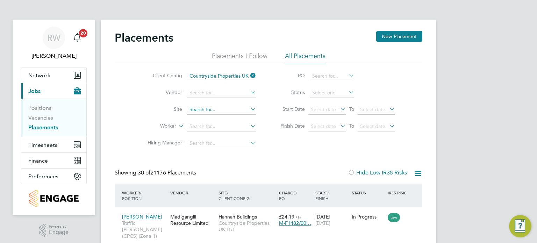
click at [202, 112] on input at bounding box center [221, 110] width 69 height 10
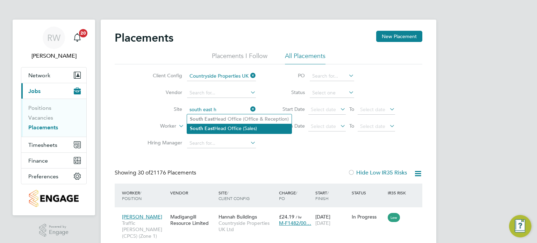
click at [222, 131] on li "Sout h East Head Office (Sales)" at bounding box center [239, 128] width 105 height 9
type input "South East Head Office (Sales)"
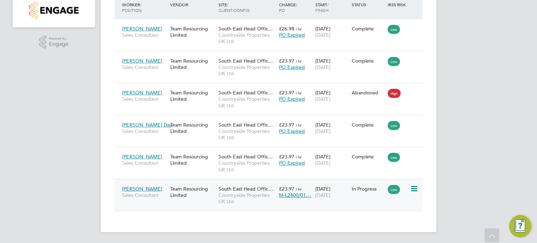
click at [413, 185] on icon at bounding box center [413, 189] width 7 height 8
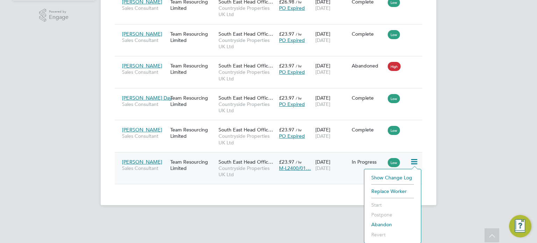
click at [385, 223] on li "Abandon" at bounding box center [393, 225] width 50 height 10
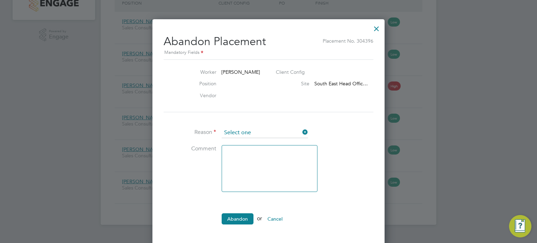
click at [289, 131] on input at bounding box center [265, 133] width 86 height 10
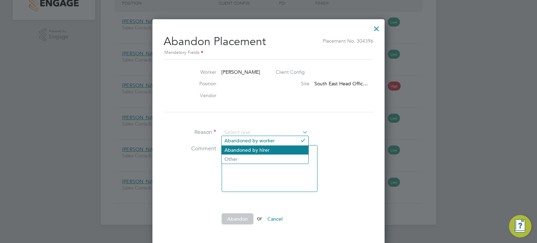
click at [274, 147] on li "Abandoned by hirer" at bounding box center [265, 150] width 87 height 9
type input "Abandoned by hirer"
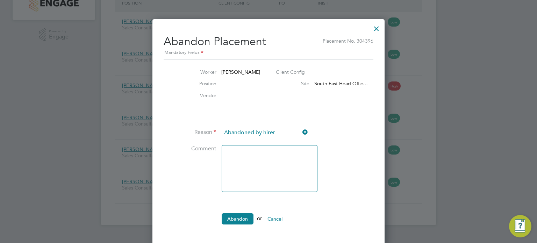
click at [245, 157] on textarea at bounding box center [270, 168] width 96 height 47
click at [245, 157] on textarea "C" at bounding box center [270, 168] width 96 height 47
type textarea "Changed over to site"
click at [245, 221] on button "Abandon" at bounding box center [238, 218] width 32 height 11
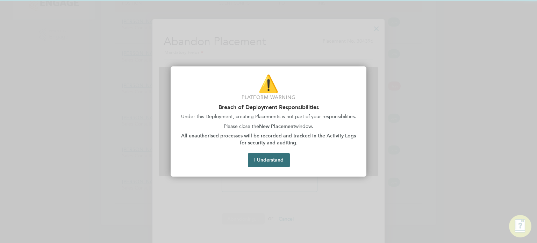
click at [259, 158] on button "I Understand" at bounding box center [269, 160] width 42 height 14
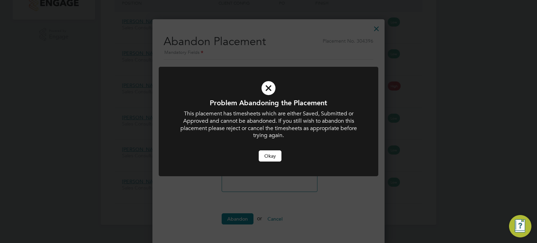
click at [267, 154] on button "Okay" at bounding box center [270, 155] width 23 height 11
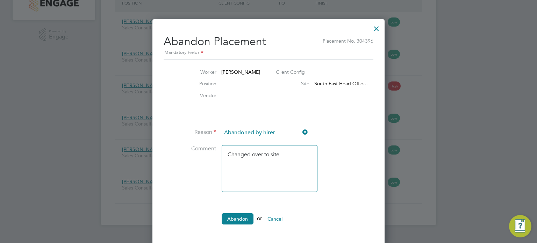
click at [279, 218] on button "Cancel" at bounding box center [275, 218] width 26 height 11
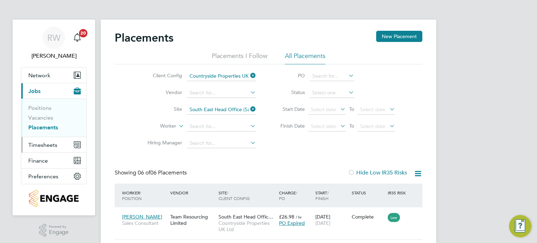
click at [45, 150] on button "Timesheets" at bounding box center [53, 144] width 65 height 15
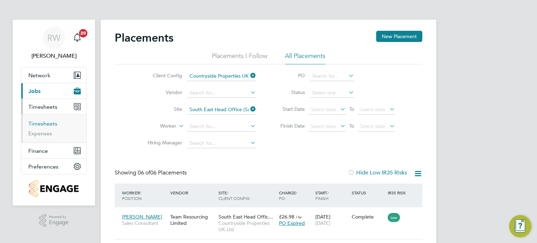
click at [44, 122] on link "Timesheets" at bounding box center [42, 123] width 29 height 7
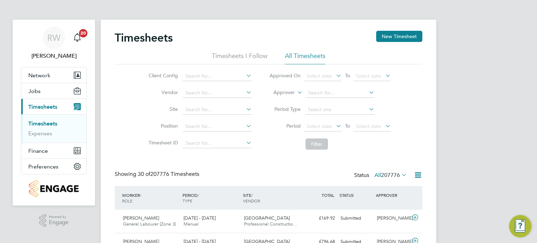
click at [201, 70] on li "Client Config" at bounding box center [199, 76] width 123 height 17
click at [232, 80] on input at bounding box center [217, 76] width 69 height 10
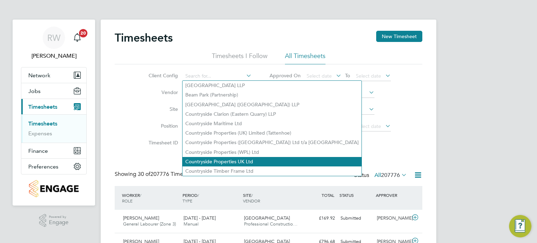
click at [246, 163] on li "Countryside Properties UK Ltd" at bounding box center [272, 161] width 179 height 9
type input "Countryside Properties UK Ltd"
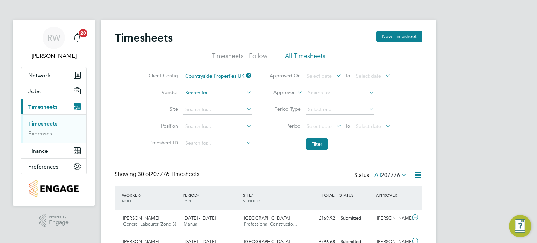
click at [206, 93] on input at bounding box center [217, 93] width 69 height 10
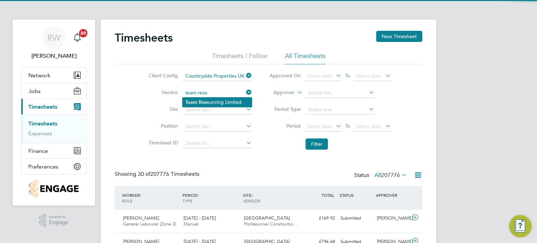
click at [212, 99] on li "Team Reso urcing Limited" at bounding box center [217, 102] width 69 height 9
type input "Team Resourcing Limited"
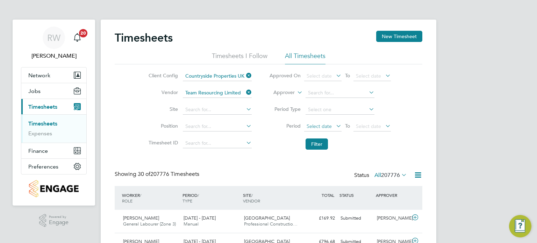
click at [319, 130] on span "Select date" at bounding box center [322, 126] width 37 height 9
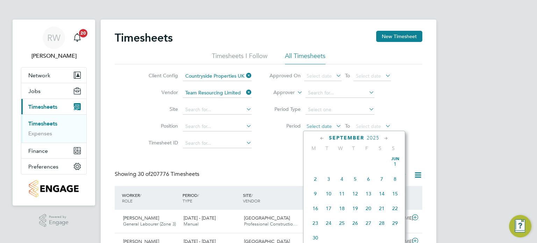
scroll to position [259, 0]
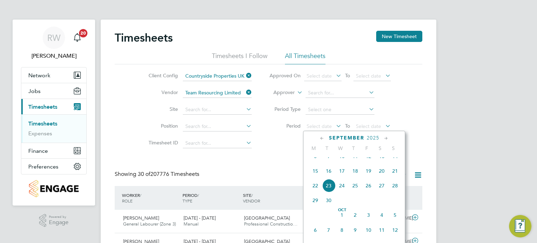
click at [312, 178] on span "15" at bounding box center [315, 170] width 13 height 13
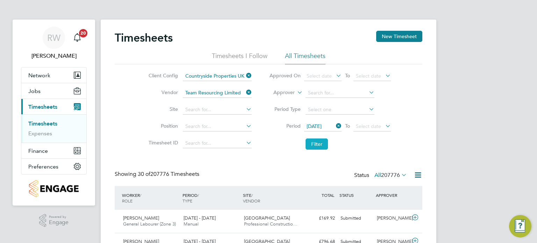
click at [313, 145] on button "Filter" at bounding box center [317, 144] width 22 height 11
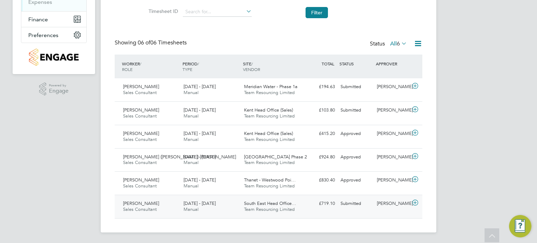
click at [277, 212] on div "South East Head Office… Team Resourcing Limited" at bounding box center [271, 206] width 61 height 17
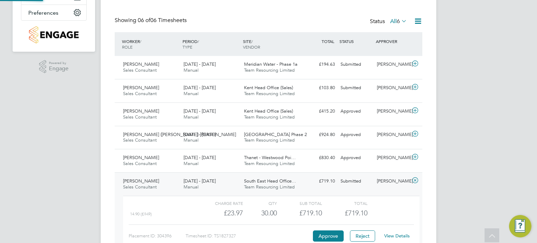
scroll to position [196, 0]
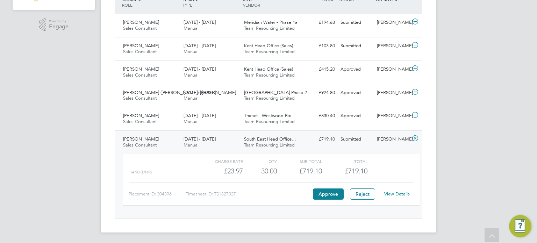
click at [393, 194] on link "View Details" at bounding box center [397, 194] width 26 height 6
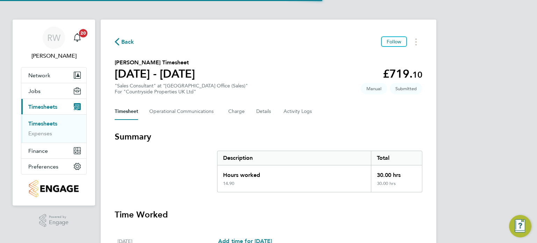
scroll to position [259, 0]
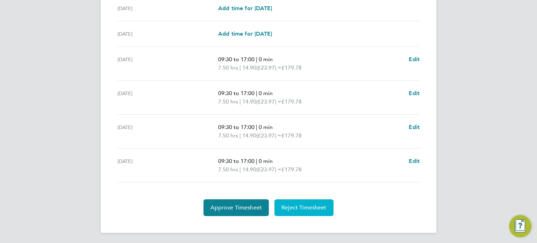
click at [304, 207] on span "Reject Timesheet" at bounding box center [304, 207] width 45 height 7
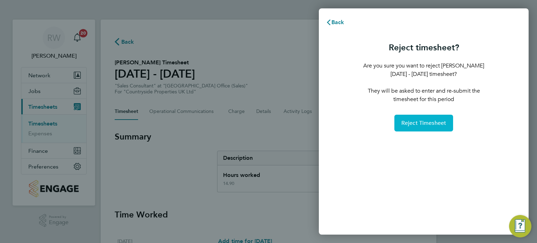
click at [441, 119] on button "Reject Timesheet" at bounding box center [424, 123] width 59 height 17
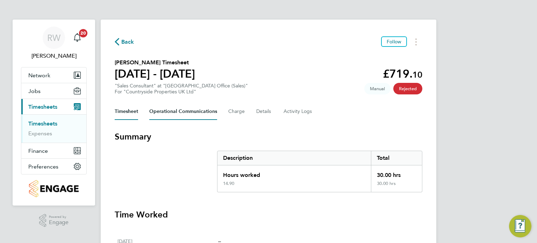
click at [199, 111] on Communications-tab "Operational Communications" at bounding box center [183, 111] width 68 height 17
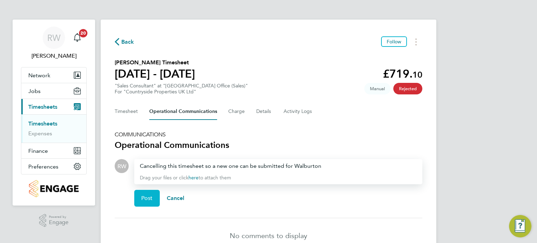
click at [150, 199] on span "Post" at bounding box center [147, 198] width 12 height 7
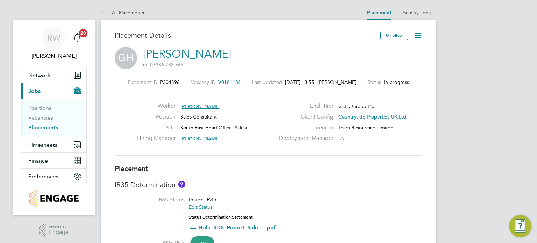
click at [416, 36] on icon at bounding box center [418, 35] width 9 height 9
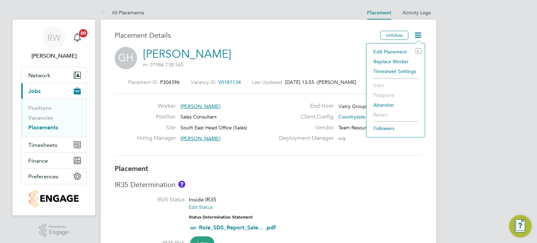
click at [385, 104] on li "Abandon" at bounding box center [395, 105] width 51 height 10
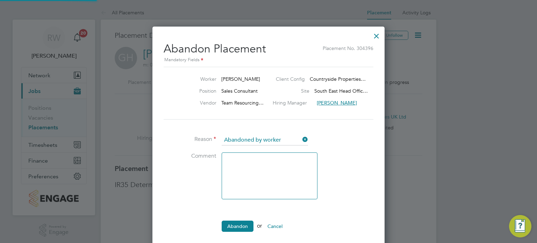
scroll to position [3, 3]
click at [286, 141] on input at bounding box center [265, 140] width 86 height 10
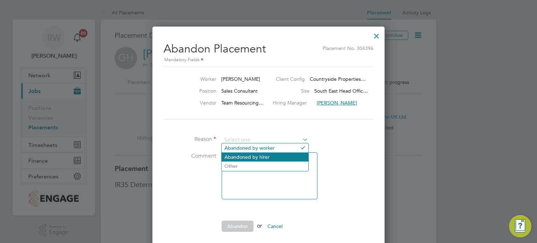
click at [268, 157] on li "Abandoned by hirer" at bounding box center [265, 157] width 87 height 9
type input "Abandoned by hirer"
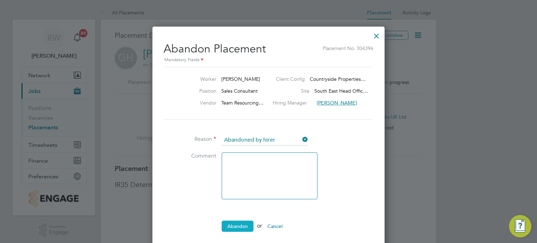
click at [242, 221] on button "Abandon" at bounding box center [238, 226] width 32 height 11
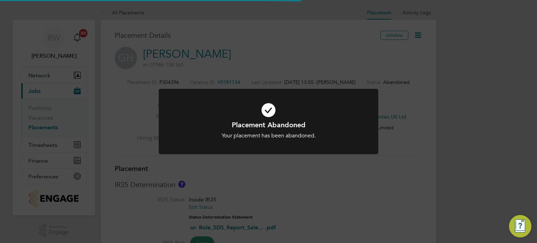
click at [317, 165] on div "Placement Abandoned Your placement has been abandoned. Cancel Okay" at bounding box center [268, 121] width 537 height 243
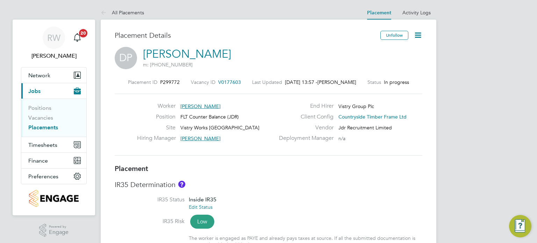
click at [46, 128] on link "Placements" at bounding box center [43, 127] width 30 height 7
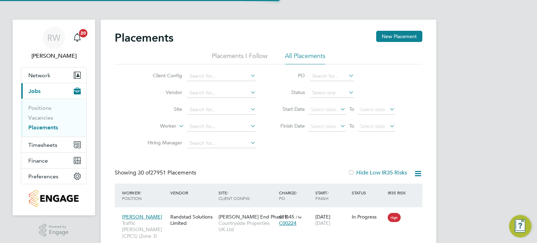
scroll to position [26, 61]
click at [205, 73] on input at bounding box center [221, 76] width 69 height 10
click at [232, 168] on li "Countryside Timber Frame Ltd" at bounding box center [276, 171] width 179 height 9
type input "Countryside Timber Frame Ltd"
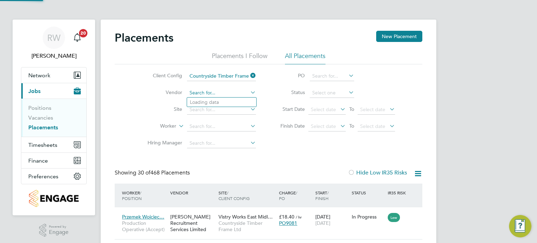
click at [203, 96] on input at bounding box center [221, 93] width 69 height 10
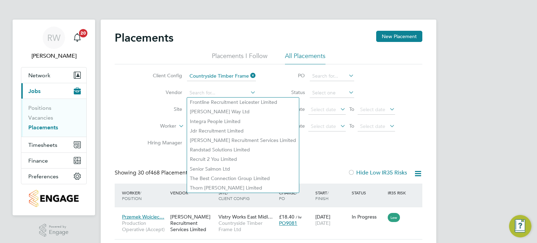
click at [154, 101] on li "Site" at bounding box center [199, 109] width 132 height 17
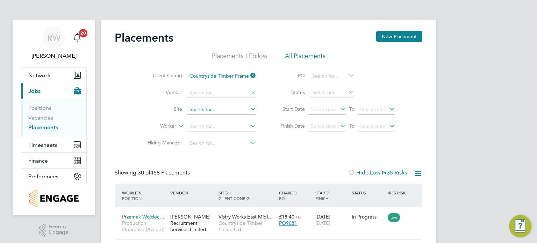
click at [206, 107] on input at bounding box center [221, 110] width 69 height 10
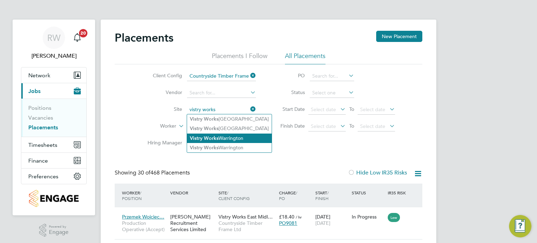
click at [225, 138] on li "Vistry Works Warrington" at bounding box center [229, 138] width 85 height 9
type input "Vistry Works [GEOGRAPHIC_DATA]"
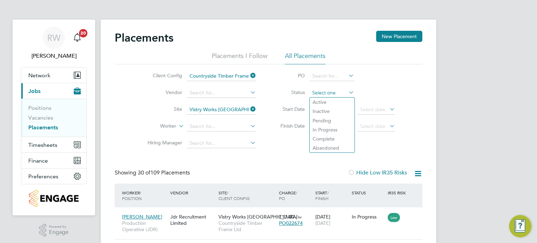
click at [326, 94] on input at bounding box center [332, 93] width 44 height 10
click at [333, 133] on li "In Progress" at bounding box center [332, 129] width 45 height 9
type input "In Progress"
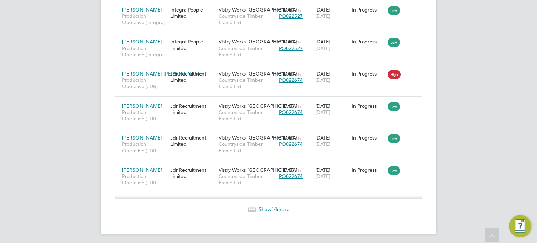
click at [259, 206] on span "Show 14 more" at bounding box center [274, 209] width 31 height 7
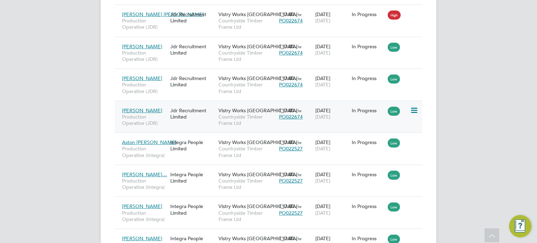
click at [199, 115] on div "Jdr Recruitment Limited" at bounding box center [193, 114] width 48 height 20
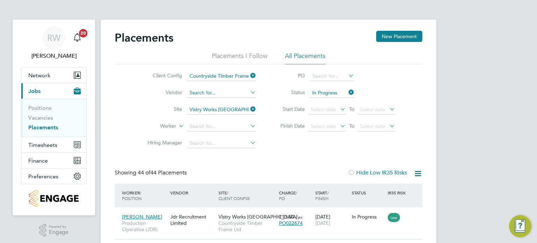
click at [208, 91] on input at bounding box center [221, 93] width 69 height 10
click at [217, 100] on li "Jdr Recruitment Limited" at bounding box center [221, 102] width 69 height 9
type input "Jdr Recruitment Limited"
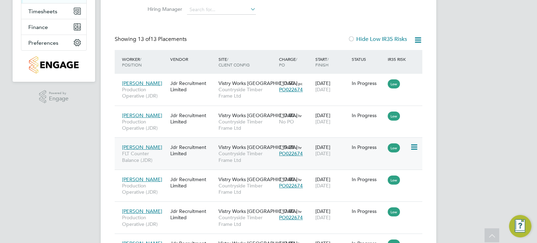
click at [232, 149] on span "Vistry Works [GEOGRAPHIC_DATA]" at bounding box center [258, 147] width 79 height 6
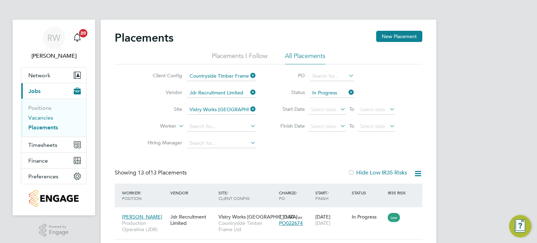
click at [42, 118] on link "Vacancies" at bounding box center [40, 117] width 25 height 7
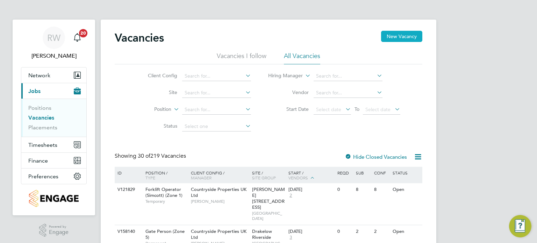
click at [395, 33] on button "New Vacancy" at bounding box center [401, 36] width 41 height 11
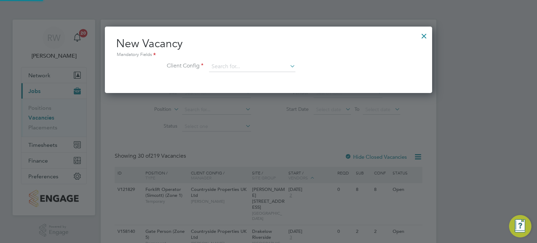
scroll to position [66, 328]
click at [261, 67] on input at bounding box center [252, 67] width 86 height 10
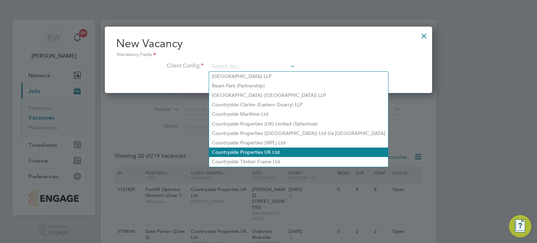
click at [260, 153] on li "Countryside Properties UK Ltd" at bounding box center [298, 152] width 179 height 9
type input "Countryside Properties UK Ltd"
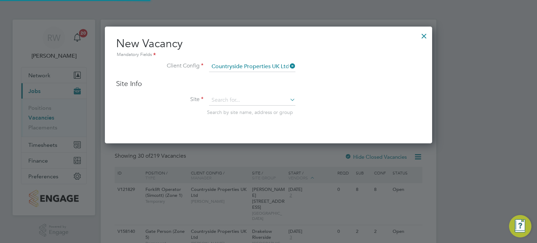
scroll to position [116, 328]
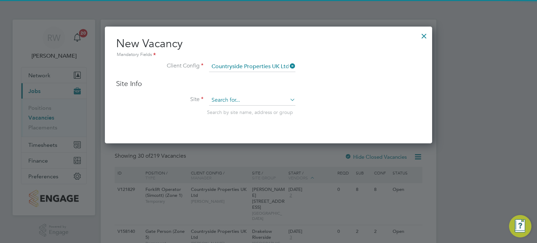
click at [232, 99] on input at bounding box center [252, 100] width 86 height 10
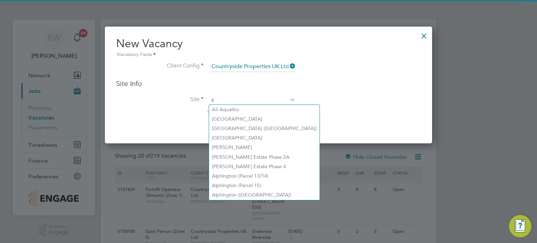
click at [232, 99] on input "c" at bounding box center [252, 100] width 86 height 10
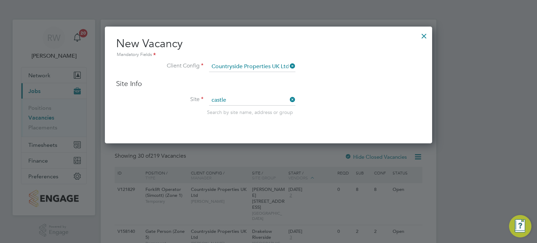
click at [237, 105] on li "Castle Gate (Ph 1), Knaresborough" at bounding box center [258, 109] width 99 height 9
type input "Castle Gate (Ph 1), Knaresborough"
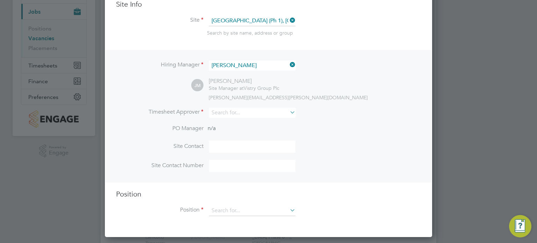
scroll to position [80, 0]
click at [245, 113] on input at bounding box center [252, 112] width 86 height 10
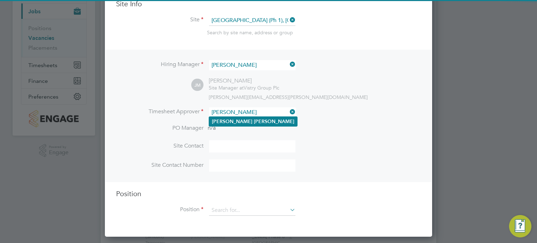
click at [254, 123] on b "Walsh" at bounding box center [274, 122] width 41 height 6
type input "[PERSON_NAME]"
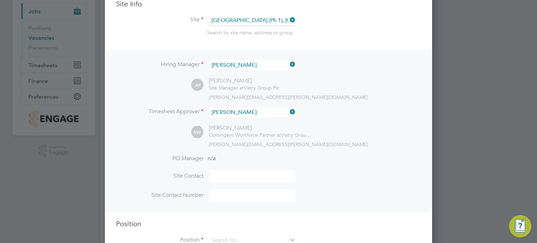
scroll to position [214, 0]
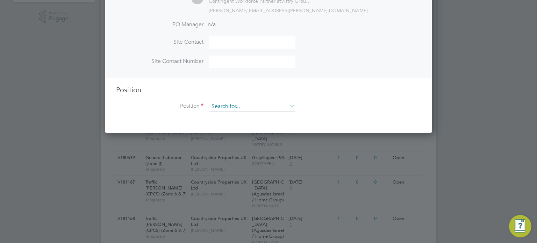
click at [245, 109] on input at bounding box center [252, 106] width 86 height 10
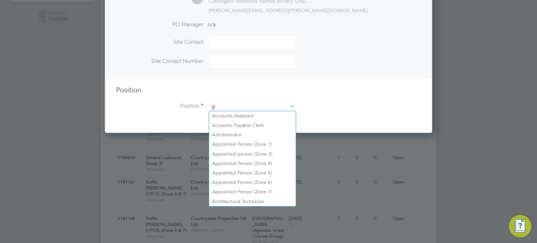
scroll to position [1002, 328]
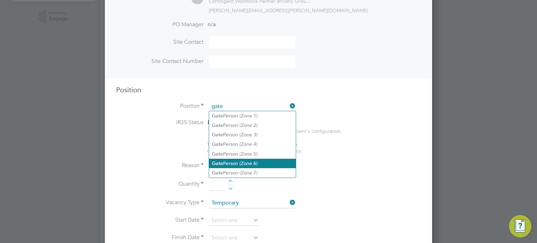
click at [249, 165] on li "Gate Person (Zone 6)" at bounding box center [252, 163] width 87 height 9
type input "Gate Person (Zone 6)"
type textarea "- Welcoming visitors and signing visitors in and out of site - Checking CSCS ca…"
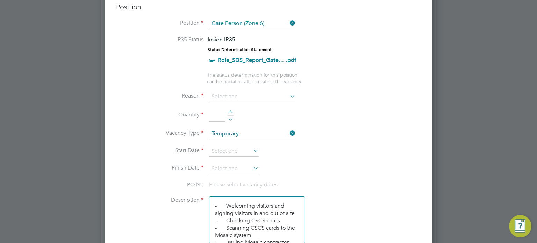
scroll to position [297, 0]
click at [260, 97] on input at bounding box center [252, 97] width 86 height 10
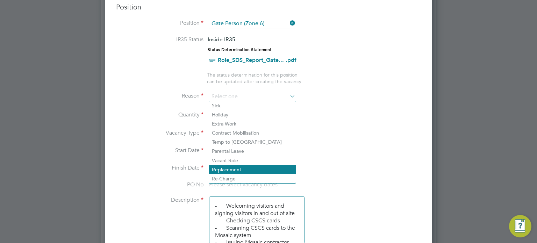
click at [239, 166] on li "Replacement" at bounding box center [252, 169] width 87 height 9
type input "Replacement"
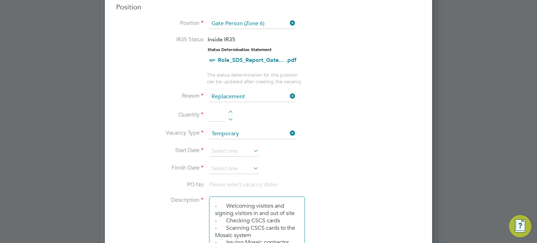
click at [232, 111] on div at bounding box center [231, 113] width 6 height 5
type input "1"
click at [223, 147] on input at bounding box center [234, 151] width 50 height 10
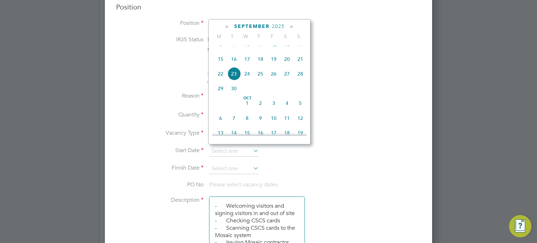
click at [226, 28] on icon at bounding box center [227, 27] width 7 height 8
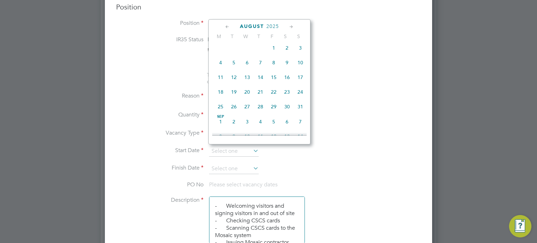
click at [226, 28] on icon at bounding box center [227, 27] width 7 height 8
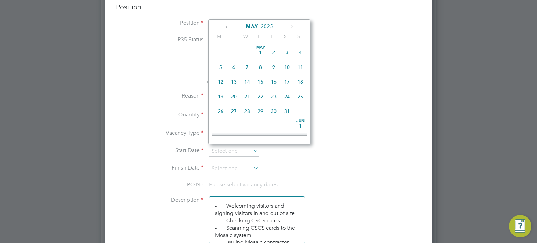
click at [226, 28] on icon at bounding box center [227, 27] width 7 height 8
click at [260, 95] on span "24" at bounding box center [260, 96] width 13 height 13
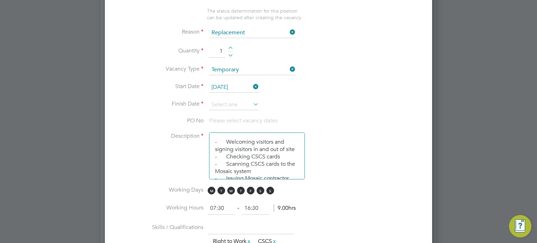
scroll to position [361, 0]
click at [225, 100] on input at bounding box center [234, 104] width 50 height 10
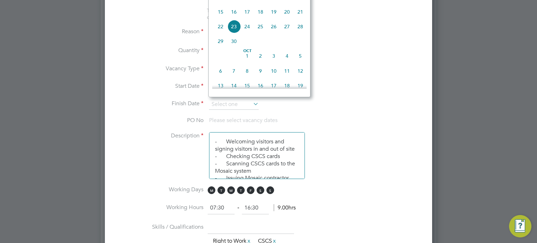
scroll to position [341, 0]
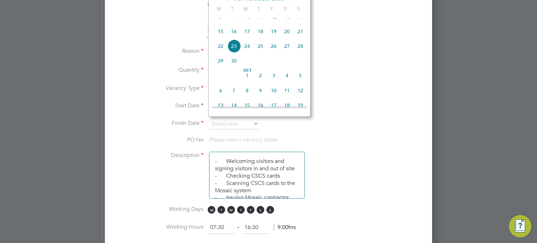
click at [332, 77] on li "Quantity 1" at bounding box center [268, 74] width 305 height 20
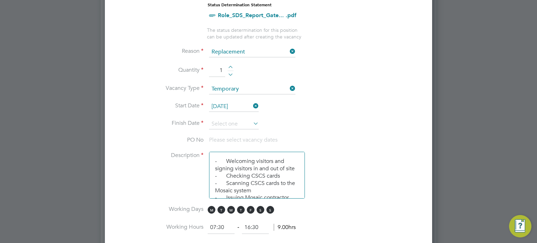
scroll to position [259, 0]
click at [229, 107] on input "24 Apr 2025" at bounding box center [234, 106] width 50 height 10
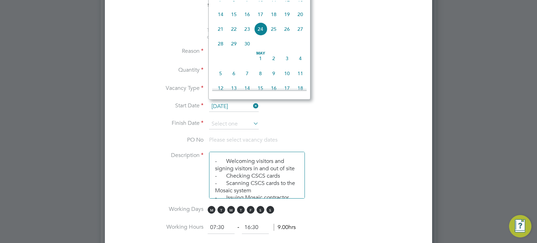
scroll to position [285, 0]
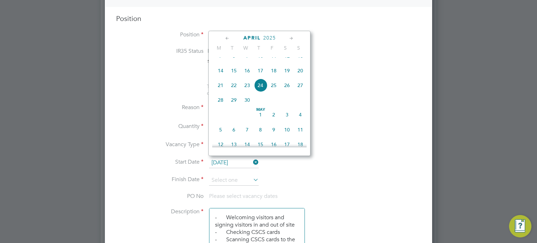
click at [229, 37] on icon at bounding box center [227, 39] width 7 height 8
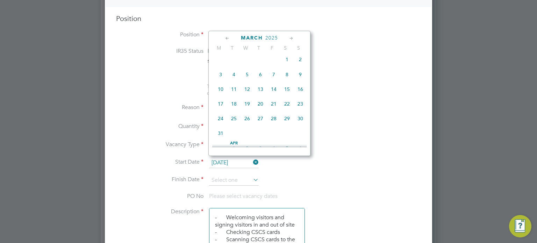
click at [229, 37] on icon at bounding box center [227, 39] width 7 height 8
click at [222, 122] on span "24" at bounding box center [220, 120] width 13 height 13
type input "24 Feb 2025"
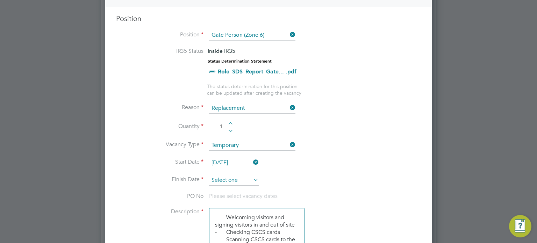
click at [234, 175] on input at bounding box center [234, 180] width 50 height 10
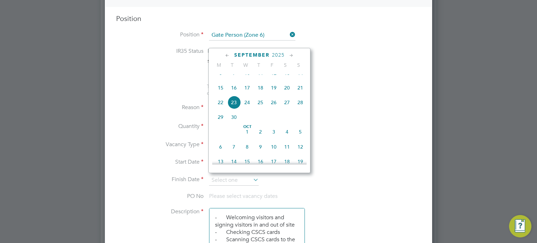
click at [225, 54] on icon at bounding box center [227, 56] width 7 height 8
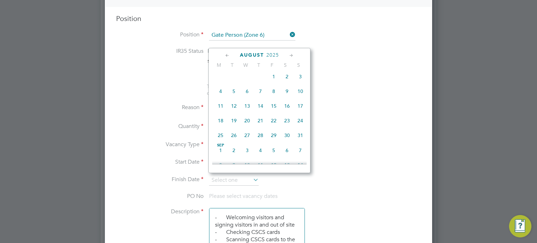
click at [225, 54] on icon at bounding box center [227, 56] width 7 height 8
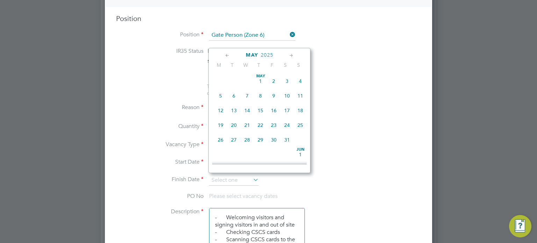
click at [225, 54] on icon at bounding box center [227, 56] width 7 height 8
click at [300, 122] on span "27" at bounding box center [300, 125] width 13 height 13
type input "27 Apr 2025"
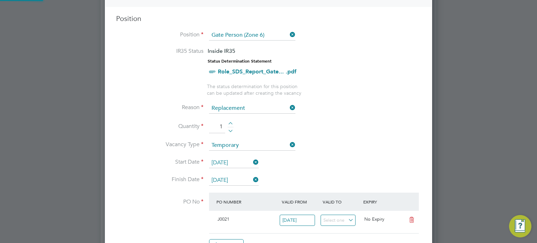
scroll to position [3, 3]
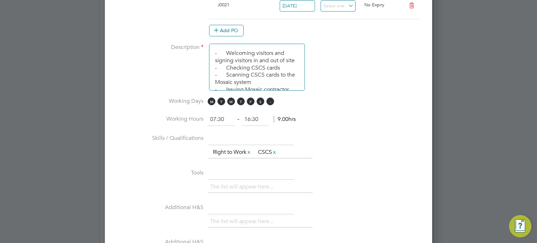
click at [270, 98] on span "S" at bounding box center [271, 102] width 8 height 8
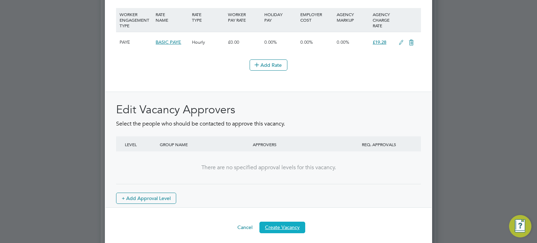
click at [284, 224] on button "Create Vacancy" at bounding box center [283, 227] width 46 height 11
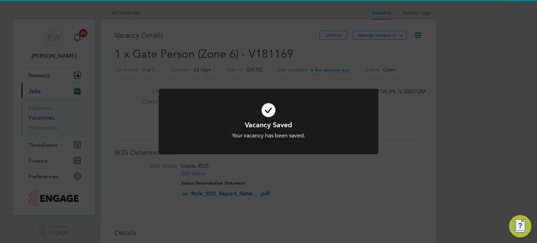
click at [384, 172] on div "Vacancy Saved Your vacancy has been saved. Cancel Okay" at bounding box center [268, 121] width 537 height 243
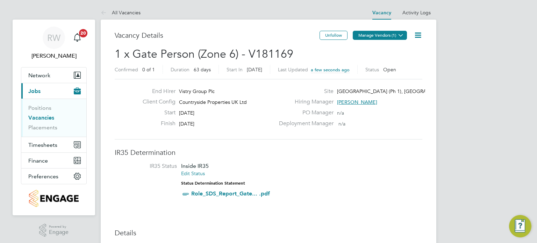
click at [393, 35] on button "Manage Vendors (1)" at bounding box center [380, 35] width 54 height 9
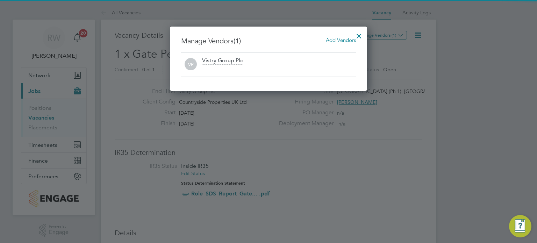
click at [341, 35] on div "Manage Vendors (1) Add Vendors VP Vistry Group Plc" at bounding box center [268, 59] width 197 height 64
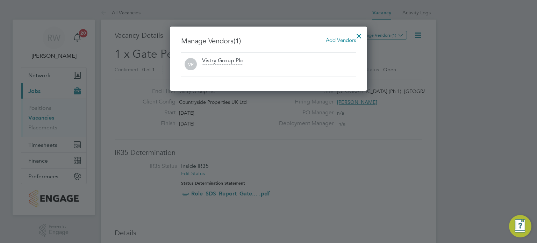
click at [339, 44] on h3 "Manage Vendors (1) Add Vendors" at bounding box center [268, 40] width 175 height 9
click at [337, 40] on span "Add Vendors" at bounding box center [341, 40] width 30 height 7
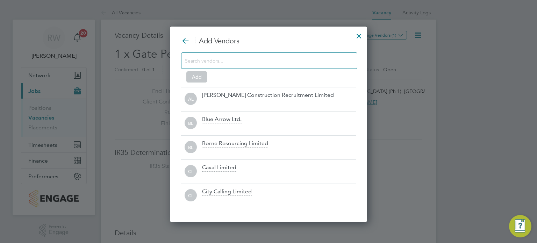
click at [265, 68] on div at bounding box center [269, 60] width 176 height 16
type input "r"
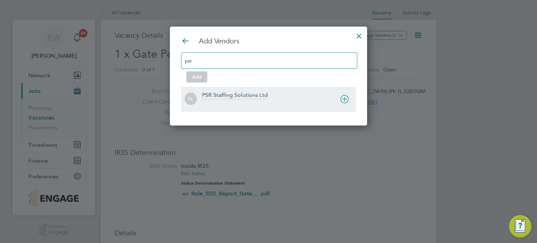
type input "psr"
click at [259, 93] on div "PSR Staffing Solutions Ltd" at bounding box center [235, 96] width 66 height 8
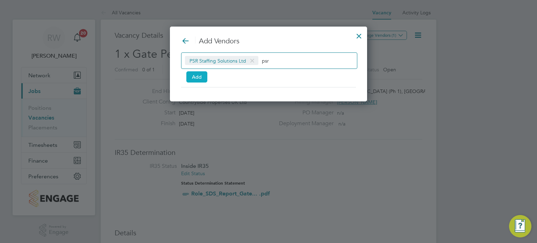
click at [201, 80] on button "Add" at bounding box center [196, 76] width 21 height 11
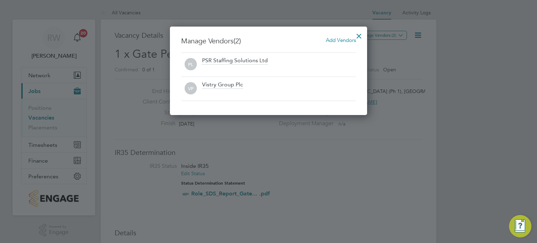
click at [358, 34] on div at bounding box center [359, 34] width 13 height 13
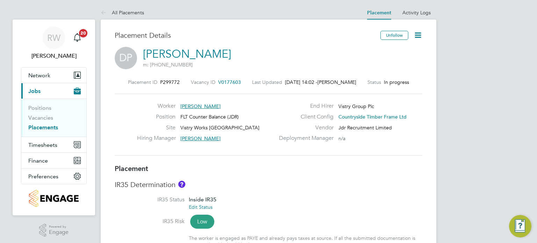
click at [419, 31] on icon at bounding box center [418, 35] width 9 height 9
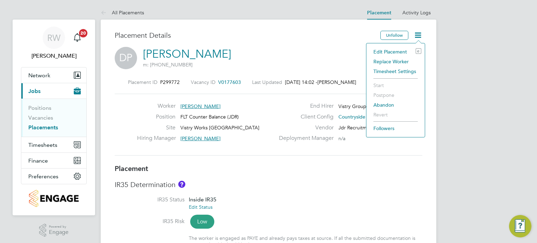
click at [402, 47] on li "Edit Placement e" at bounding box center [395, 52] width 51 height 10
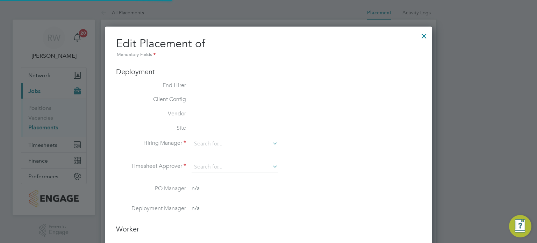
type input "[PERSON_NAME]"
type input "31 Jul 2025"
type input "17 Oct 2025"
type input "08:00"
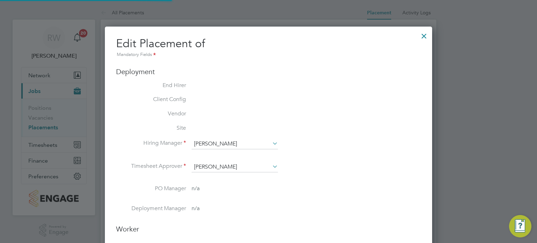
type input "18:00"
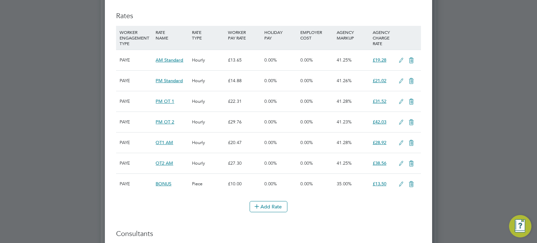
click at [401, 80] on icon at bounding box center [401, 81] width 9 height 6
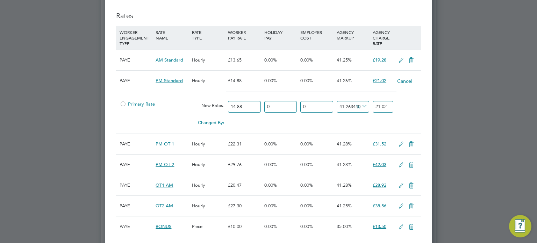
click at [389, 105] on input "21.02" at bounding box center [383, 107] width 21 height 12
type input "41.12903225806452"
type input "21"
type input "-86.55913978494624"
type input "2"
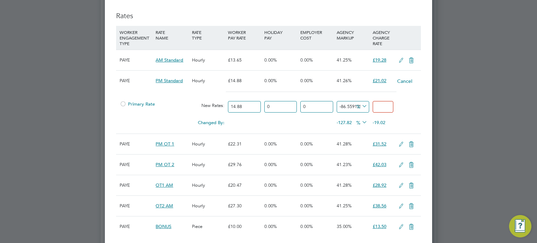
type input "-93.27956989247312"
type input "1"
type input "27.688172043010752"
type input "19.0"
type input "28.293010752688172"
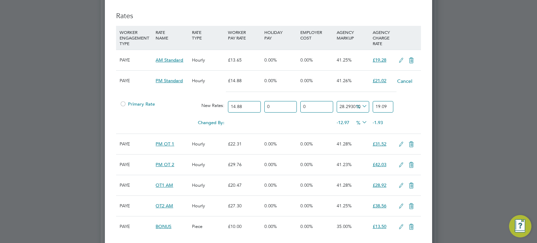
type input "19.09"
click at [400, 142] on icon at bounding box center [401, 145] width 9 height 6
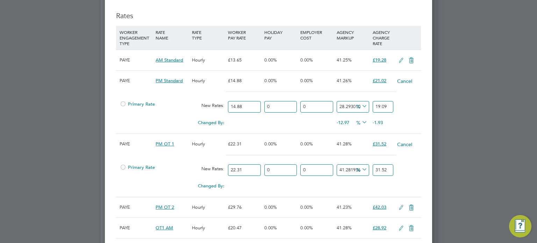
scroll to position [968, 328]
drag, startPoint x: 392, startPoint y: 167, endPoint x: 348, endPoint y: 173, distance: 44.4
click at [348, 173] on div "Primary Rate New Rates: 22.31 0 n/a 0 n/a 41.28193635141192 0 % 31.52" at bounding box center [268, 170] width 305 height 19
type input "-91.03541012998656"
type input "2"
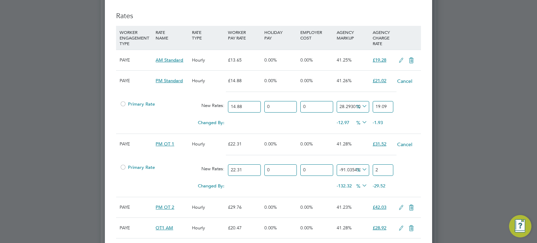
type input "25.504258180188256"
type input "28"
type input "28.193635141192292"
type input "28.6"
type input "28.328103989242493"
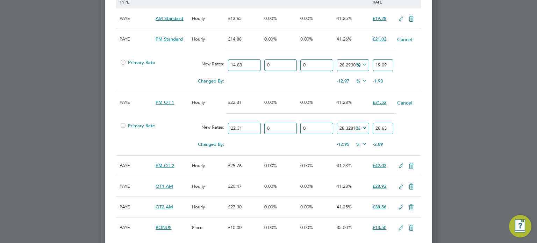
scroll to position [491, 0]
type input "28.63"
click at [398, 163] on icon at bounding box center [401, 166] width 9 height 6
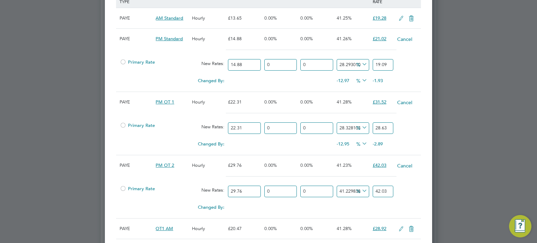
scroll to position [1011, 328]
drag, startPoint x: 388, startPoint y: 190, endPoint x: 326, endPoint y: 197, distance: 61.9
click at [326, 197] on div "Primary Rate New Rates: 29.76 0 n/a 0 n/a 41.229838709677416 0 % 42.03" at bounding box center [268, 191] width 305 height 19
type input "-89.91935483870968"
type input "3"
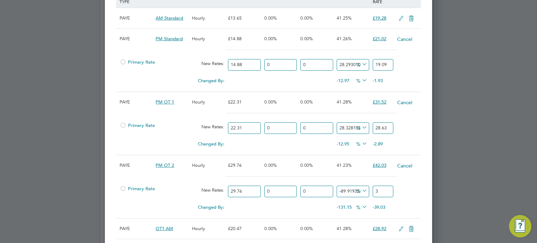
type input "27.688172043010752"
type input "38"
type input "28.024193548387096"
type input "38.1"
type input "28.293010752688172"
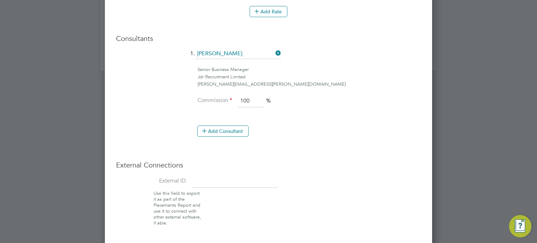
scroll to position [794, 0]
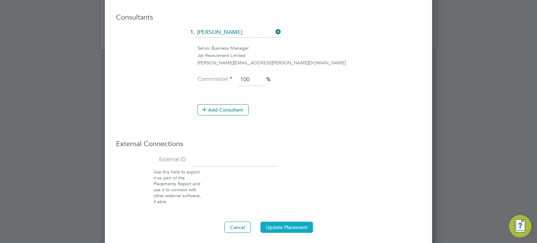
type input "38.18"
click at [290, 222] on button "Update Placement" at bounding box center [287, 227] width 52 height 11
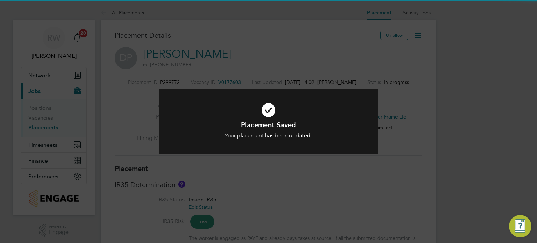
scroll to position [21, 49]
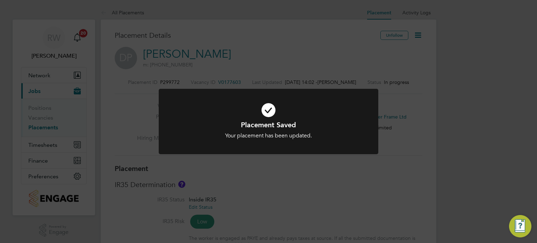
click at [392, 179] on div "Placement Saved Your placement has been updated. Cancel Okay" at bounding box center [268, 121] width 537 height 243
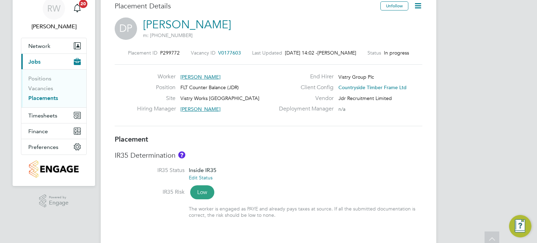
scroll to position [0, 0]
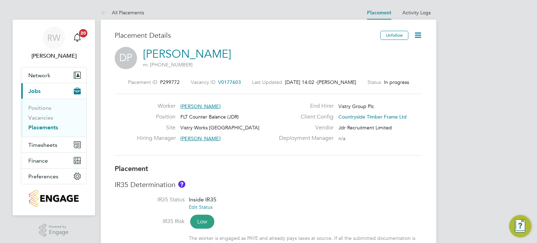
click at [418, 34] on icon at bounding box center [418, 35] width 9 height 9
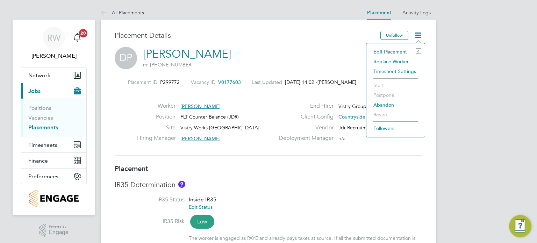
click at [397, 54] on li "Edit Placement e" at bounding box center [395, 52] width 51 height 10
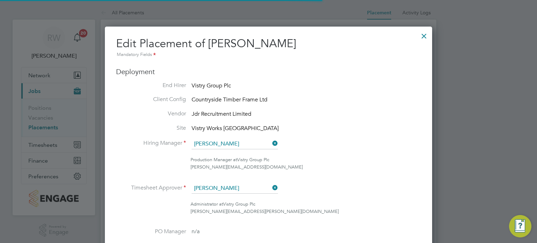
scroll to position [9, 305]
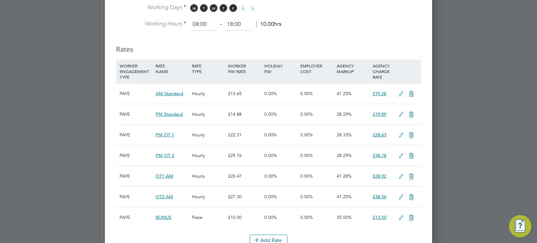
click at [411, 93] on icon at bounding box center [411, 94] width 9 height 6
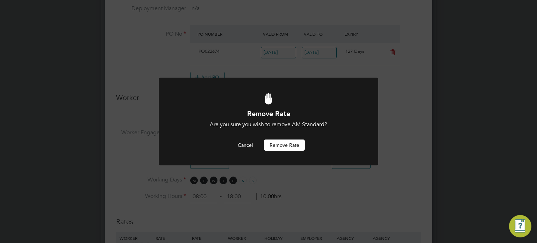
click at [296, 142] on button "Remove rate" at bounding box center [284, 145] width 41 height 11
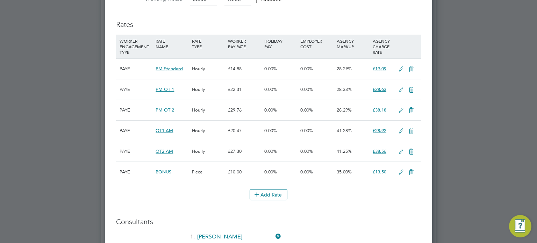
click at [411, 128] on icon at bounding box center [411, 131] width 9 height 6
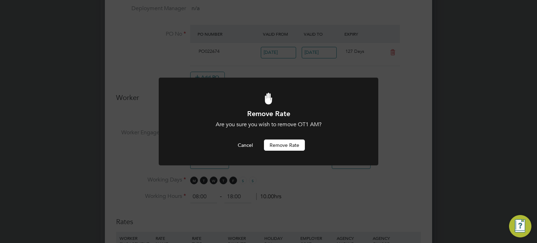
click at [291, 142] on button "Remove rate" at bounding box center [284, 145] width 41 height 11
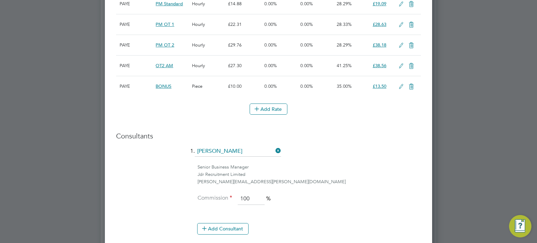
click at [411, 64] on icon at bounding box center [411, 66] width 9 height 6
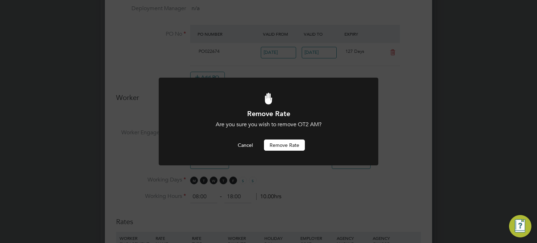
click at [292, 149] on button "Remove rate" at bounding box center [284, 145] width 41 height 11
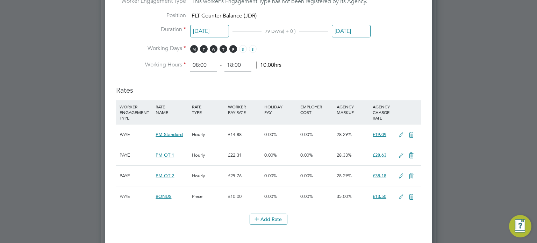
click at [400, 133] on icon at bounding box center [401, 135] width 9 height 6
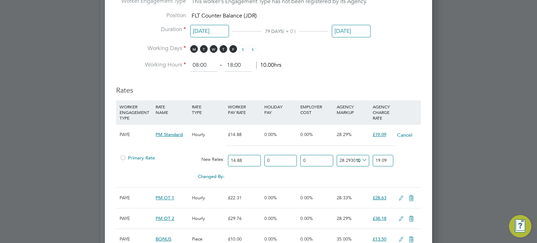
click at [132, 156] on span "Primary Rate" at bounding box center [137, 158] width 35 height 6
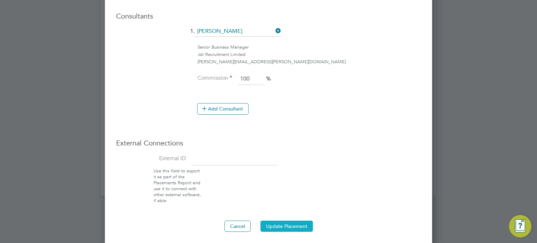
click at [282, 221] on button "Update Placement" at bounding box center [287, 226] width 52 height 11
